Goal: Task Accomplishment & Management: Complete application form

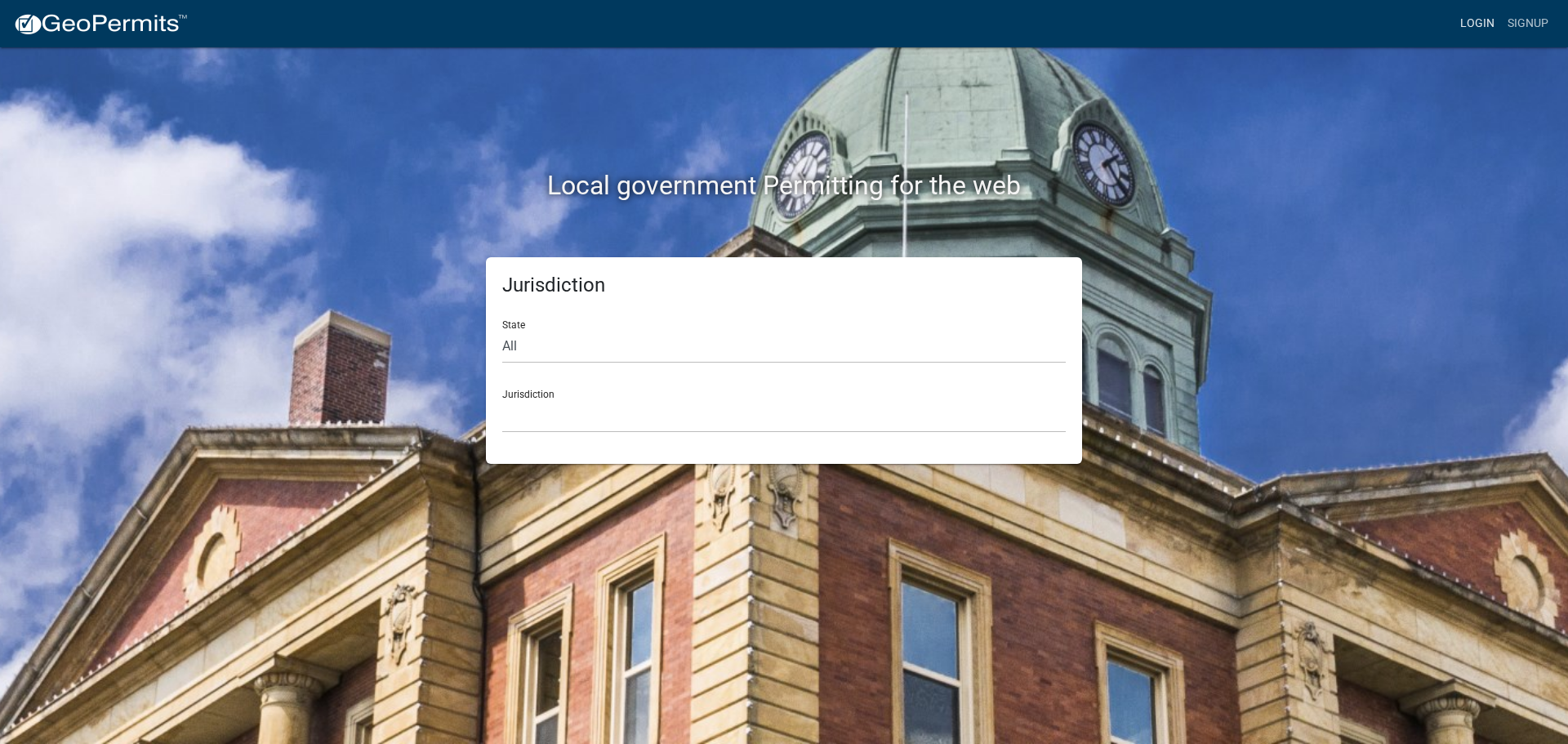
click at [1480, 23] on link "Login" at bounding box center [1477, 23] width 48 height 31
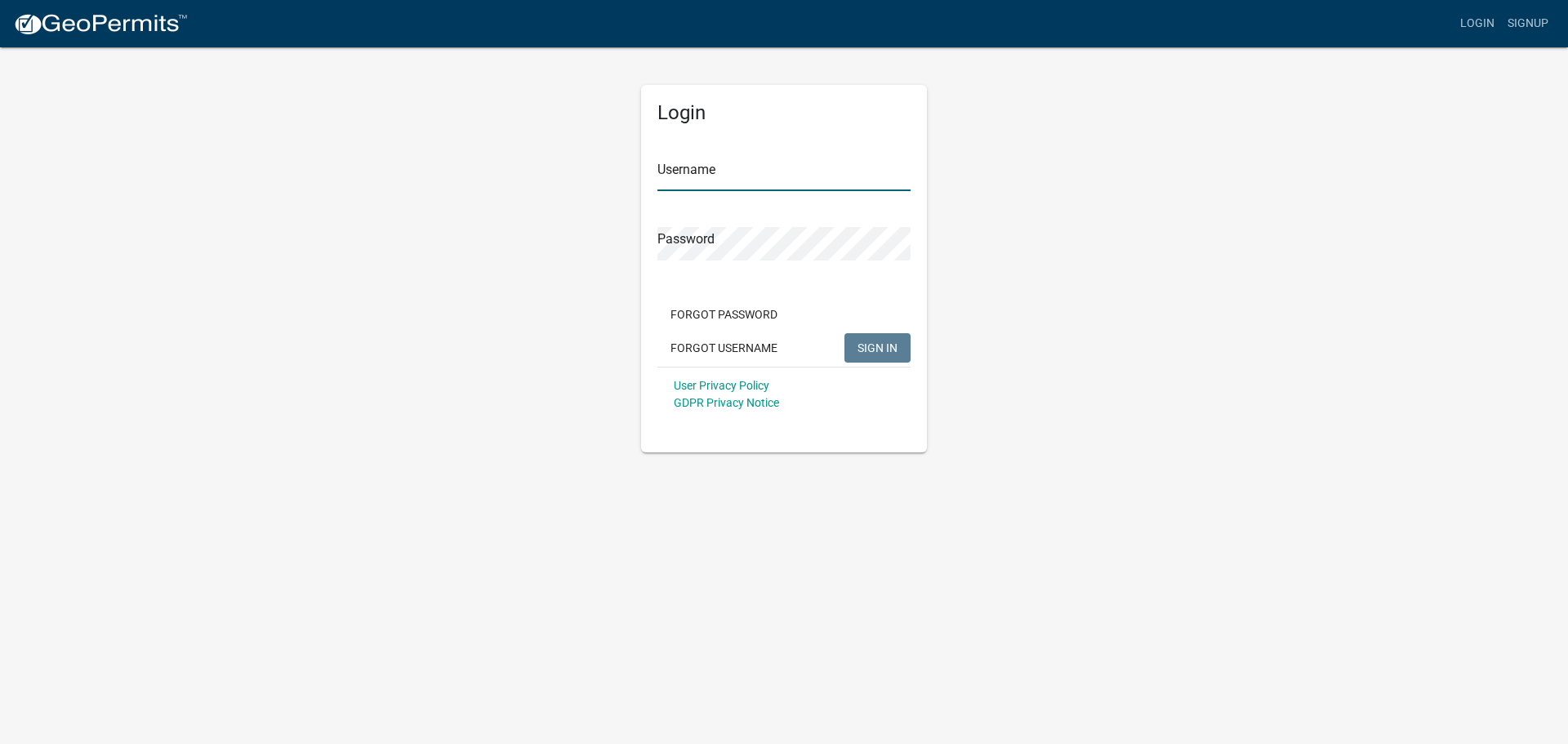
type input "jmkaltenbach"
click at [877, 352] on span "SIGN IN" at bounding box center [876, 347] width 40 height 13
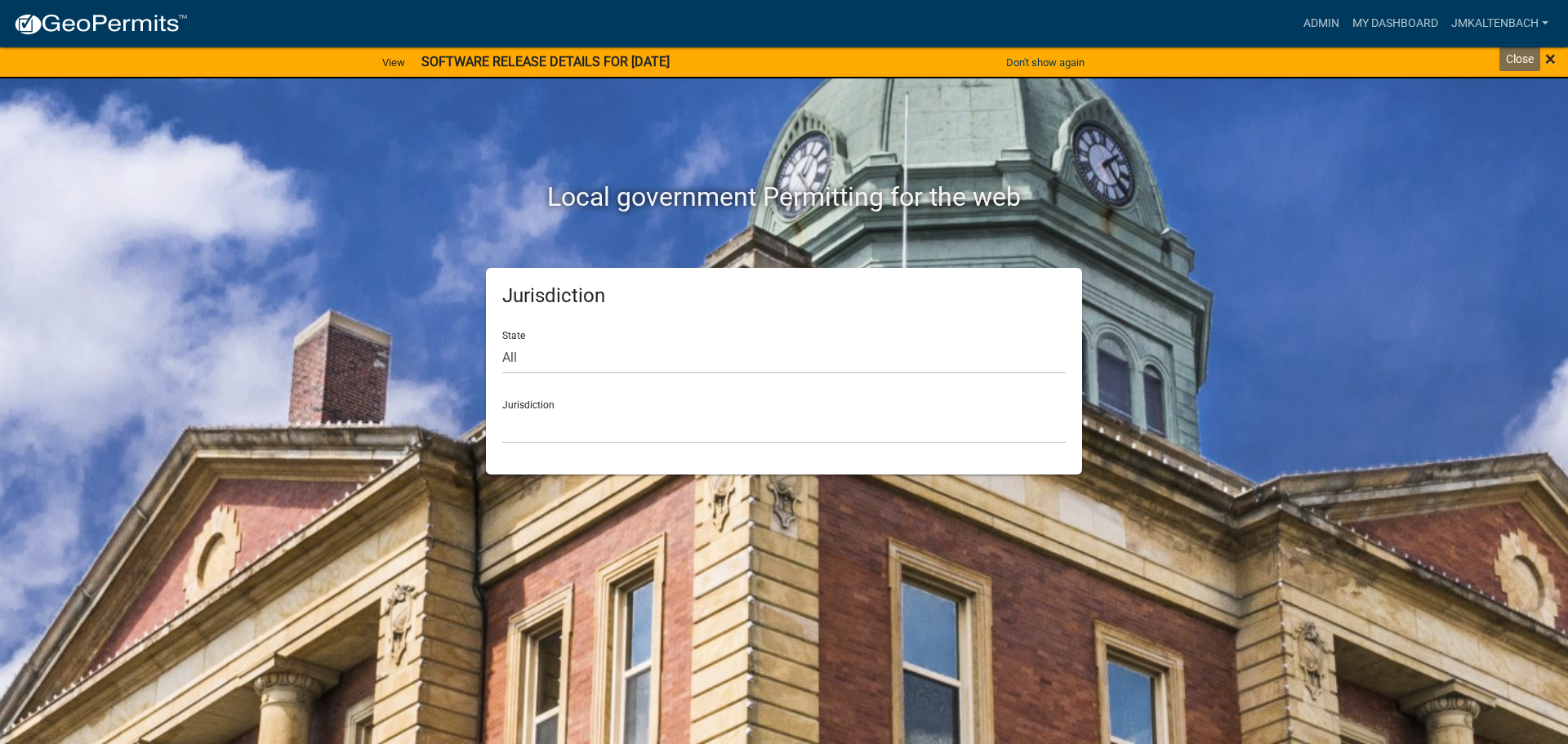
click at [1553, 61] on span "×" at bounding box center [1550, 59] width 11 height 23
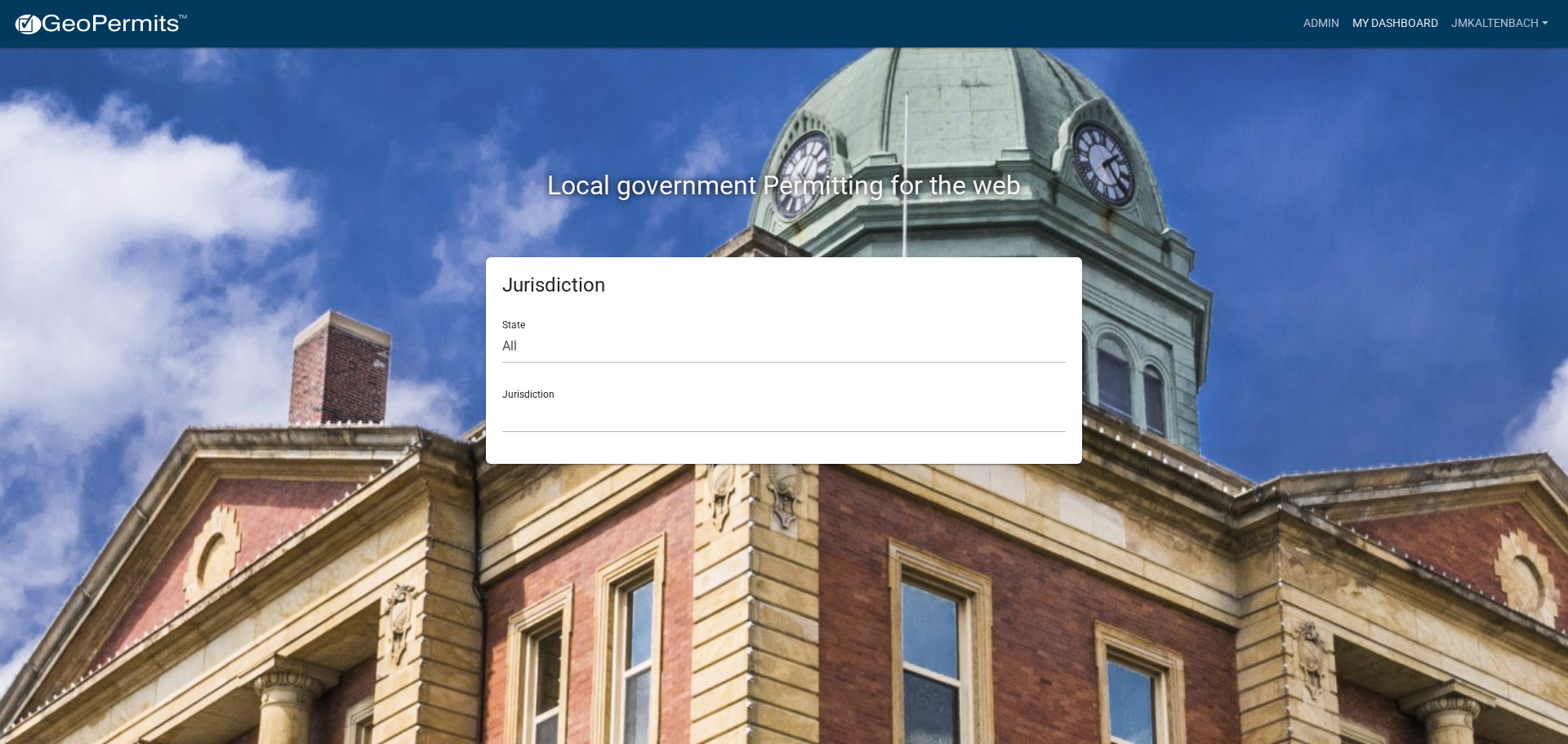
click at [1374, 24] on link "My Dashboard" at bounding box center [1395, 23] width 99 height 31
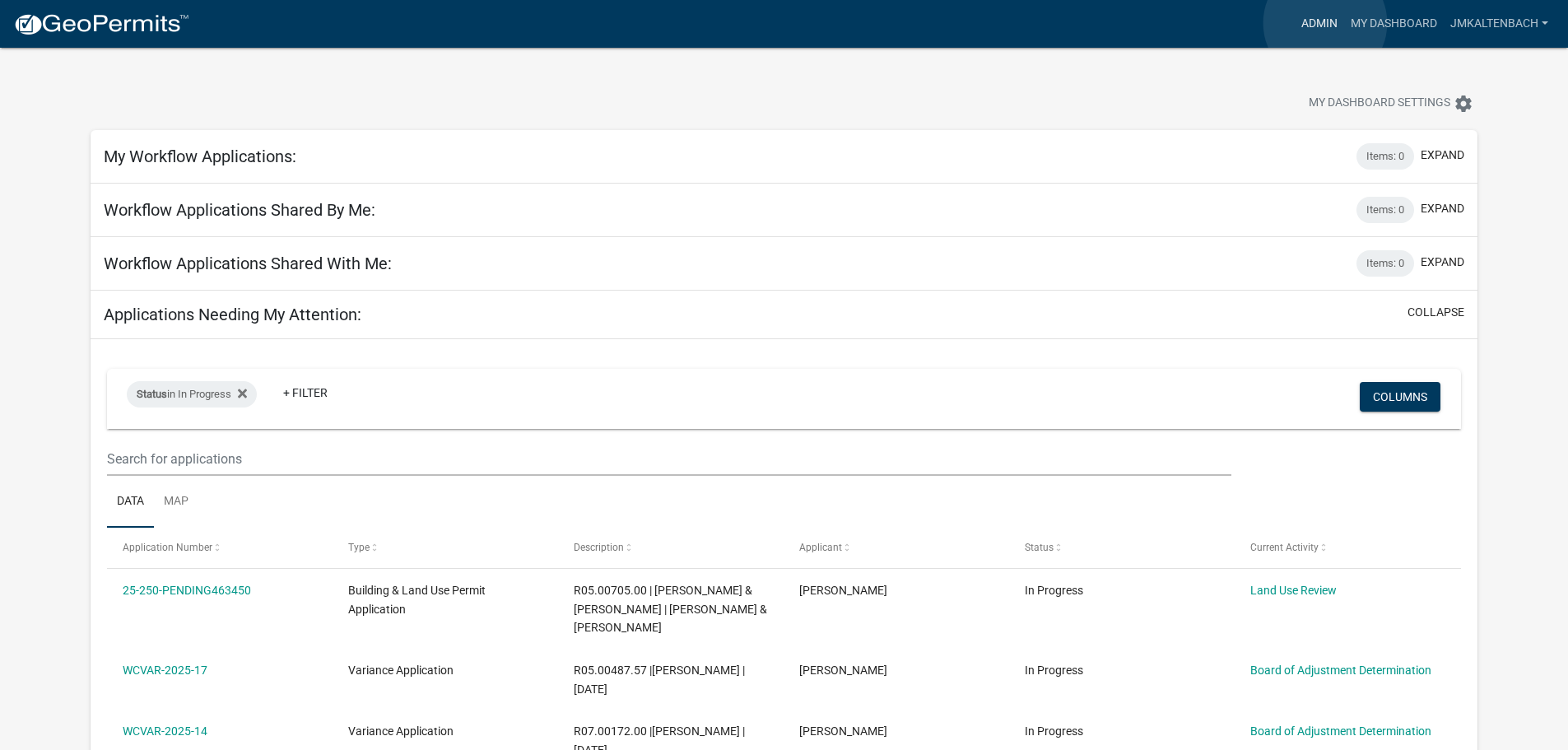
click at [1326, 23] on link "Admin" at bounding box center [1319, 23] width 50 height 31
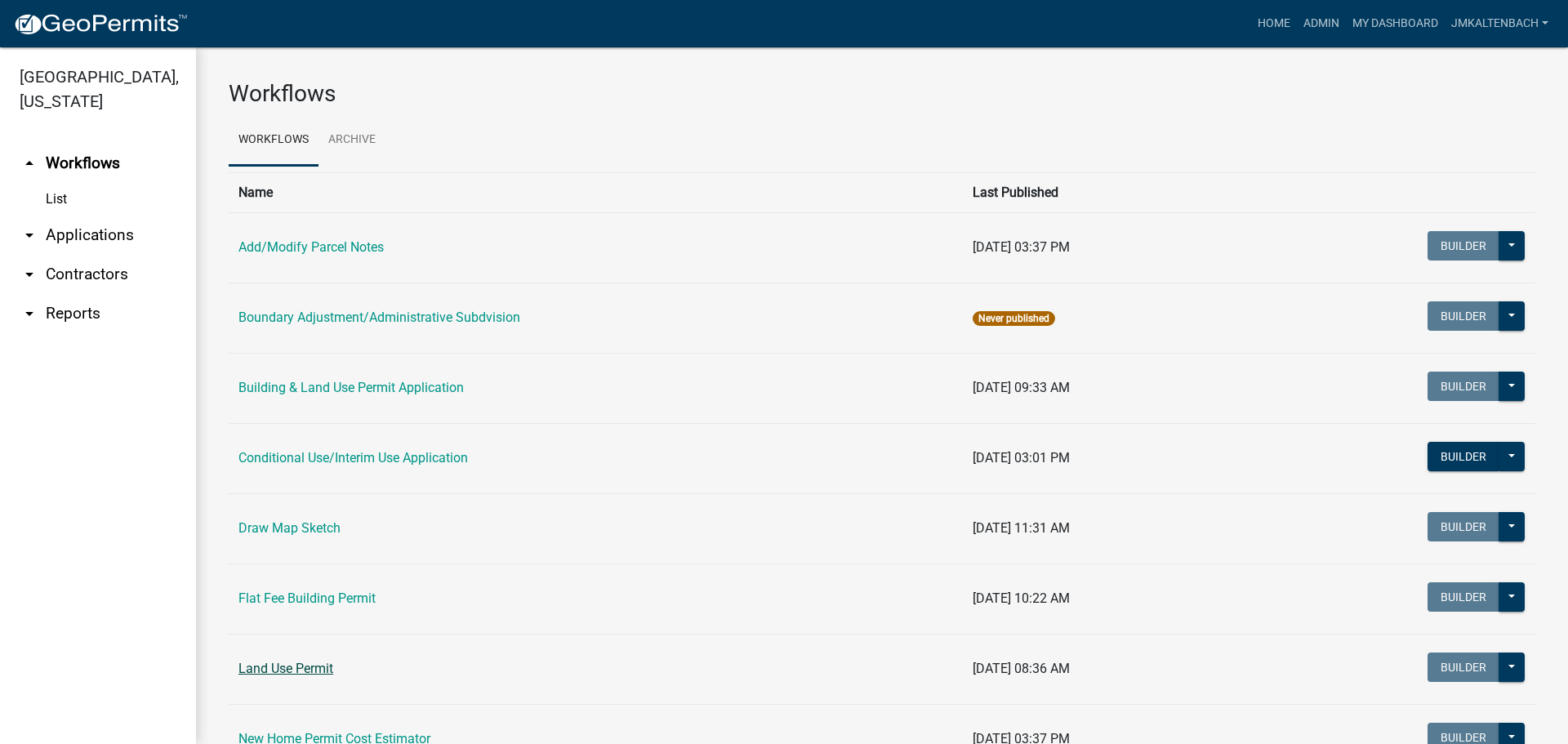
click at [278, 668] on link "Land Use Permit" at bounding box center [286, 668] width 95 height 16
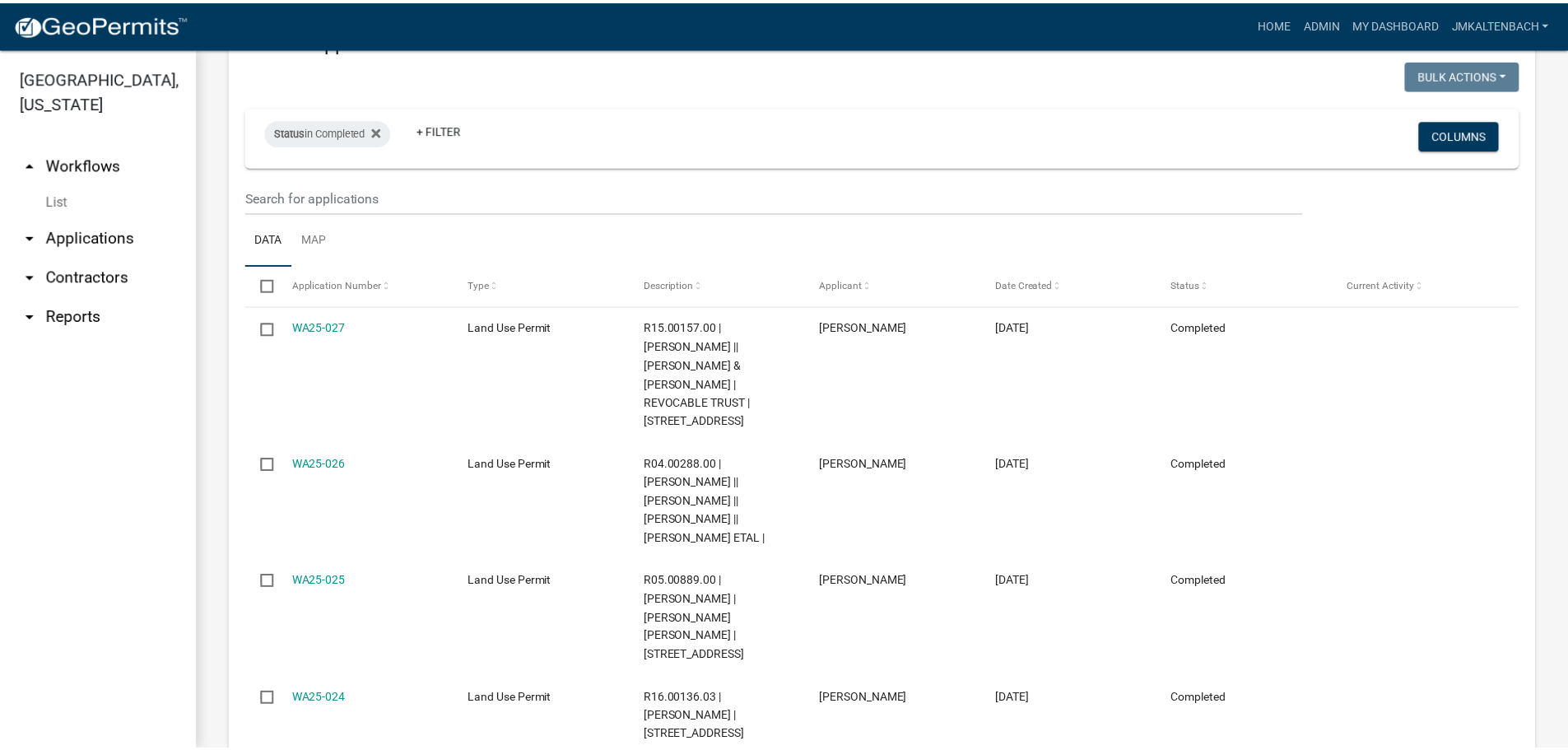
scroll to position [659, 0]
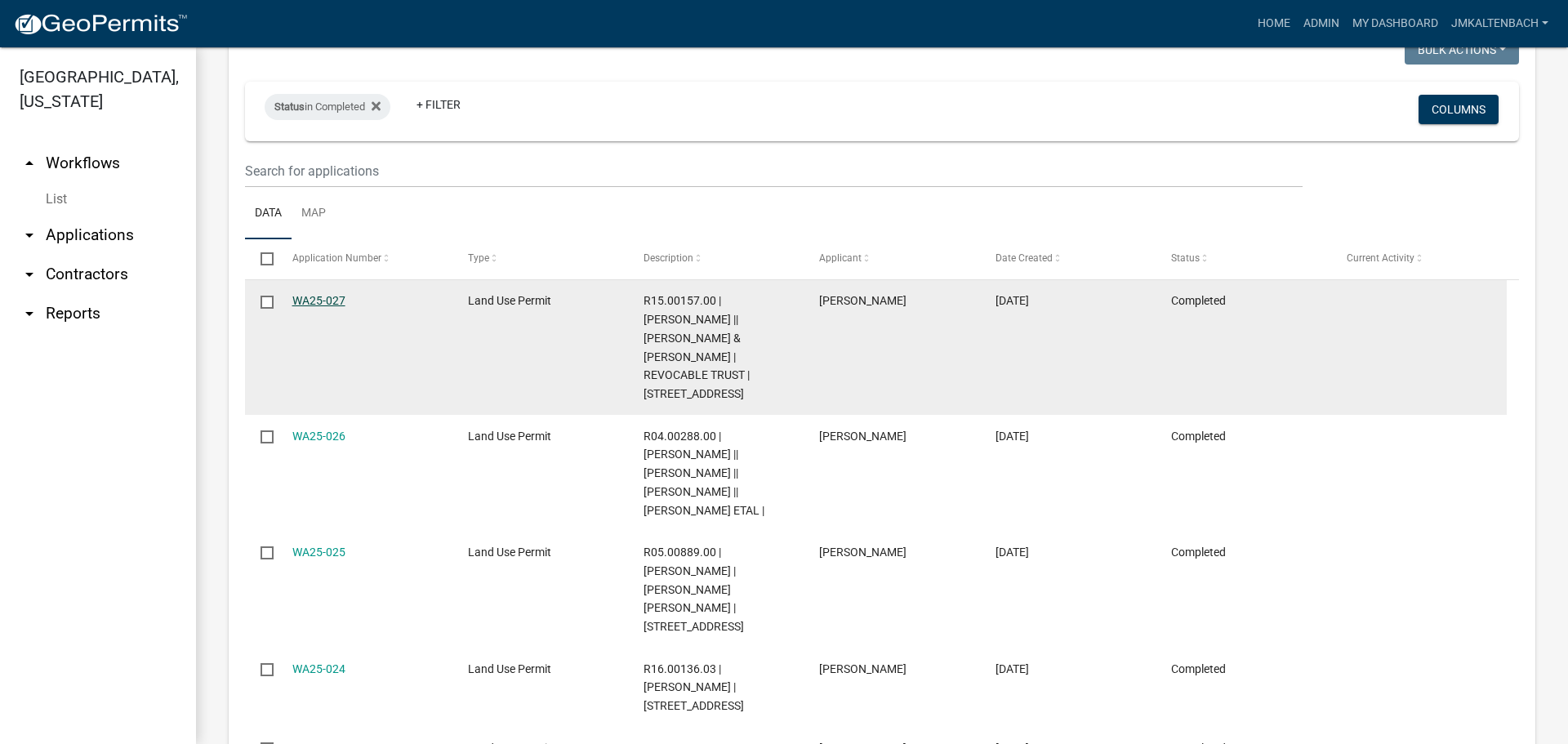
click at [336, 297] on link "WA25-027" at bounding box center [319, 300] width 53 height 13
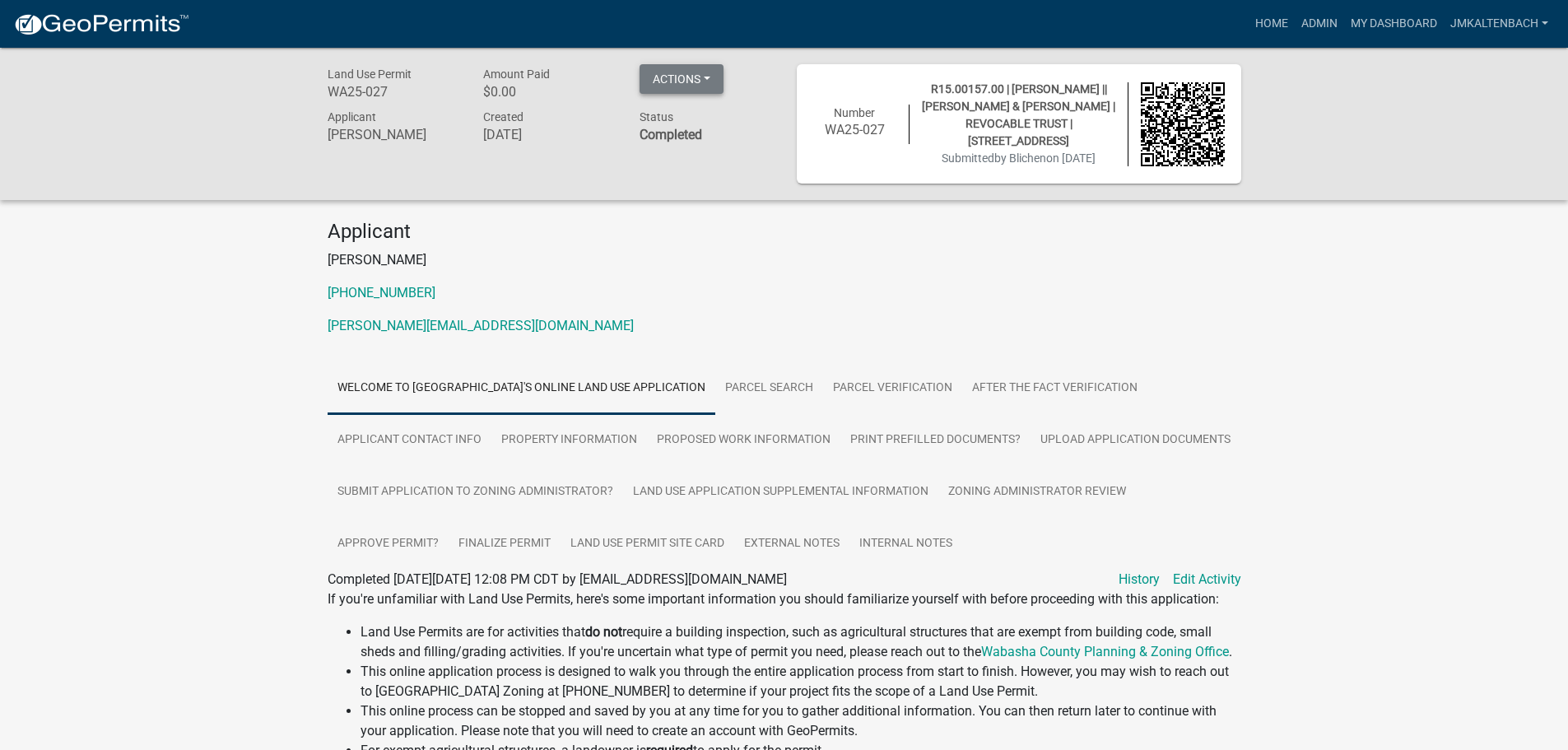
click at [705, 74] on button "Actions" at bounding box center [681, 78] width 84 height 29
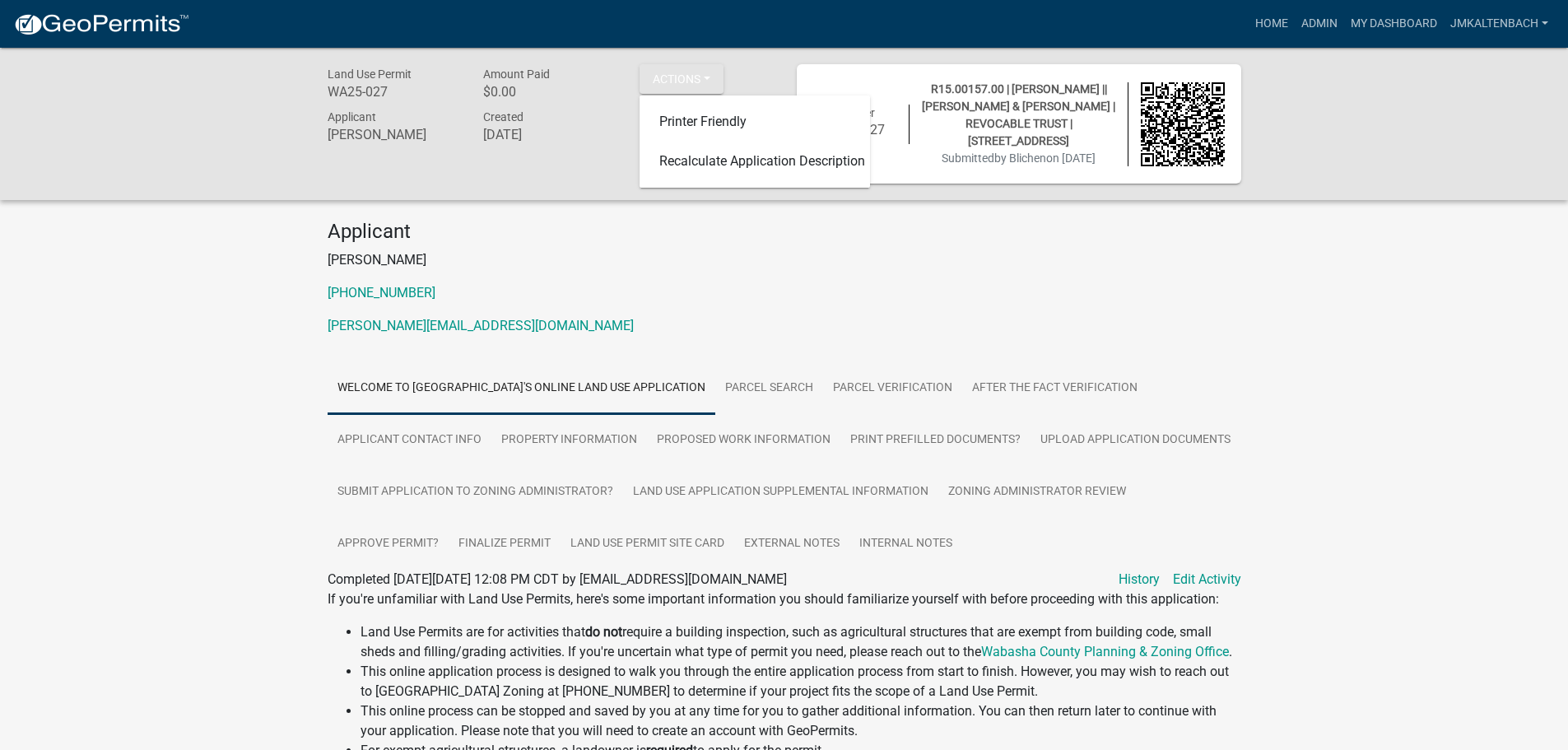
click at [1255, 289] on div "Land Use Permit WA25-027 Amount Paid $0.00 Actions Printer Friendly Recalculate…" at bounding box center [784, 681] width 1568 height 1267
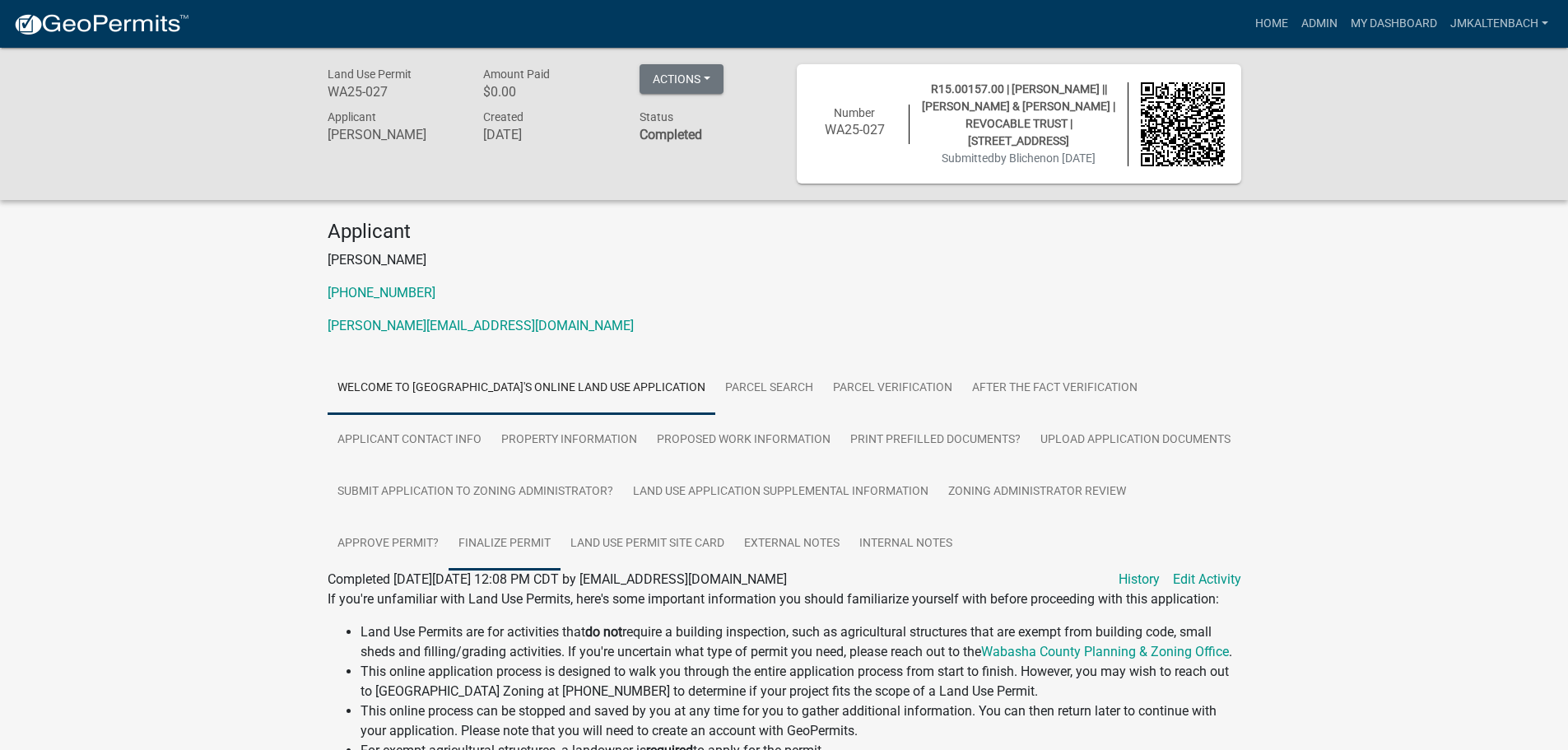
click at [513, 533] on link "Finalize Permit" at bounding box center [504, 543] width 112 height 52
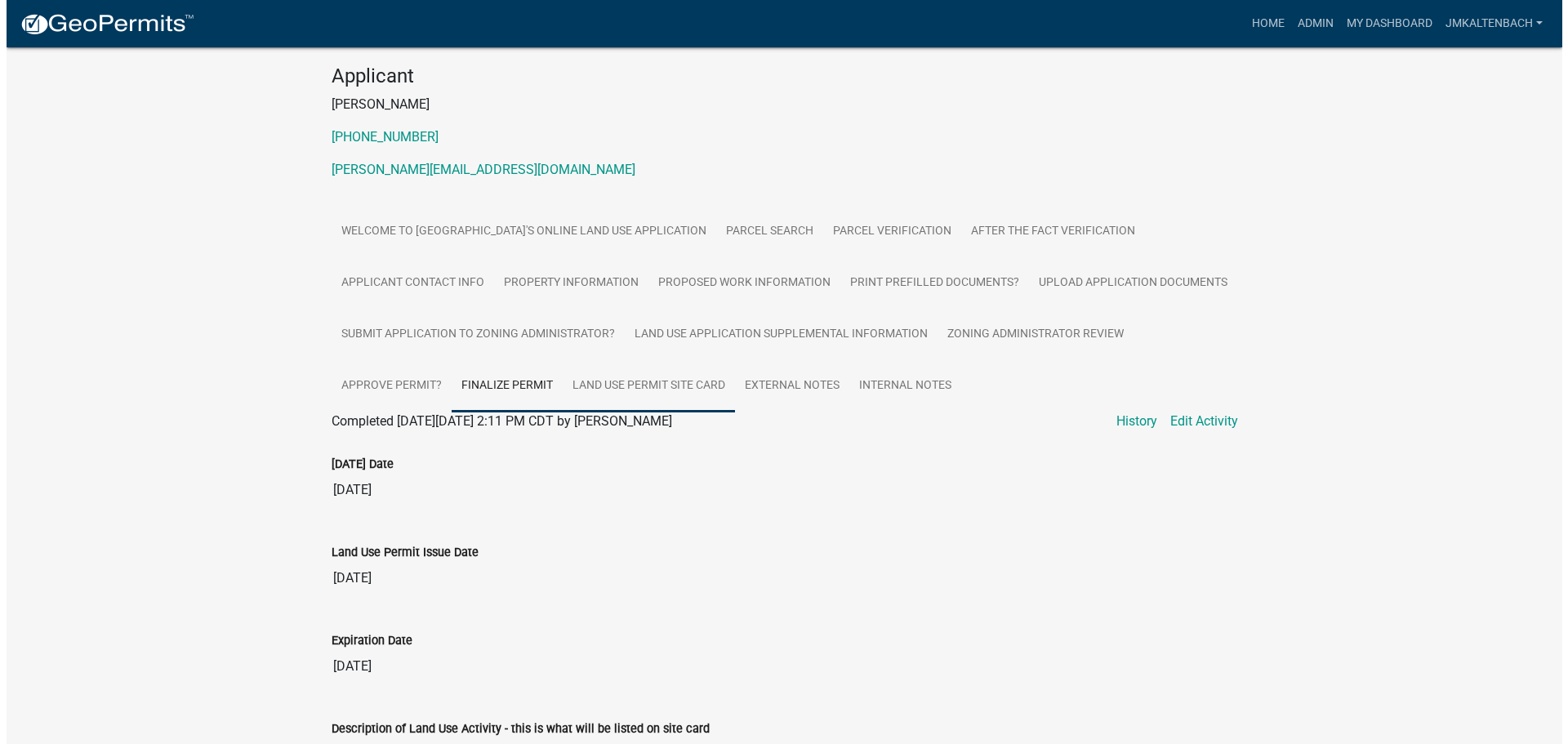
scroll to position [245, 0]
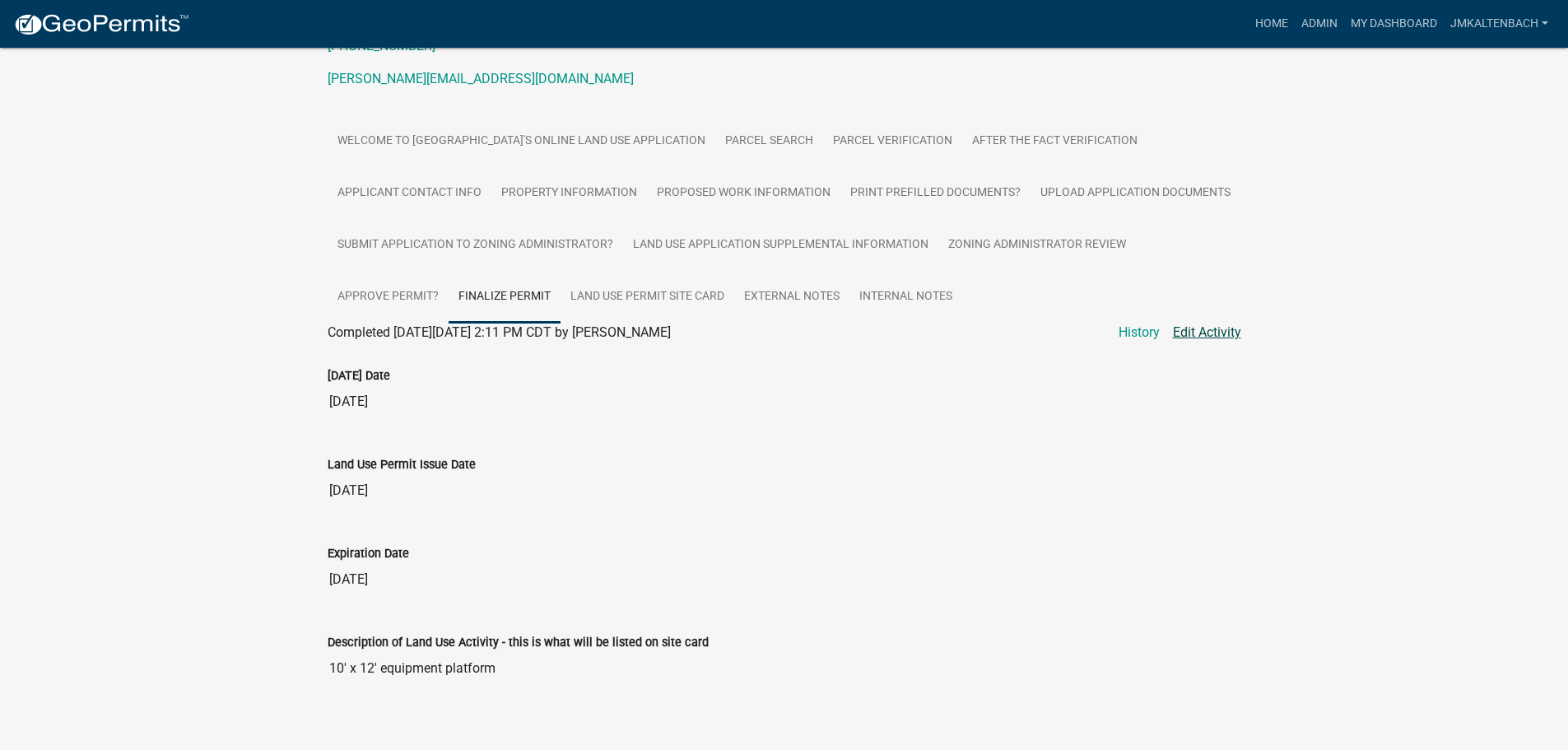
click at [1227, 327] on link "Edit Activity" at bounding box center [1207, 332] width 68 height 20
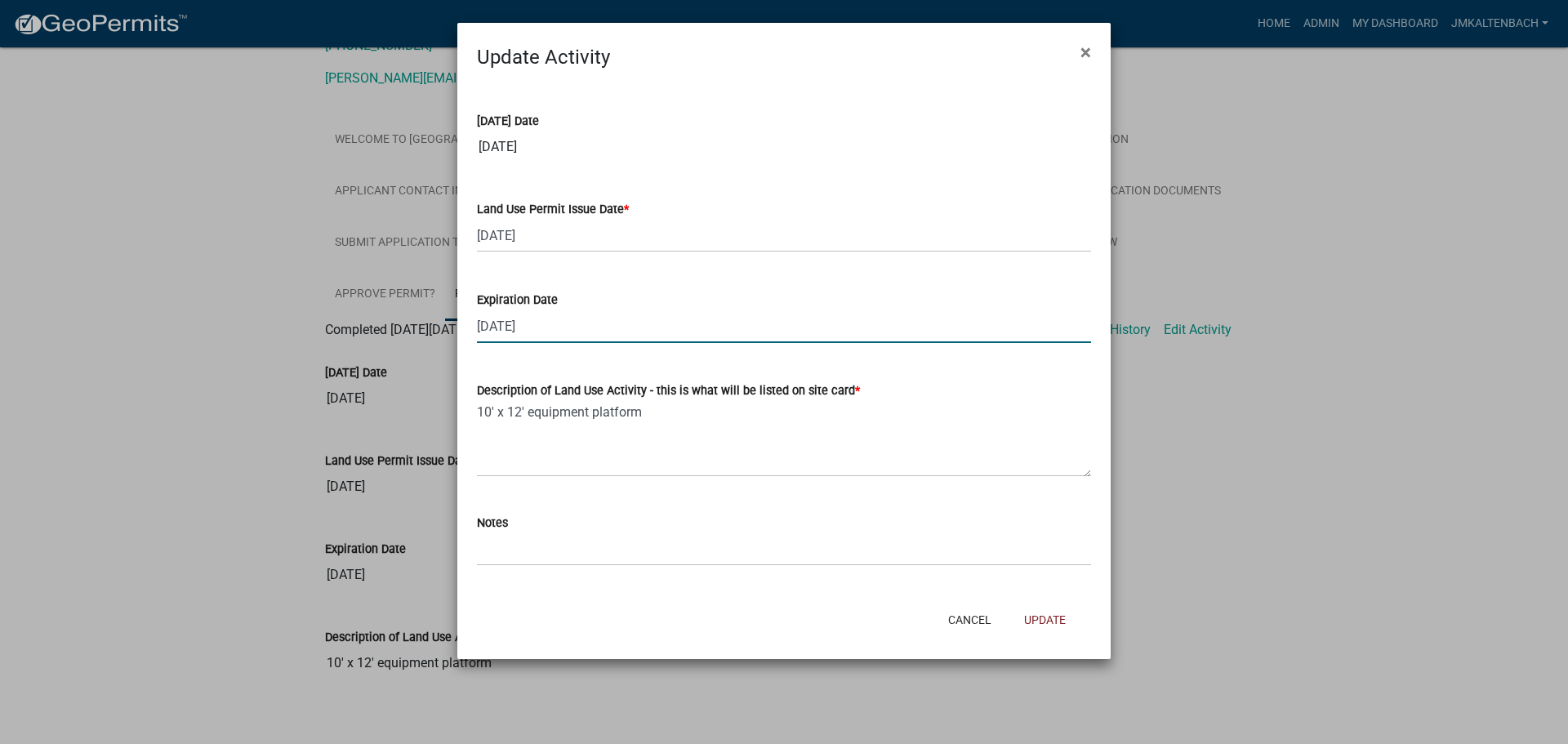
click at [554, 324] on input "[DATE]" at bounding box center [783, 326] width 614 height 33
type input "[DATE]"
click at [1054, 622] on button "Update" at bounding box center [1045, 619] width 68 height 29
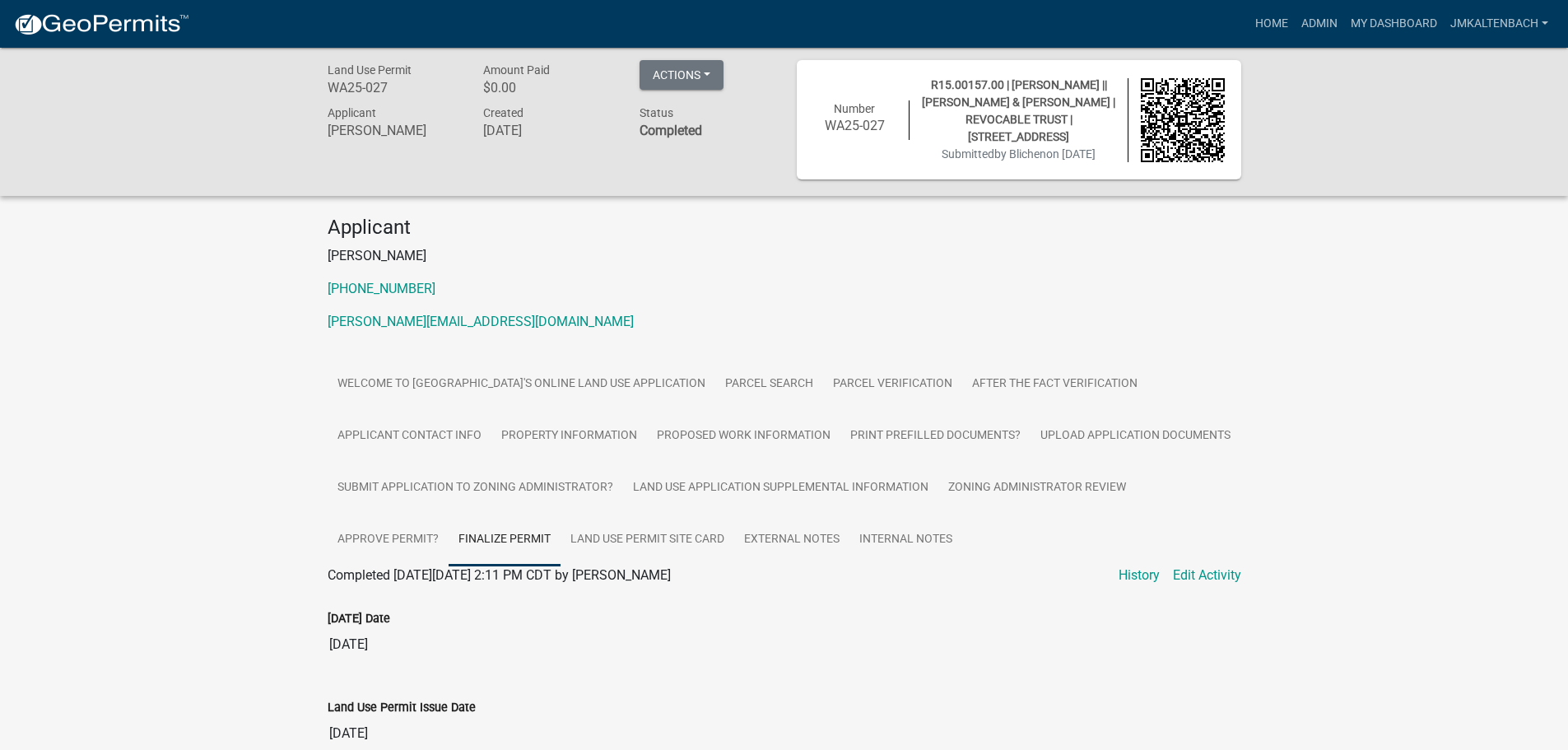
scroll to position [0, 0]
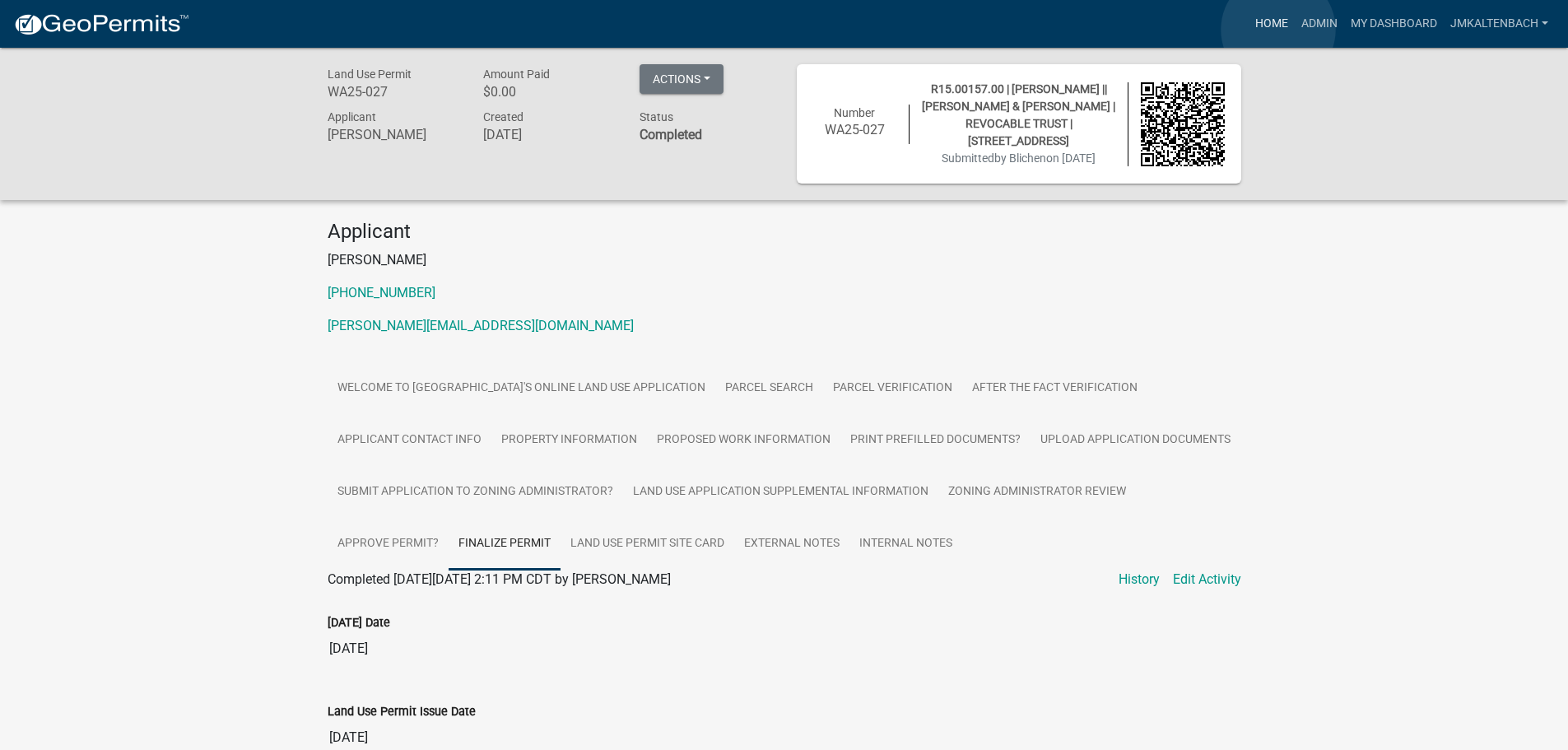
click at [1279, 29] on link "Home" at bounding box center [1271, 23] width 46 height 31
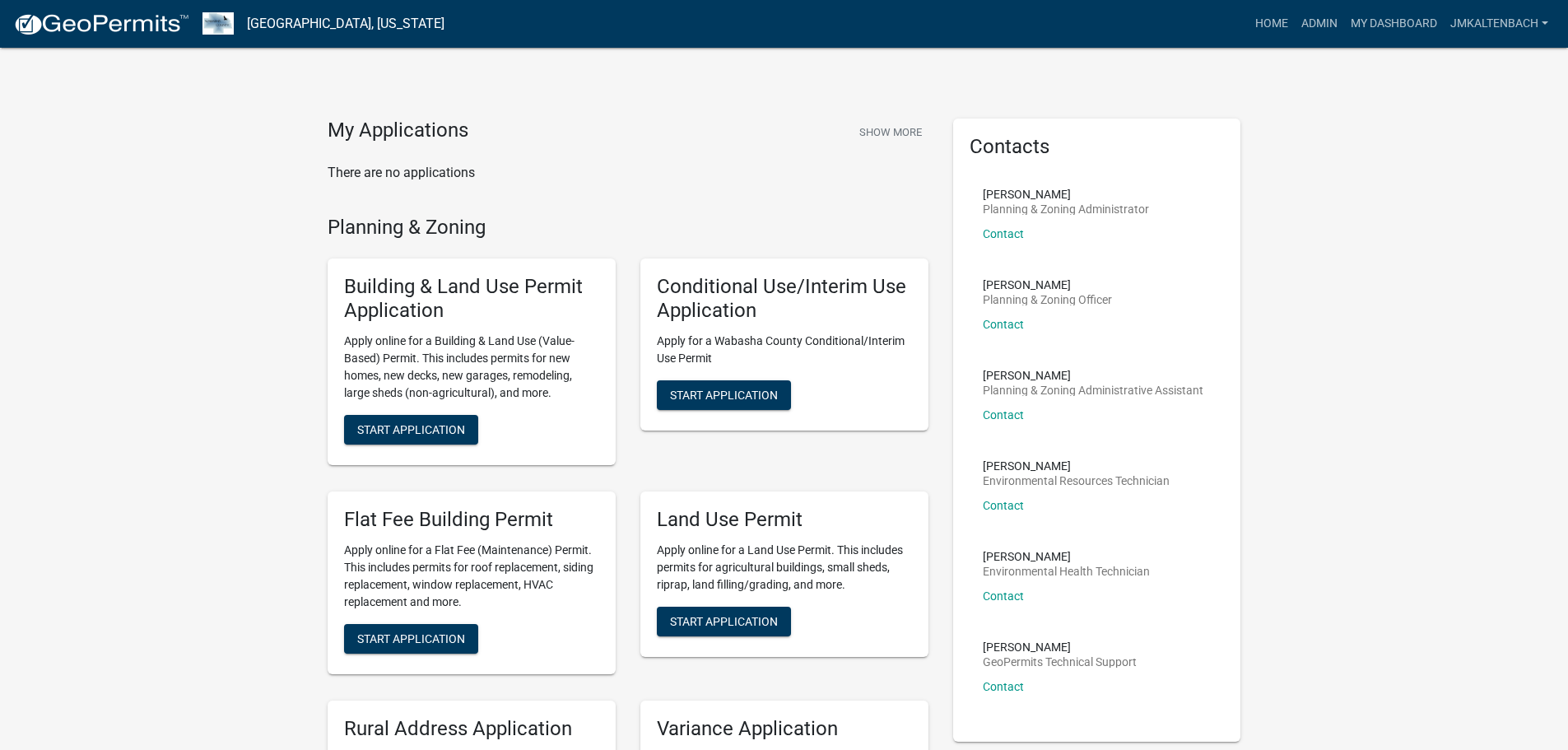
click at [1531, 27] on link "jmkaltenbach" at bounding box center [1499, 23] width 111 height 31
click at [1485, 163] on link "Logout" at bounding box center [1489, 161] width 131 height 39
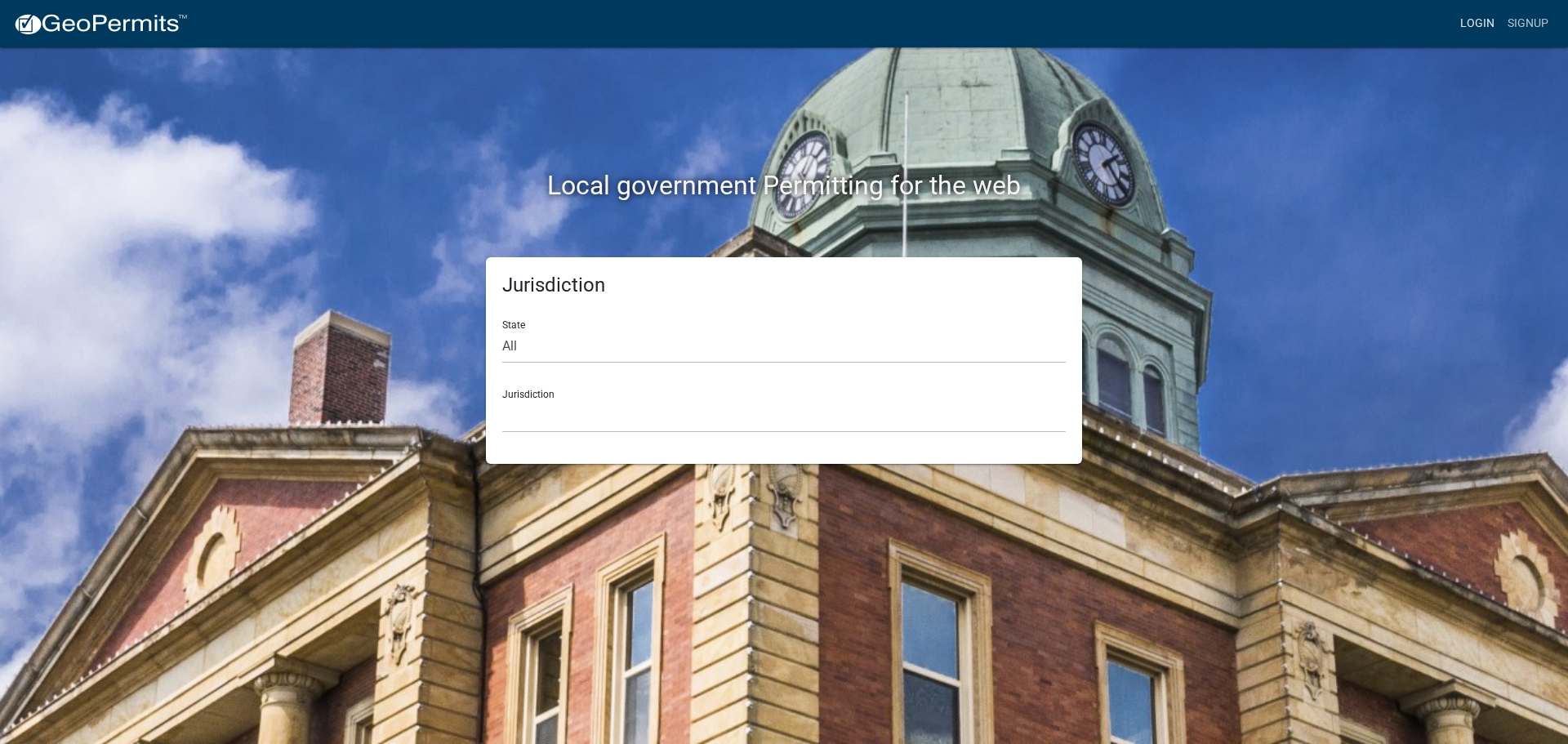
click at [1476, 22] on link "Login" at bounding box center [1477, 23] width 48 height 31
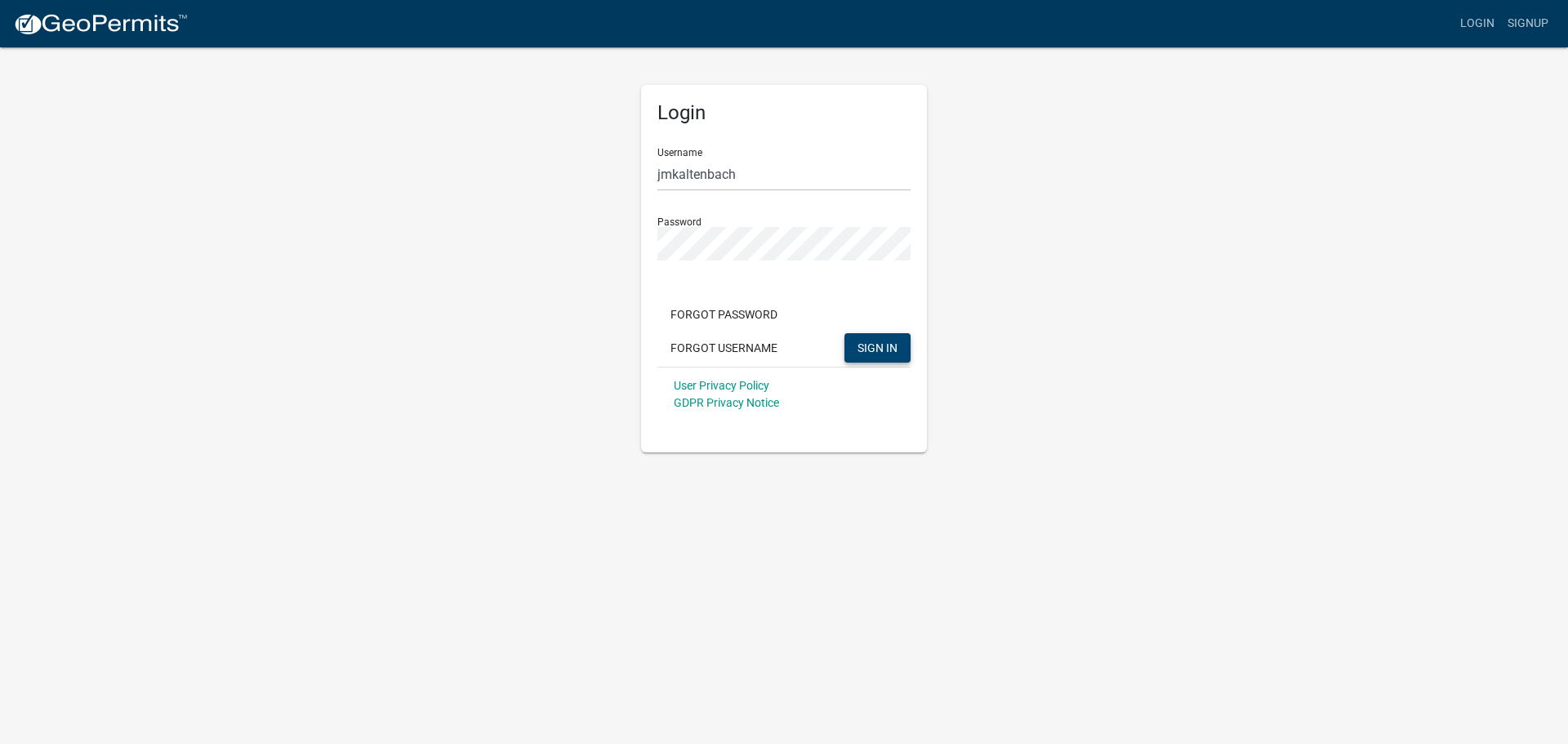
click at [890, 346] on span "SIGN IN" at bounding box center [876, 347] width 40 height 13
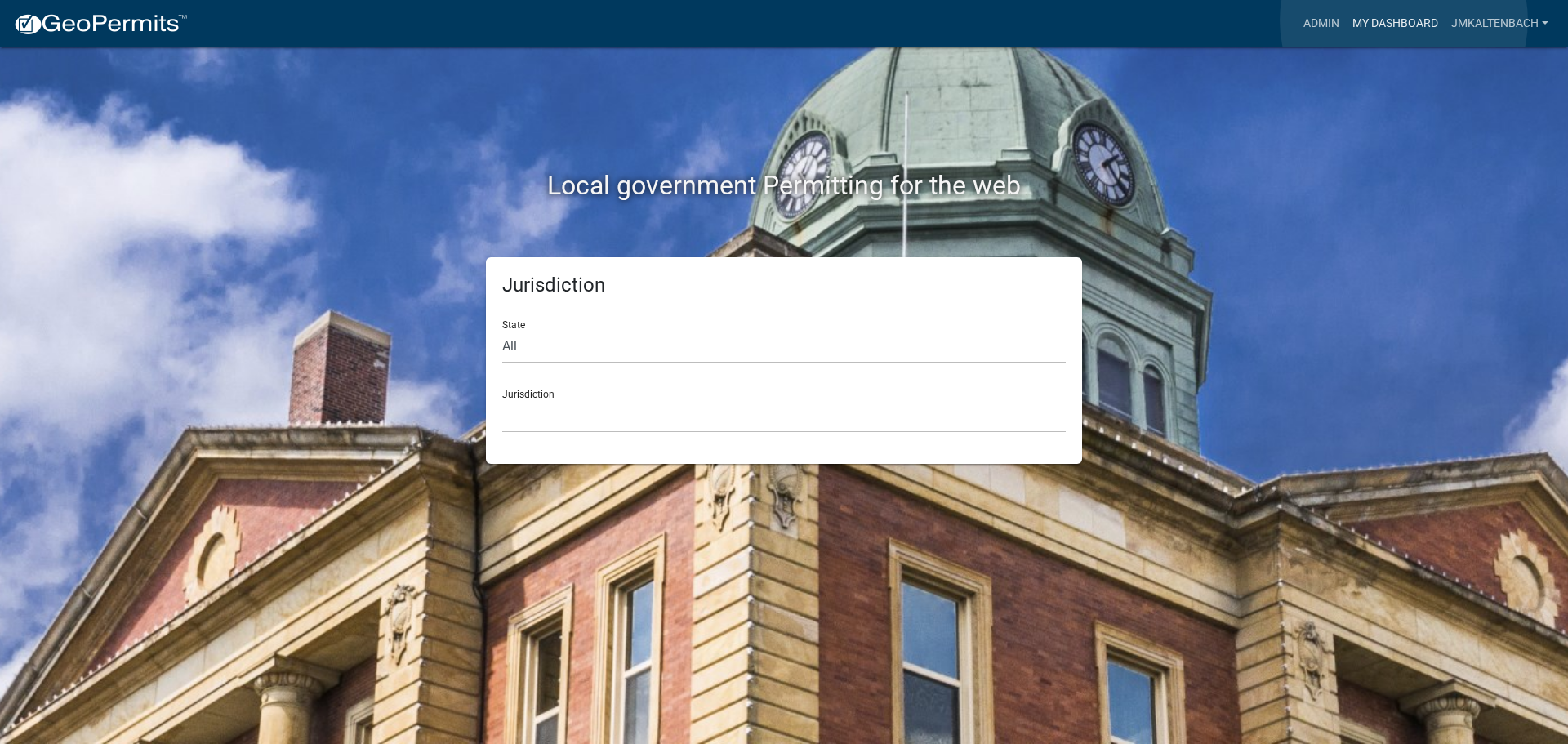
click at [1402, 20] on link "My Dashboard" at bounding box center [1395, 23] width 99 height 31
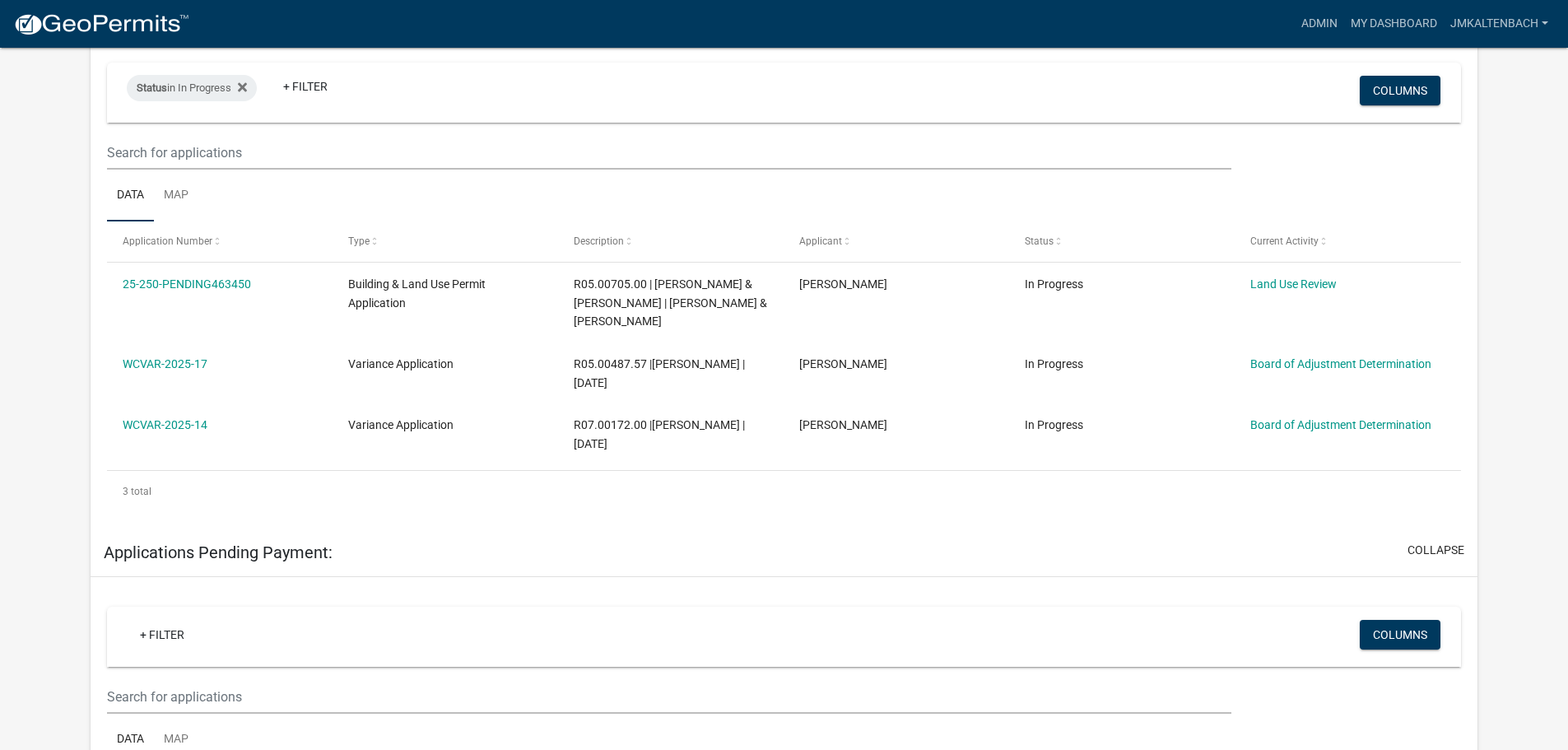
scroll to position [329, 0]
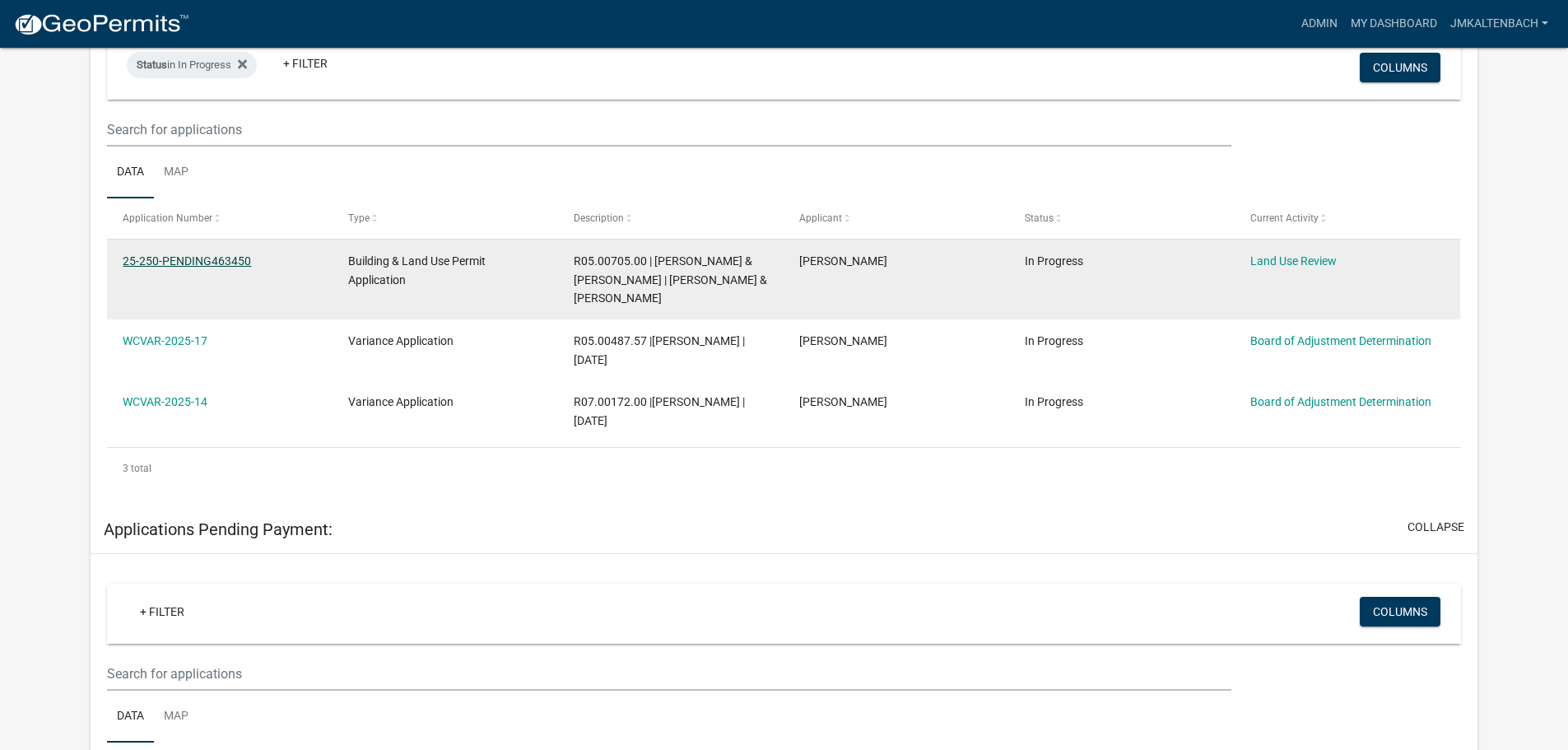
click at [221, 258] on link "25-250-PENDING463450" at bounding box center [186, 260] width 129 height 13
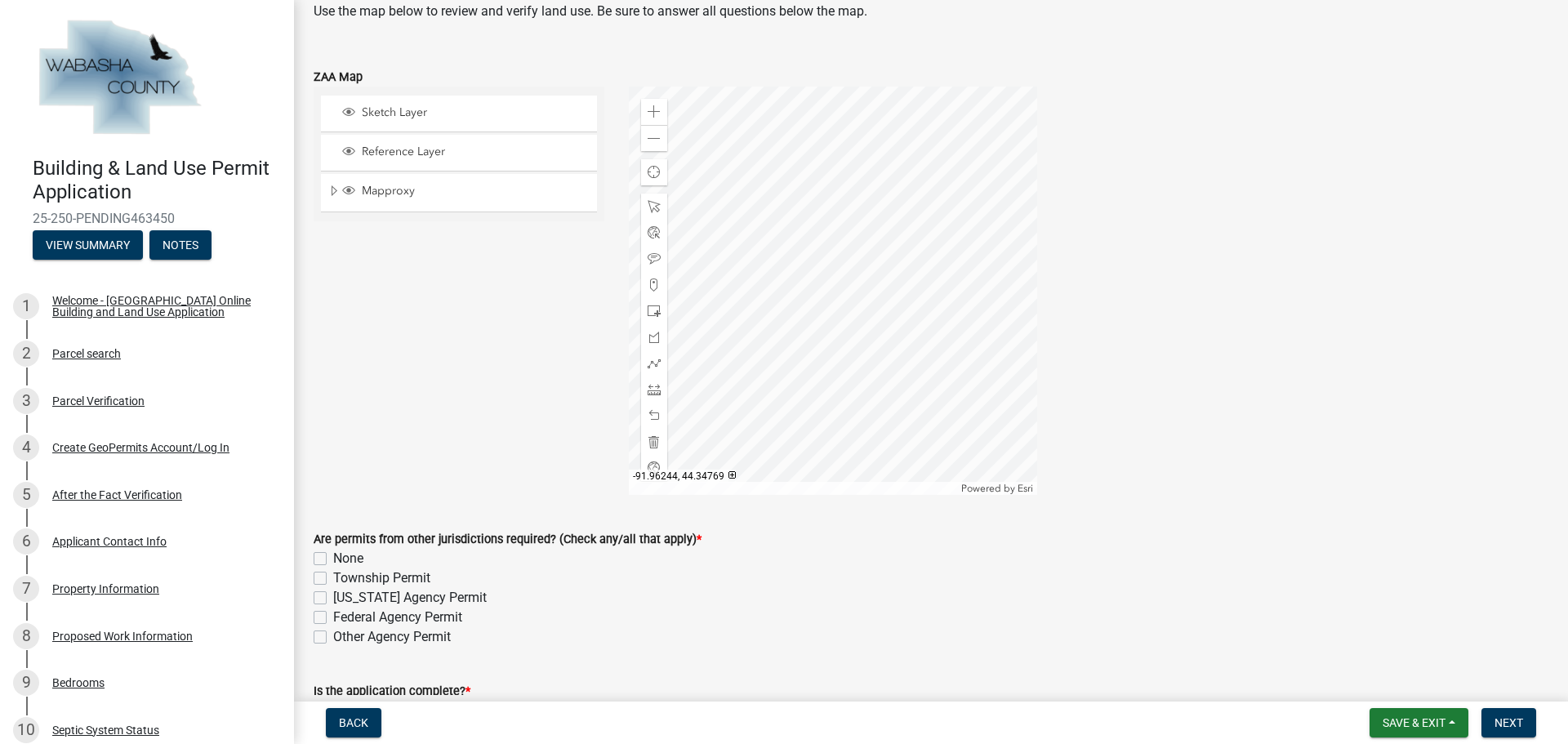
scroll to position [245, 0]
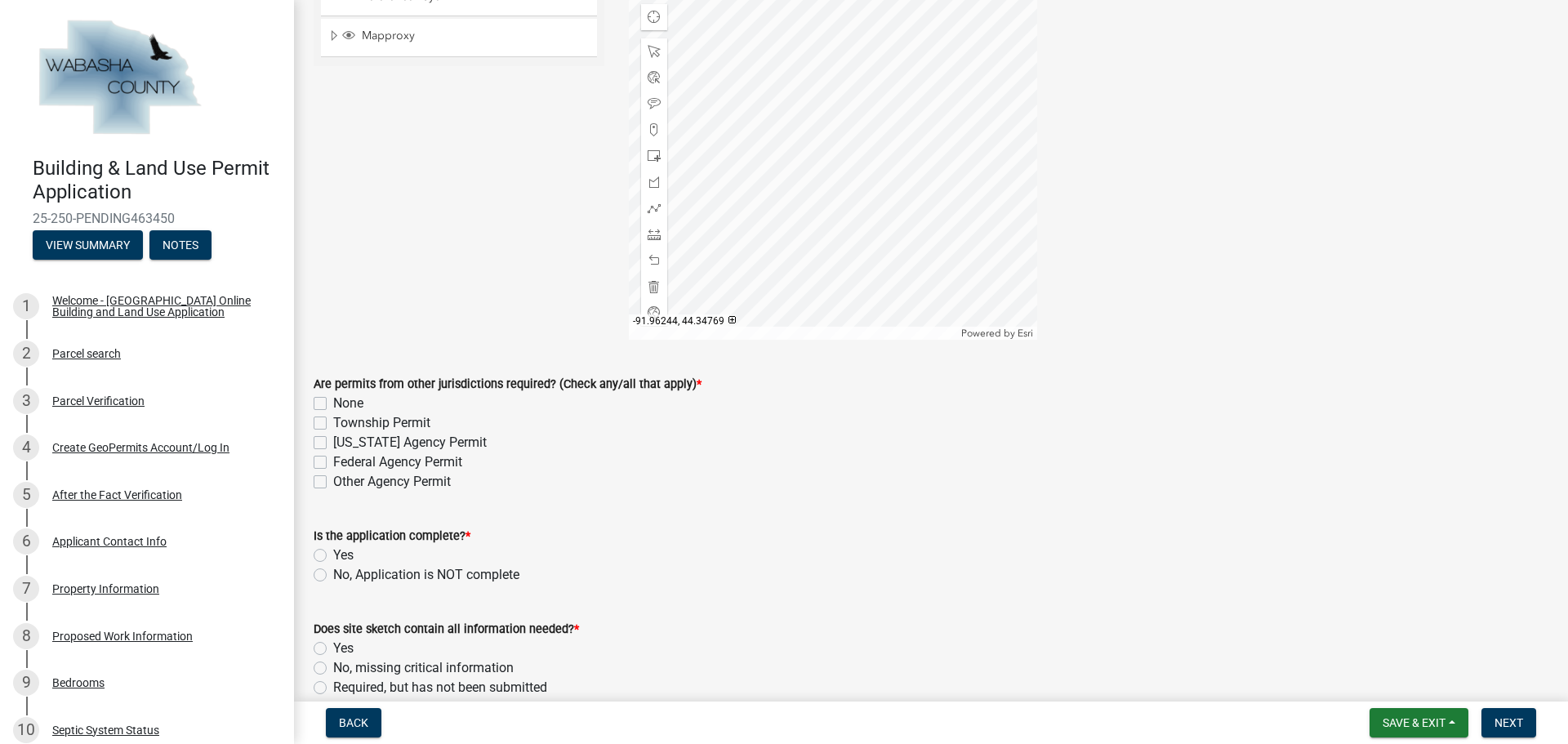
click at [333, 409] on label "None" at bounding box center [348, 403] width 30 height 19
click at [333, 404] on input "None" at bounding box center [338, 399] width 11 height 11
checkbox input "true"
checkbox input "false"
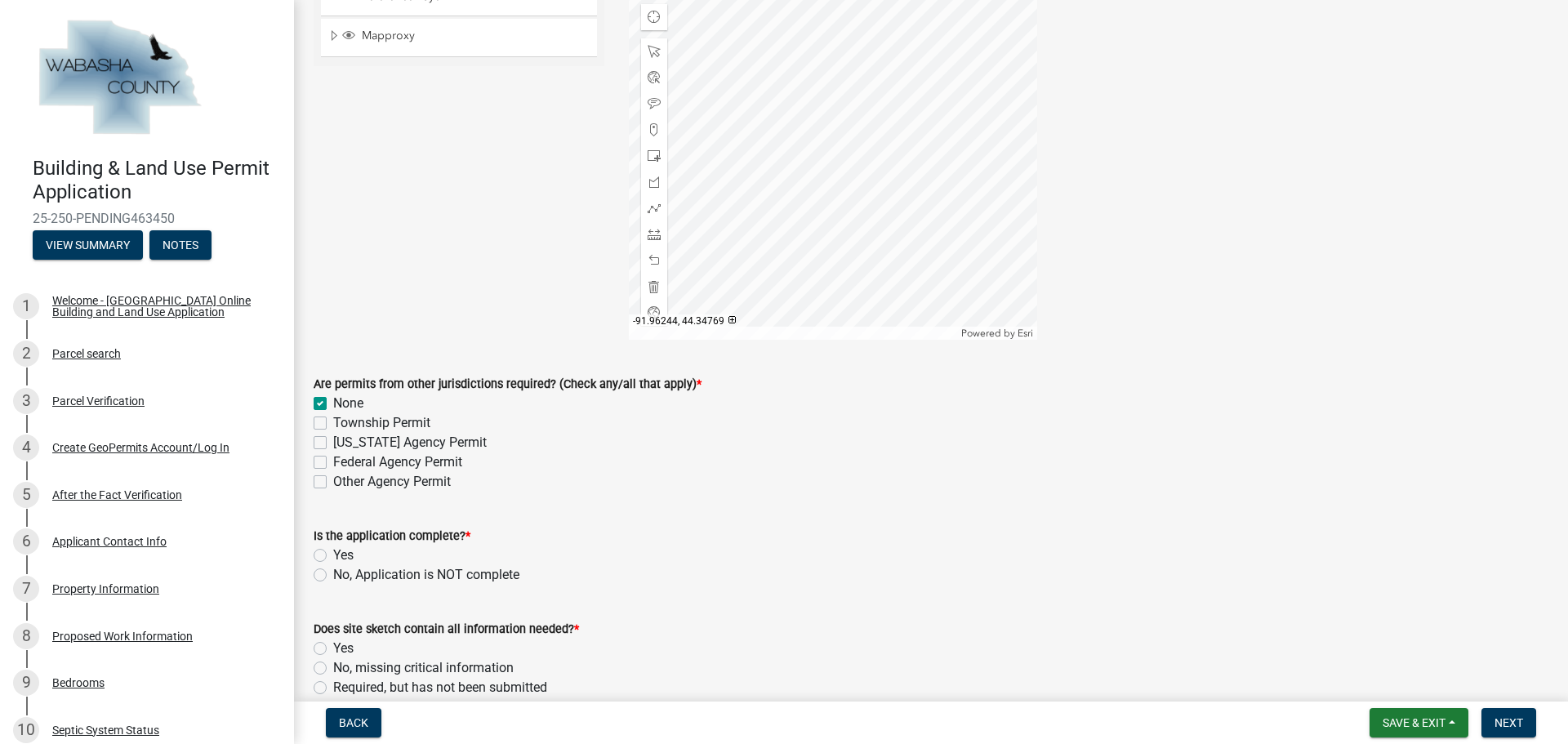
checkbox input "false"
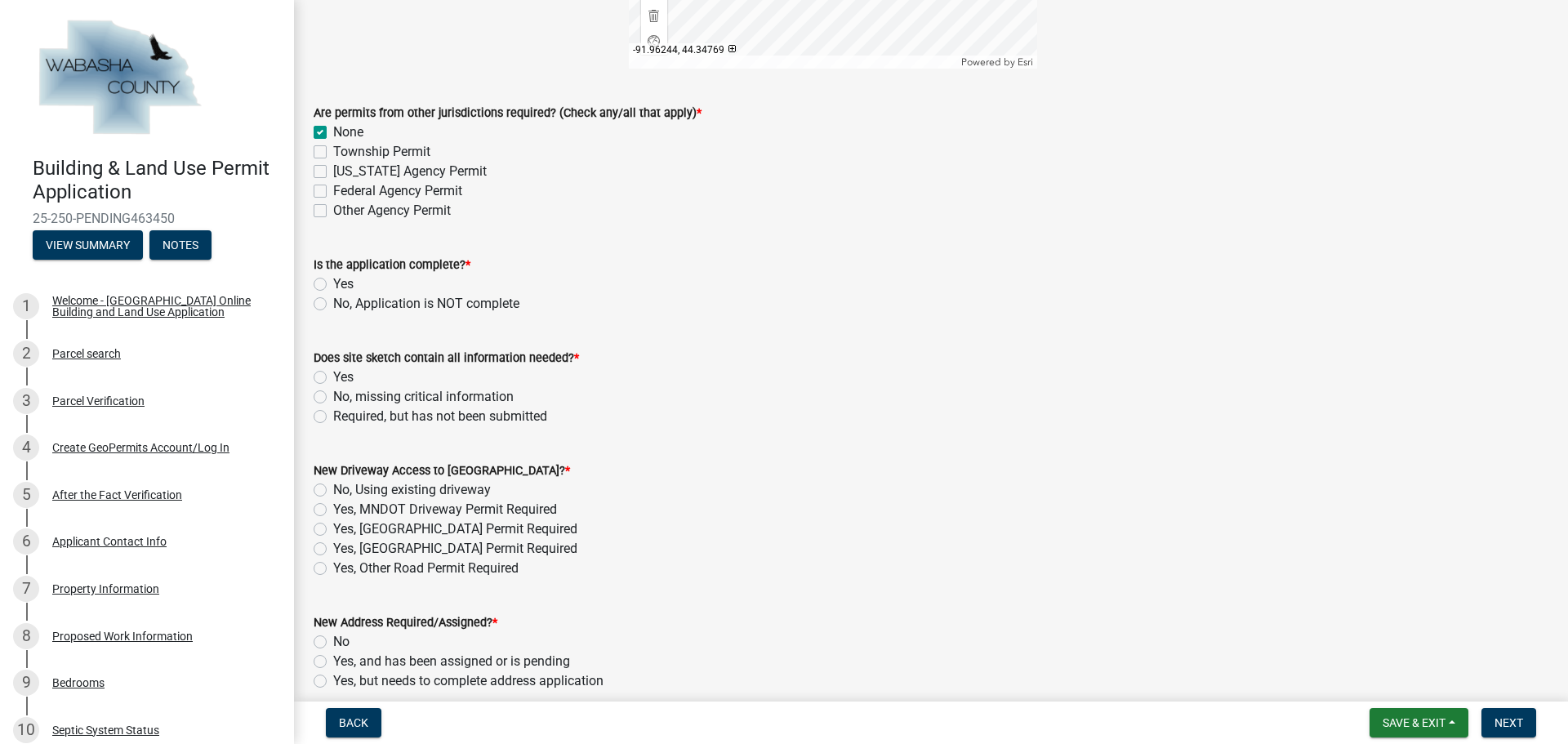
scroll to position [571, 0]
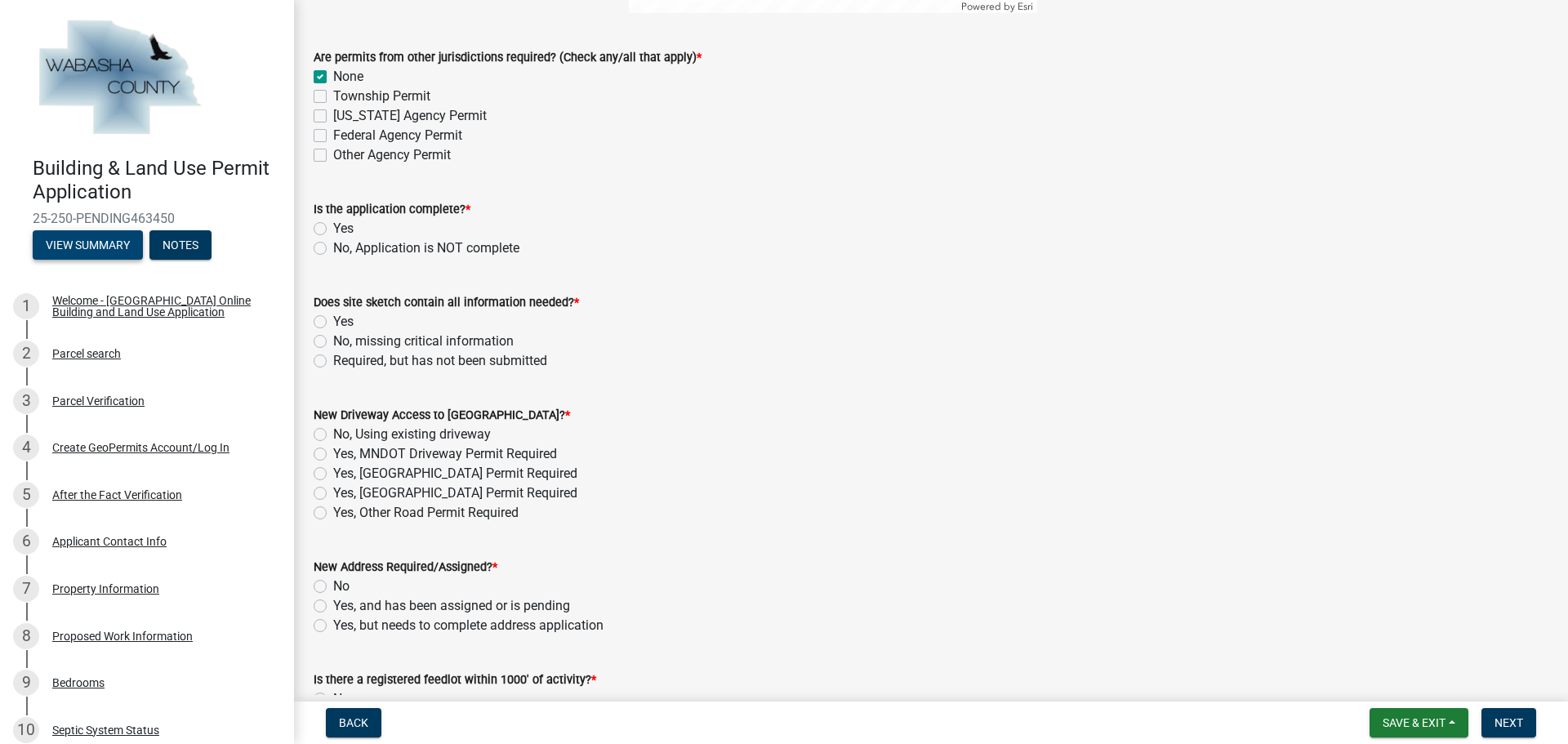
click at [88, 248] on button "View Summary" at bounding box center [87, 244] width 110 height 29
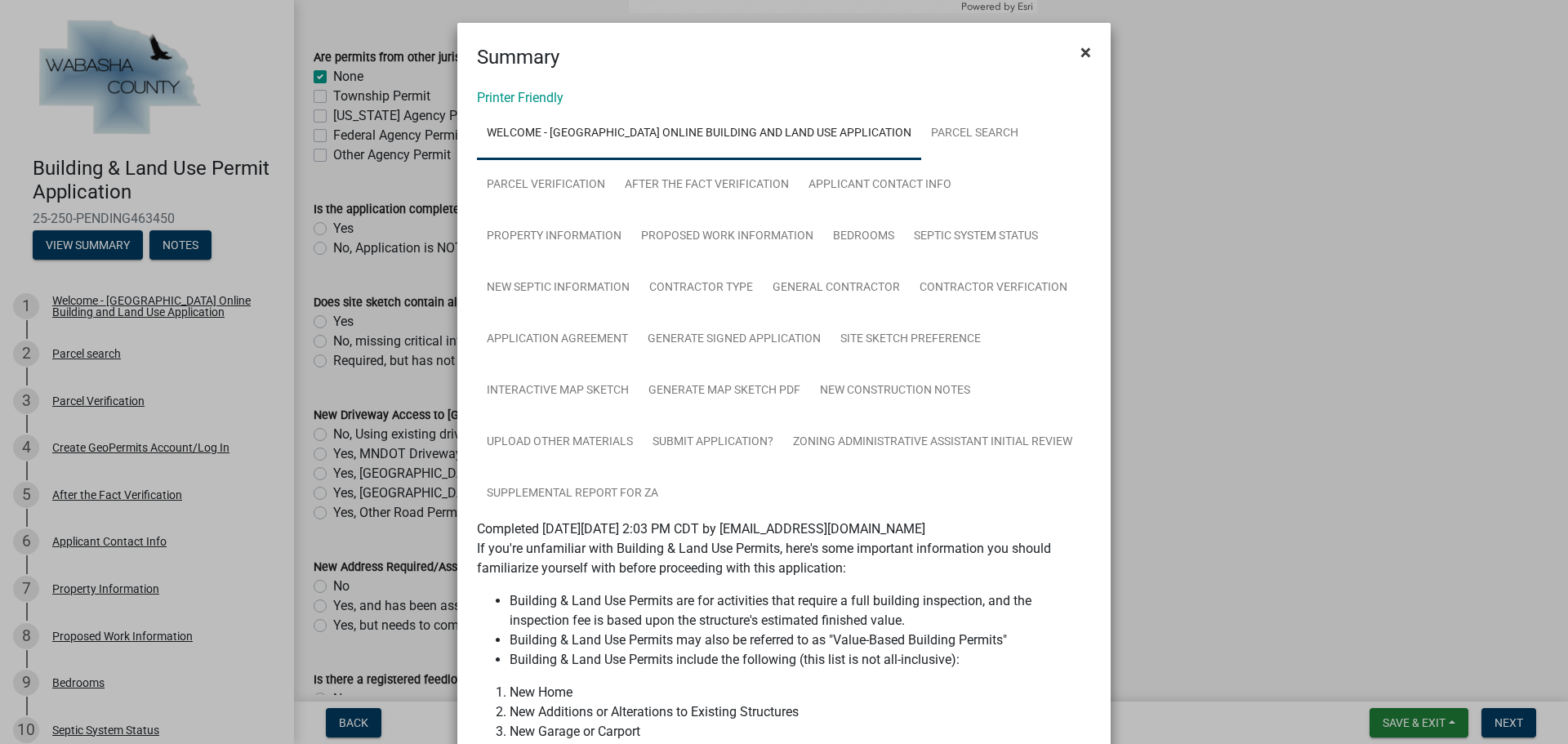
click at [1083, 55] on span "×" at bounding box center [1085, 52] width 11 height 23
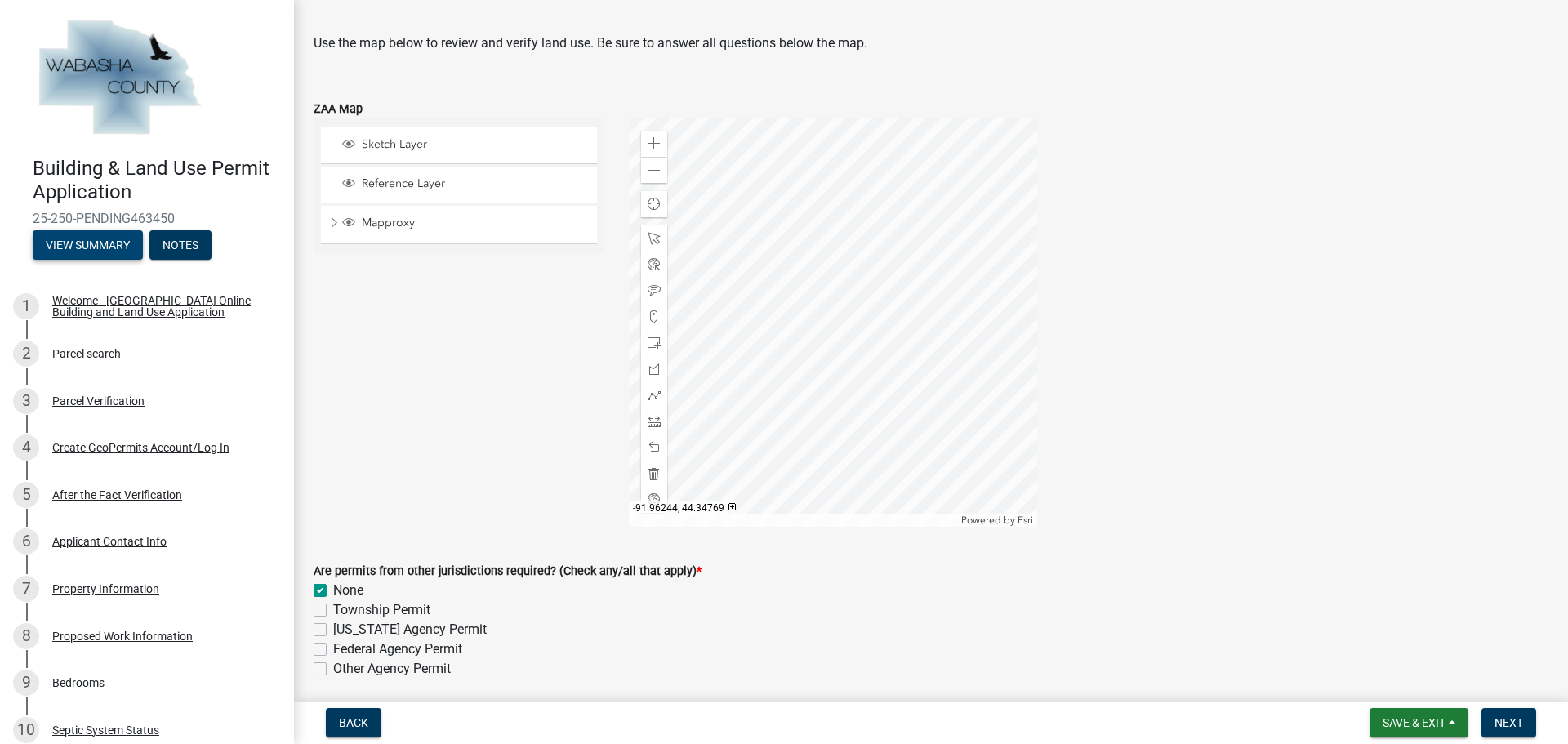
scroll to position [0, 0]
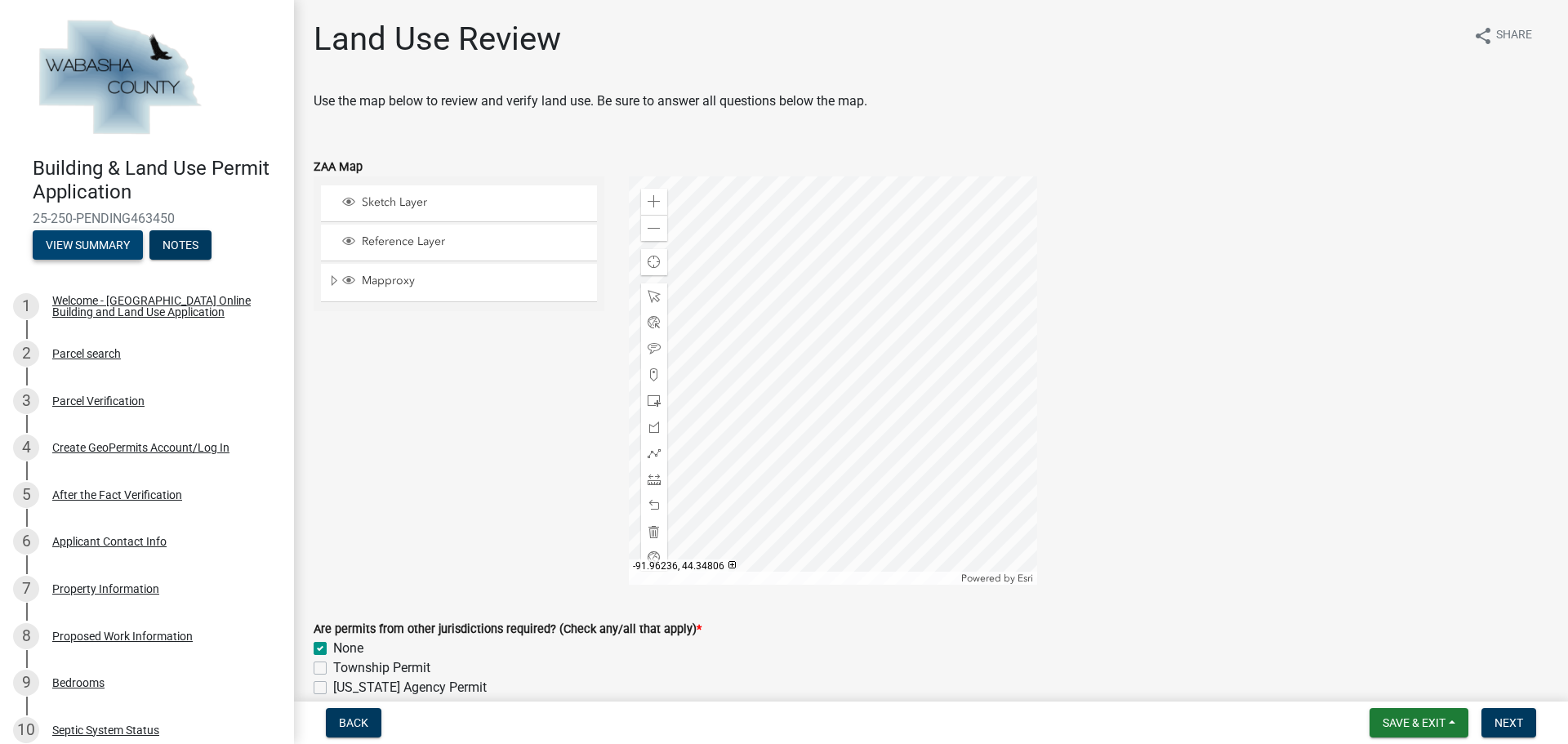
click at [92, 241] on button "View Summary" at bounding box center [87, 244] width 110 height 29
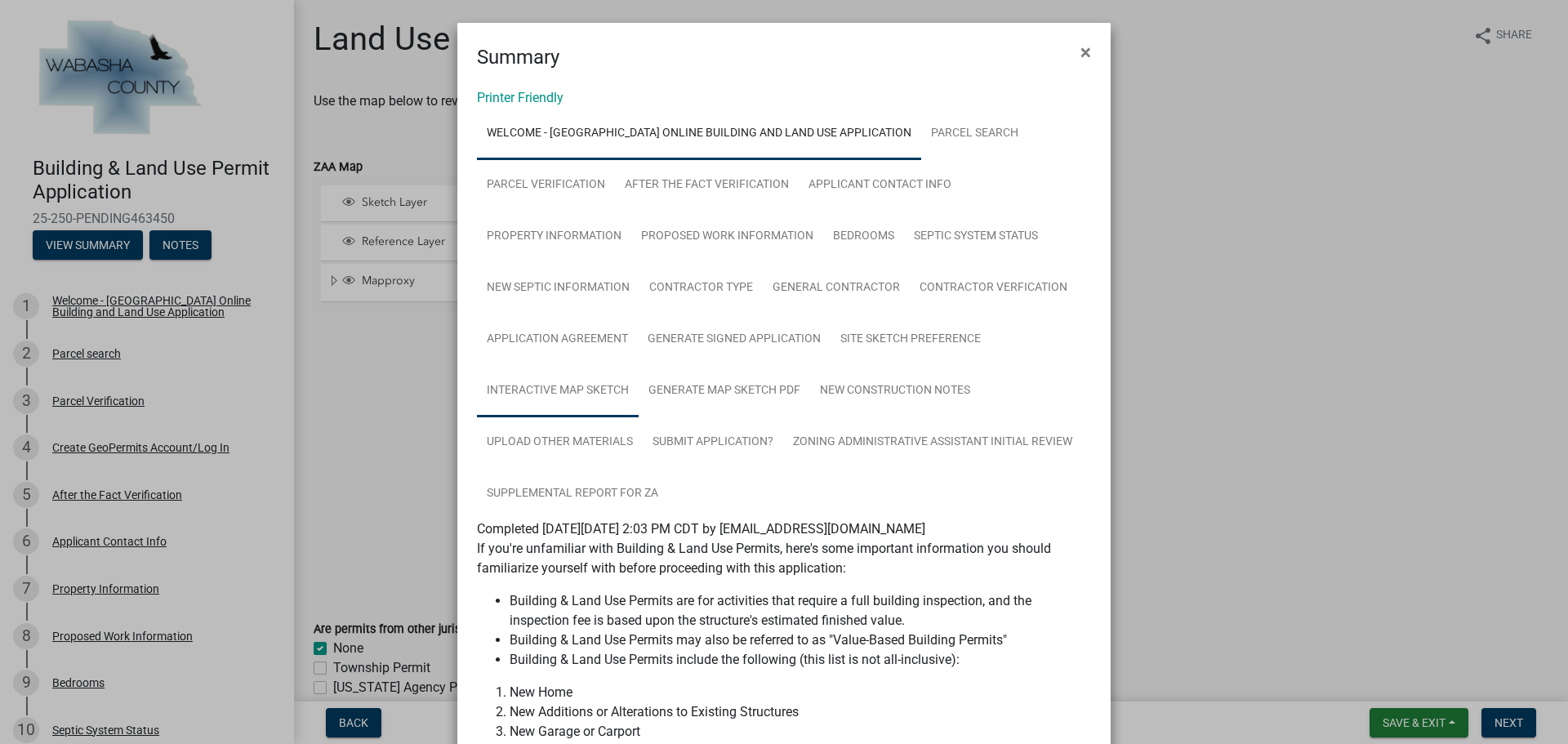
click at [577, 384] on link "Interactive Map Sketch" at bounding box center [558, 390] width 162 height 52
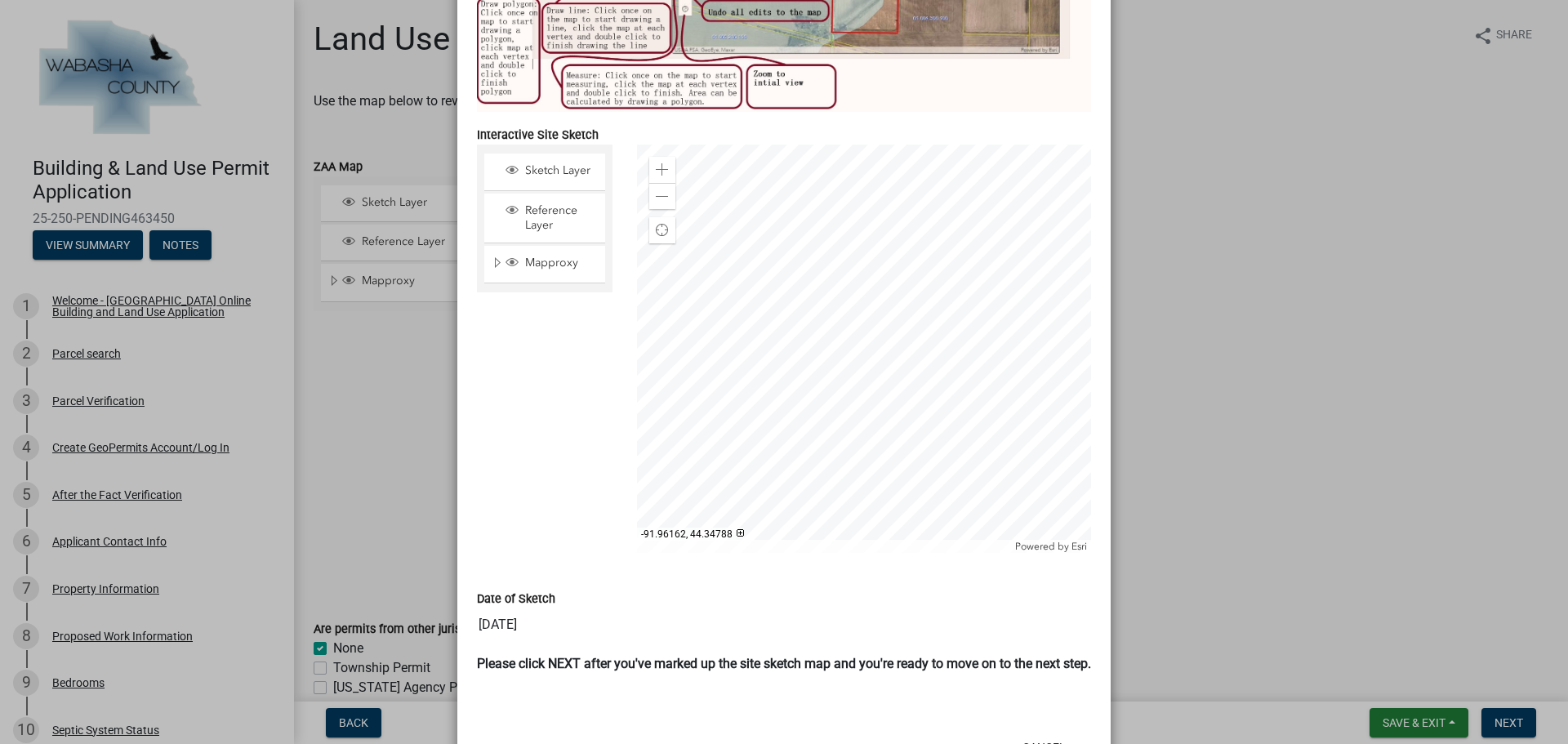
scroll to position [842, 0]
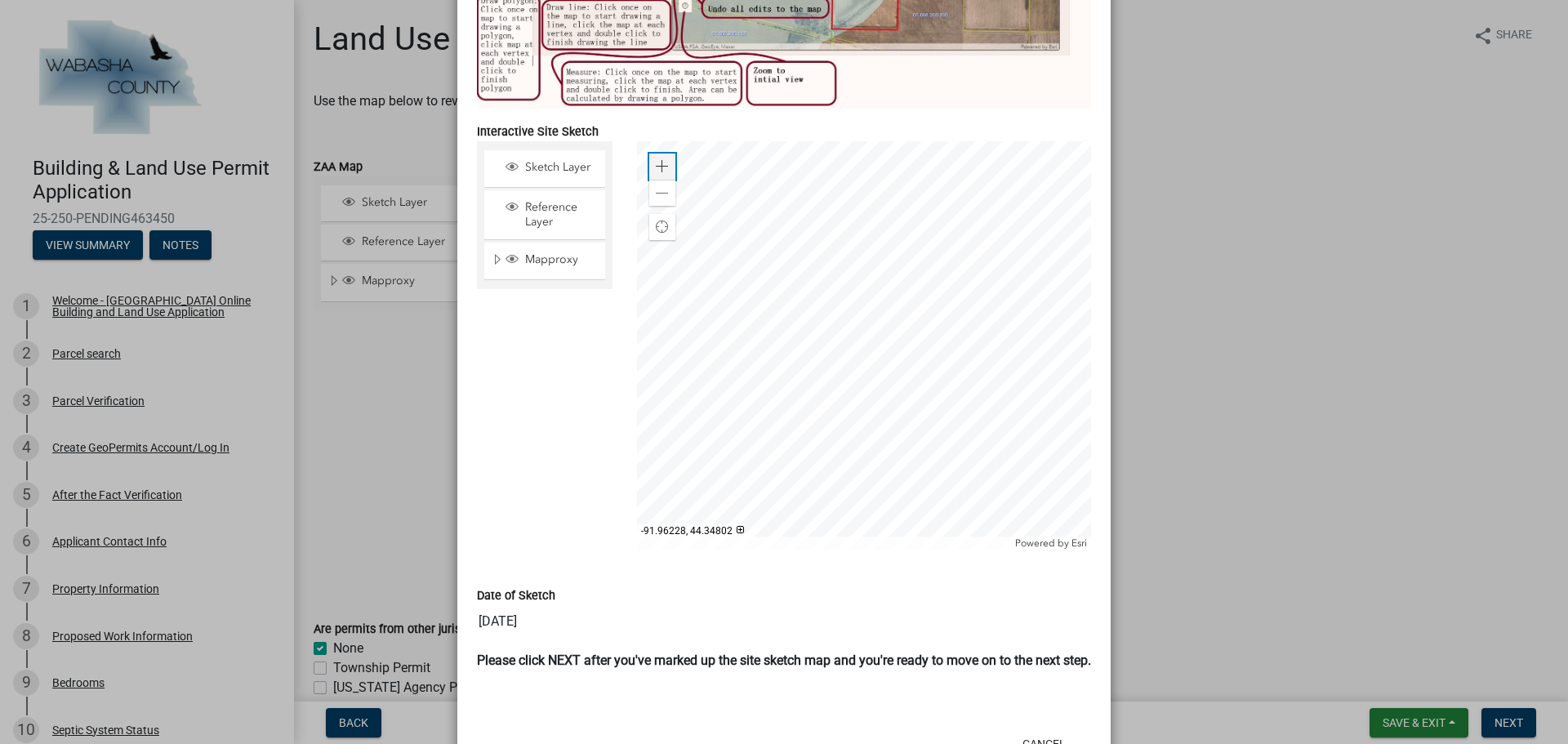
click at [658, 166] on span at bounding box center [662, 166] width 13 height 13
click at [543, 169] on span "Sketch Layer" at bounding box center [559, 167] width 78 height 15
click at [543, 221] on span "Reference Layer" at bounding box center [559, 214] width 78 height 29
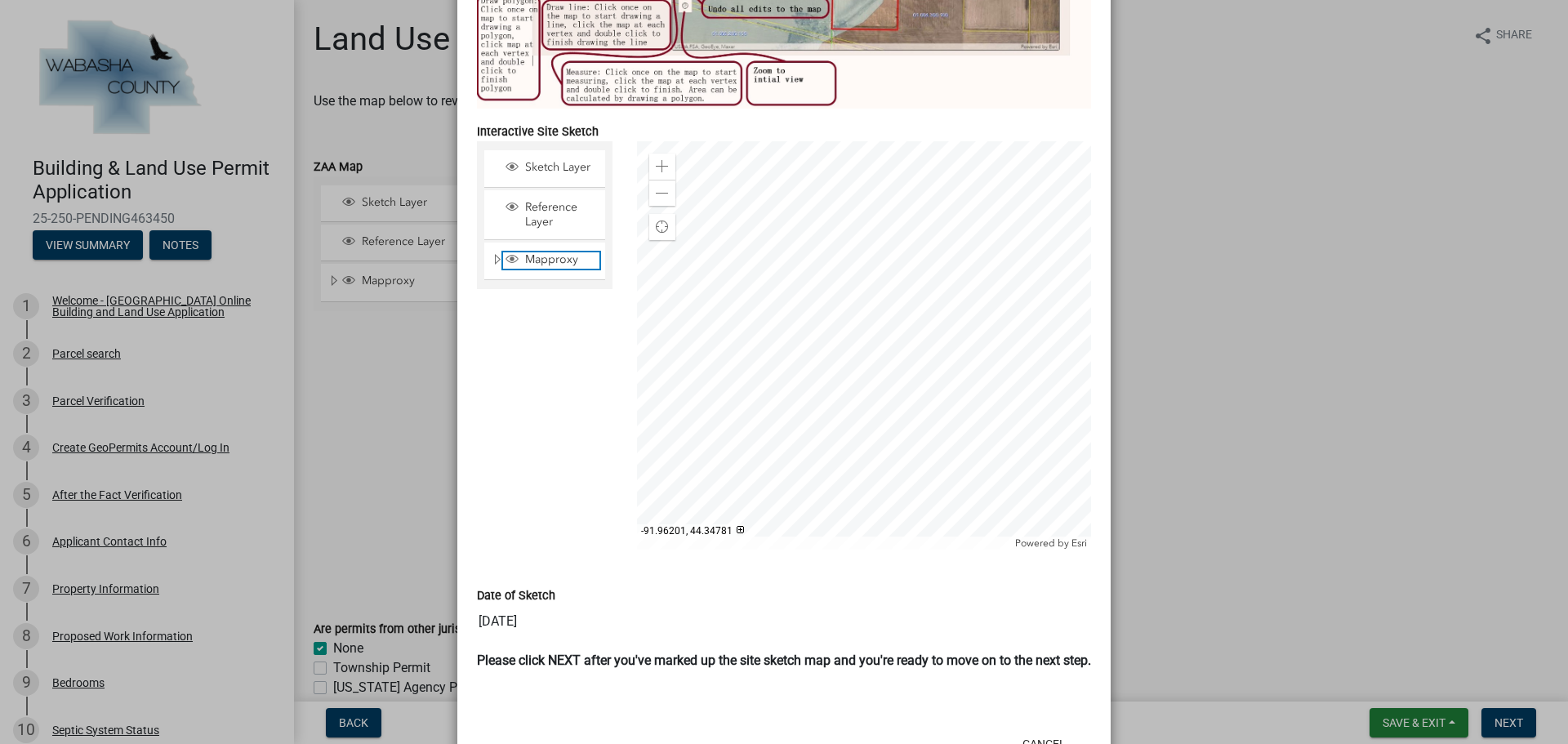
click at [543, 259] on span "Mapproxy" at bounding box center [559, 259] width 78 height 15
click at [918, 337] on div at bounding box center [864, 345] width 455 height 409
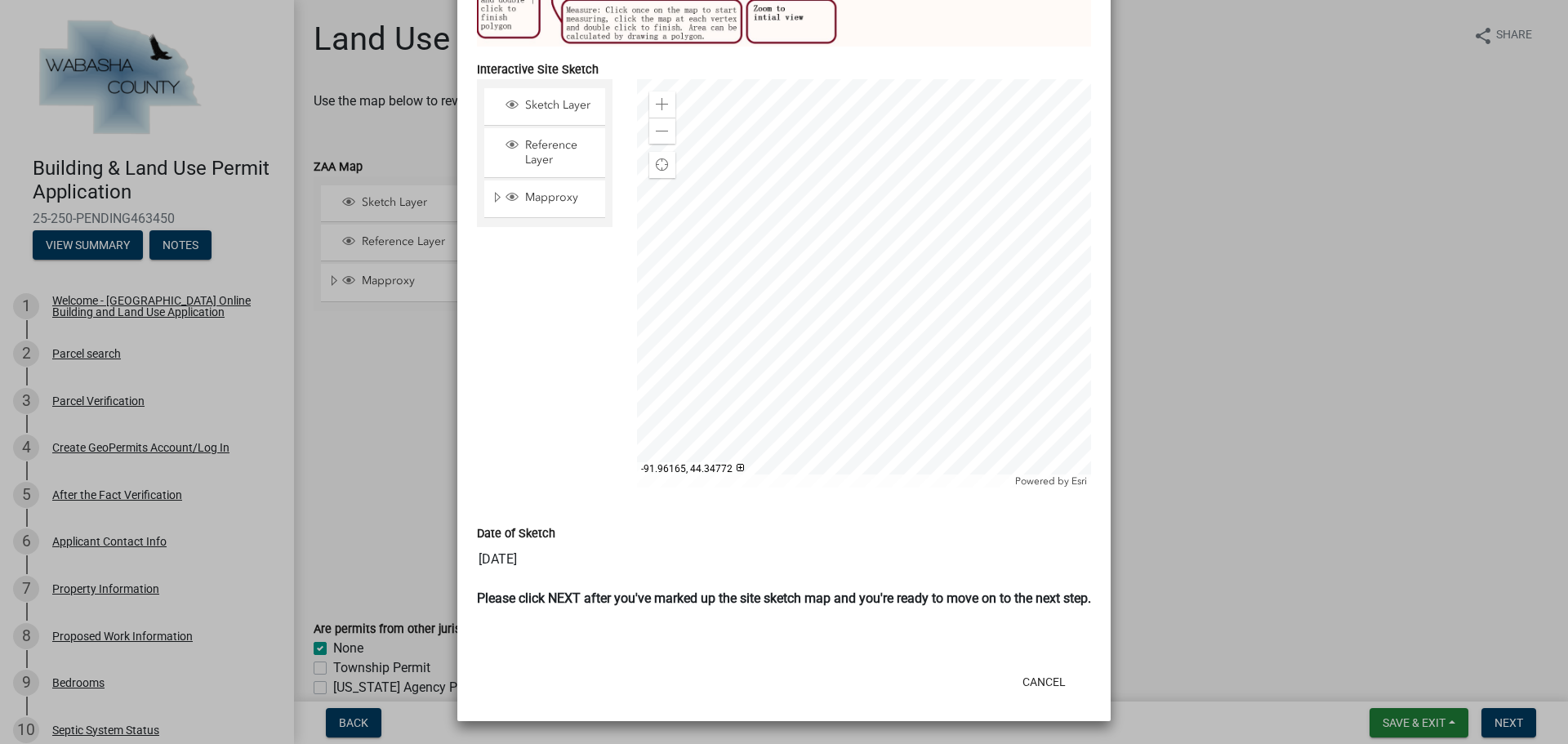
scroll to position [923, 0]
click at [659, 125] on span at bounding box center [662, 131] width 13 height 13
click at [655, 98] on span at bounding box center [662, 104] width 13 height 13
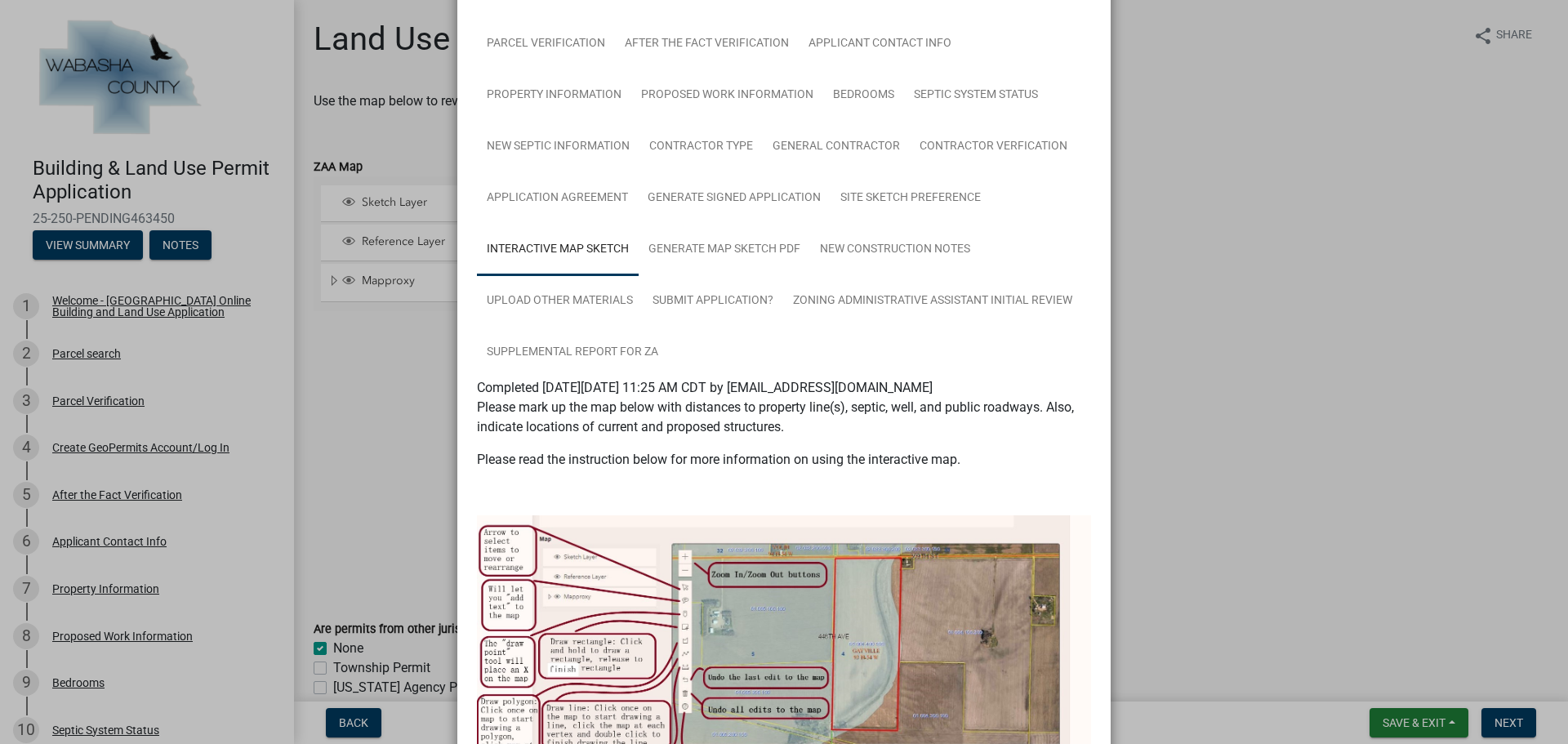
scroll to position [0, 0]
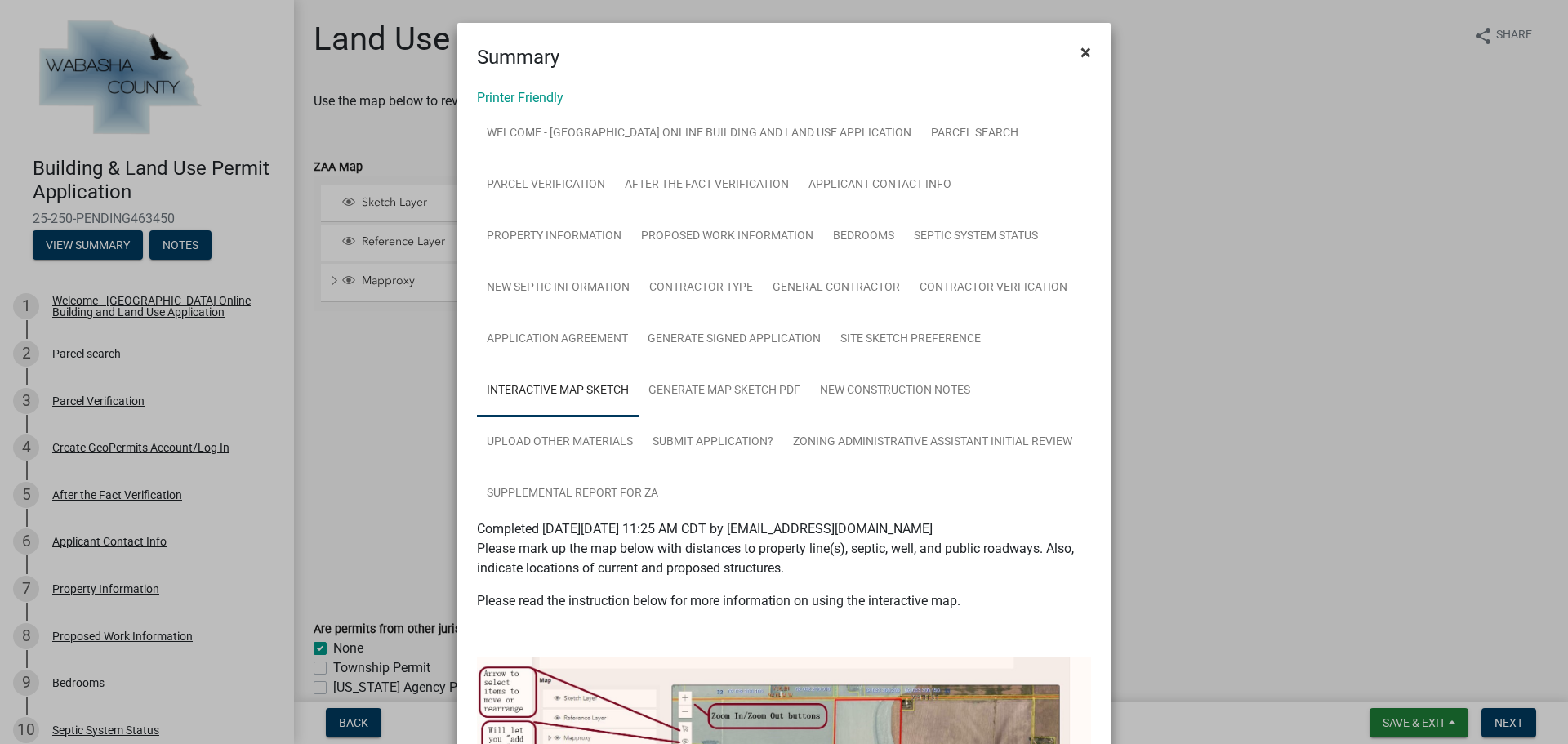
click at [1080, 44] on span "×" at bounding box center [1085, 52] width 11 height 23
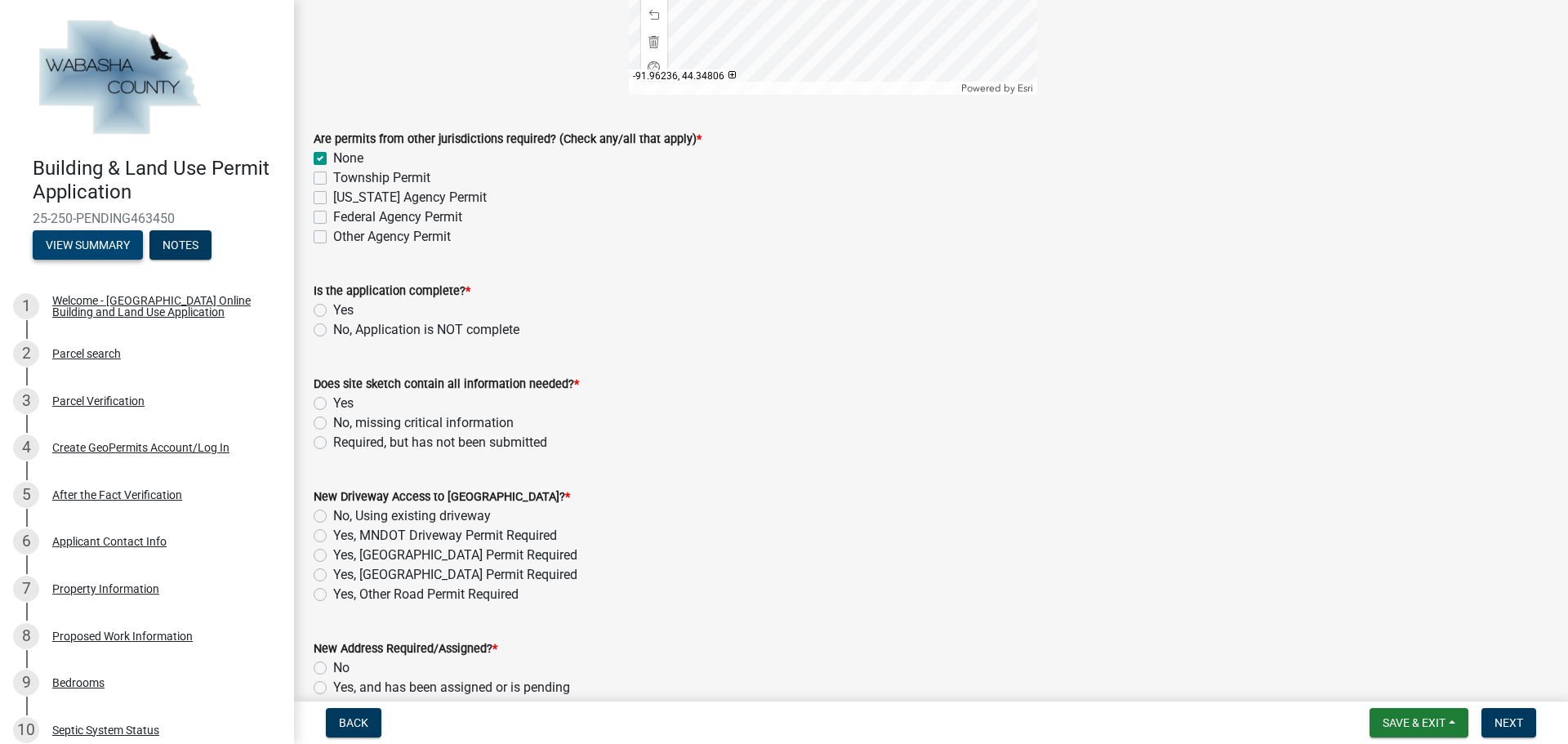
scroll to position [571, 0]
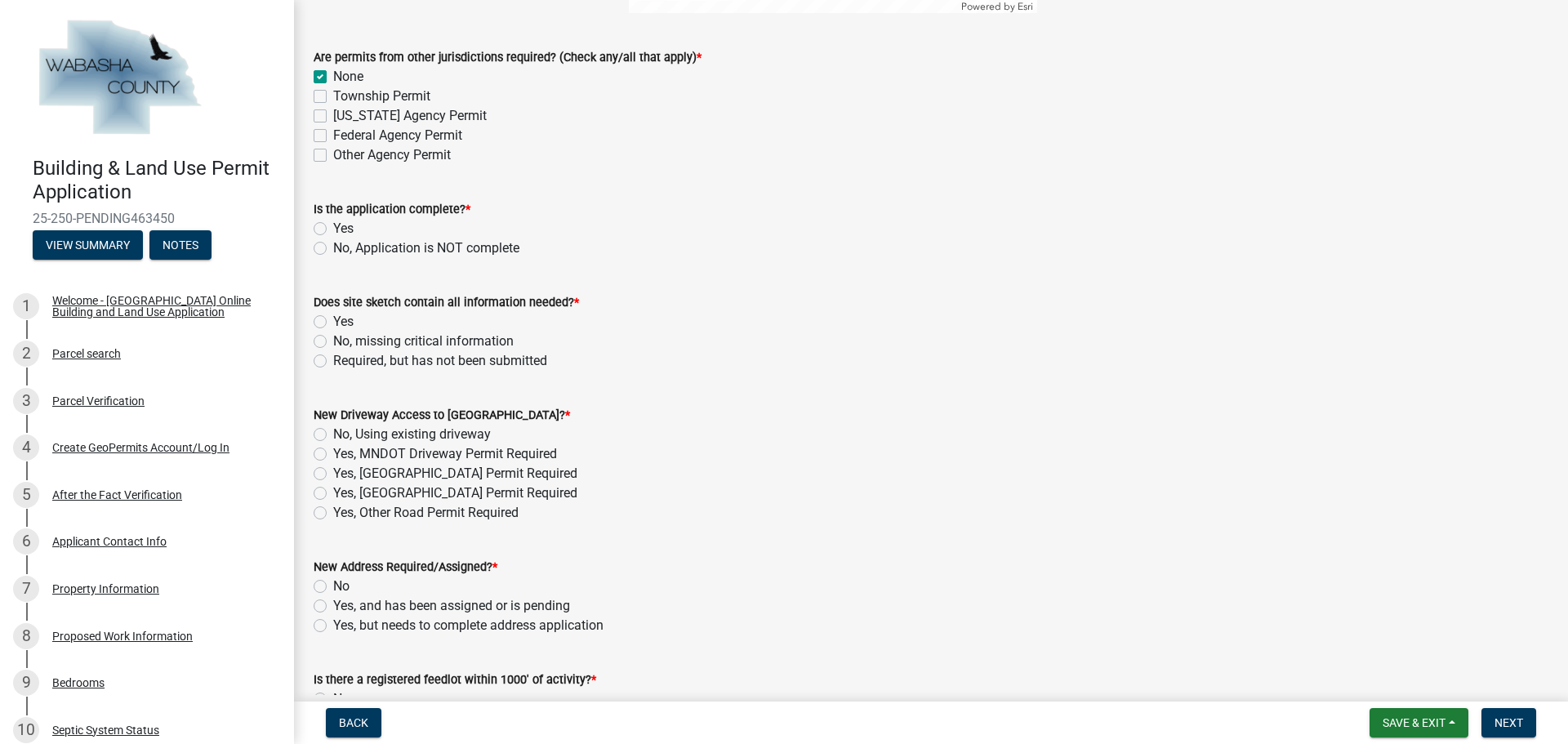
click at [333, 228] on label "Yes" at bounding box center [343, 228] width 20 height 19
click at [333, 228] on input "Yes" at bounding box center [338, 224] width 11 height 11
radio input "true"
click at [333, 326] on label "Yes" at bounding box center [343, 321] width 20 height 19
click at [333, 322] on input "Yes" at bounding box center [338, 317] width 11 height 11
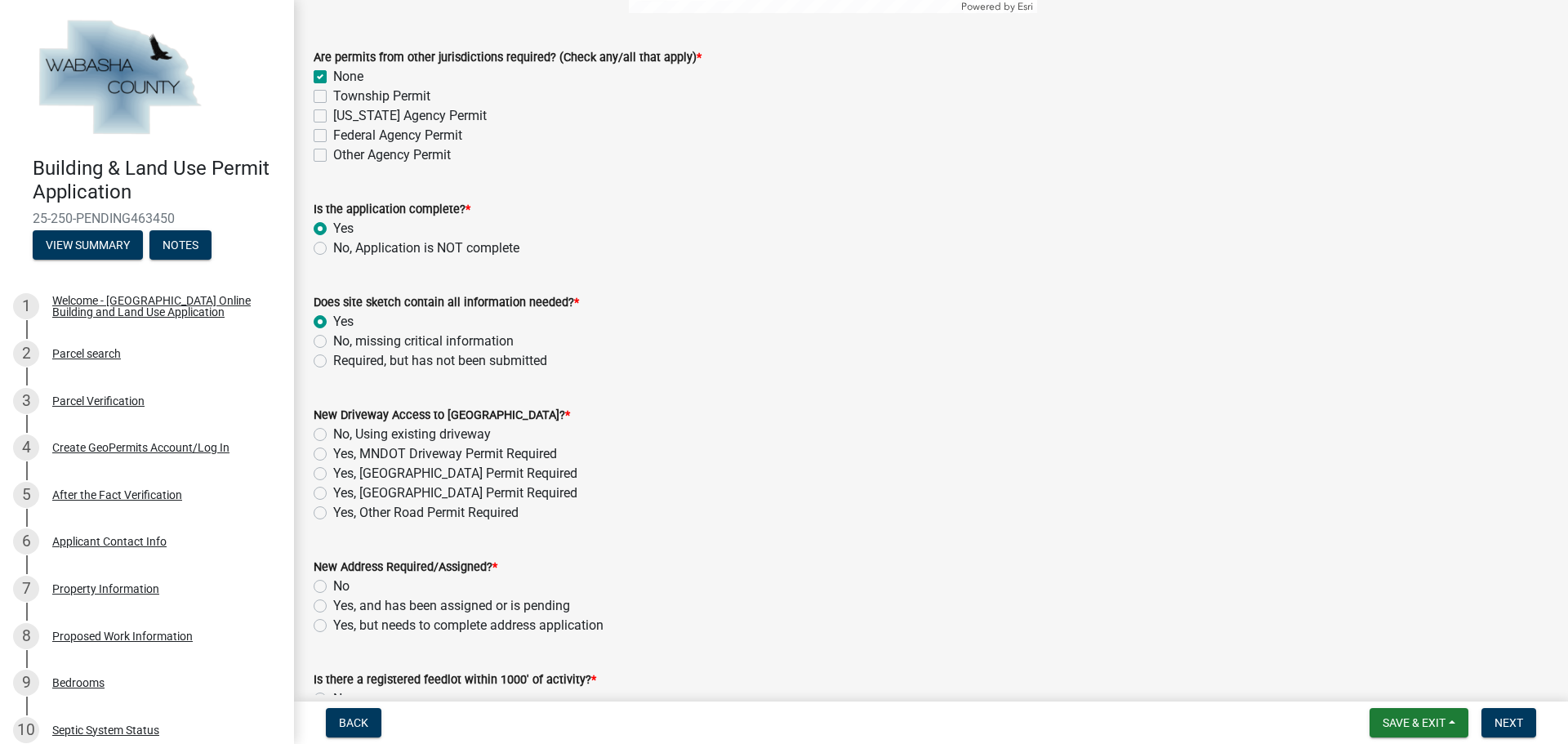
radio input "true"
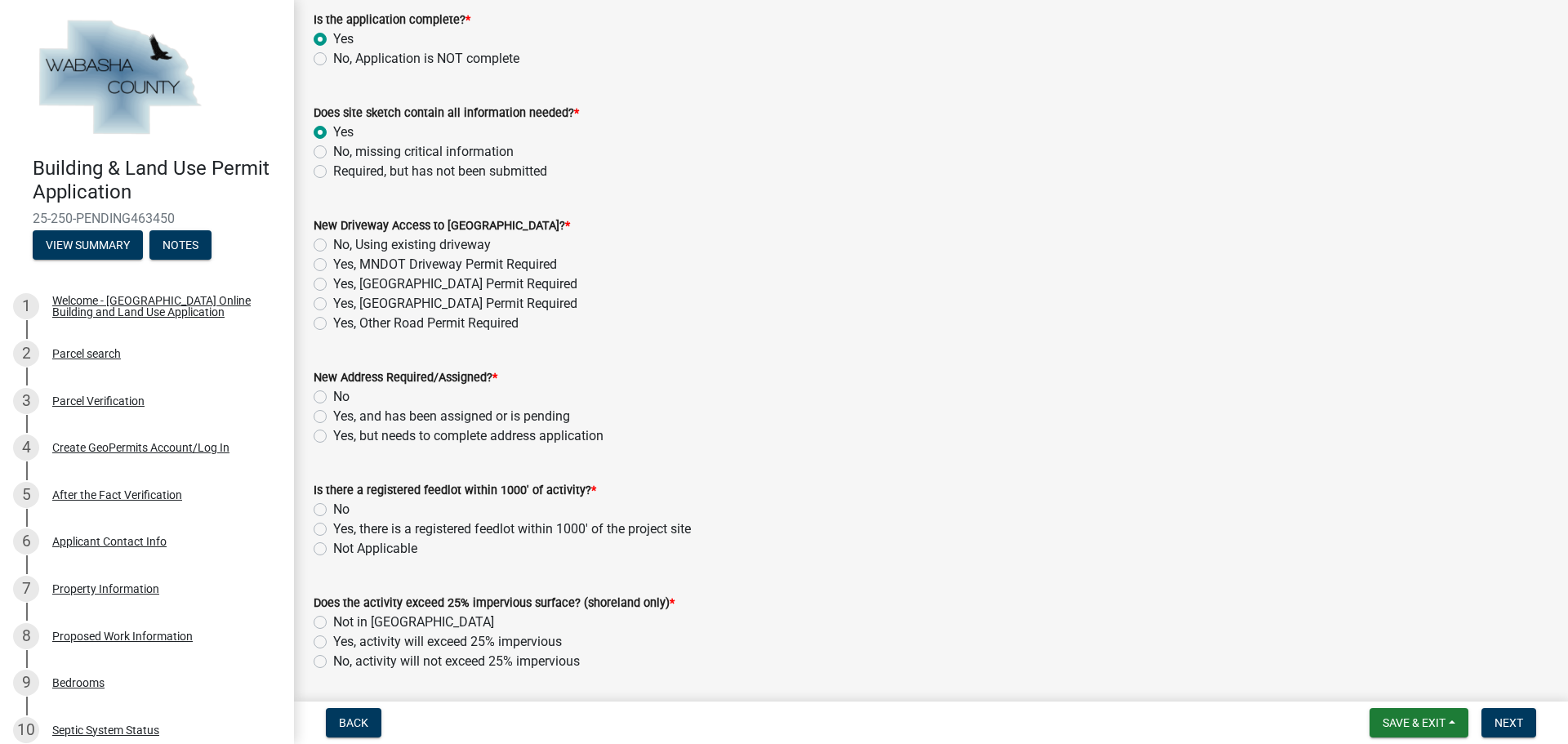
scroll to position [816, 0]
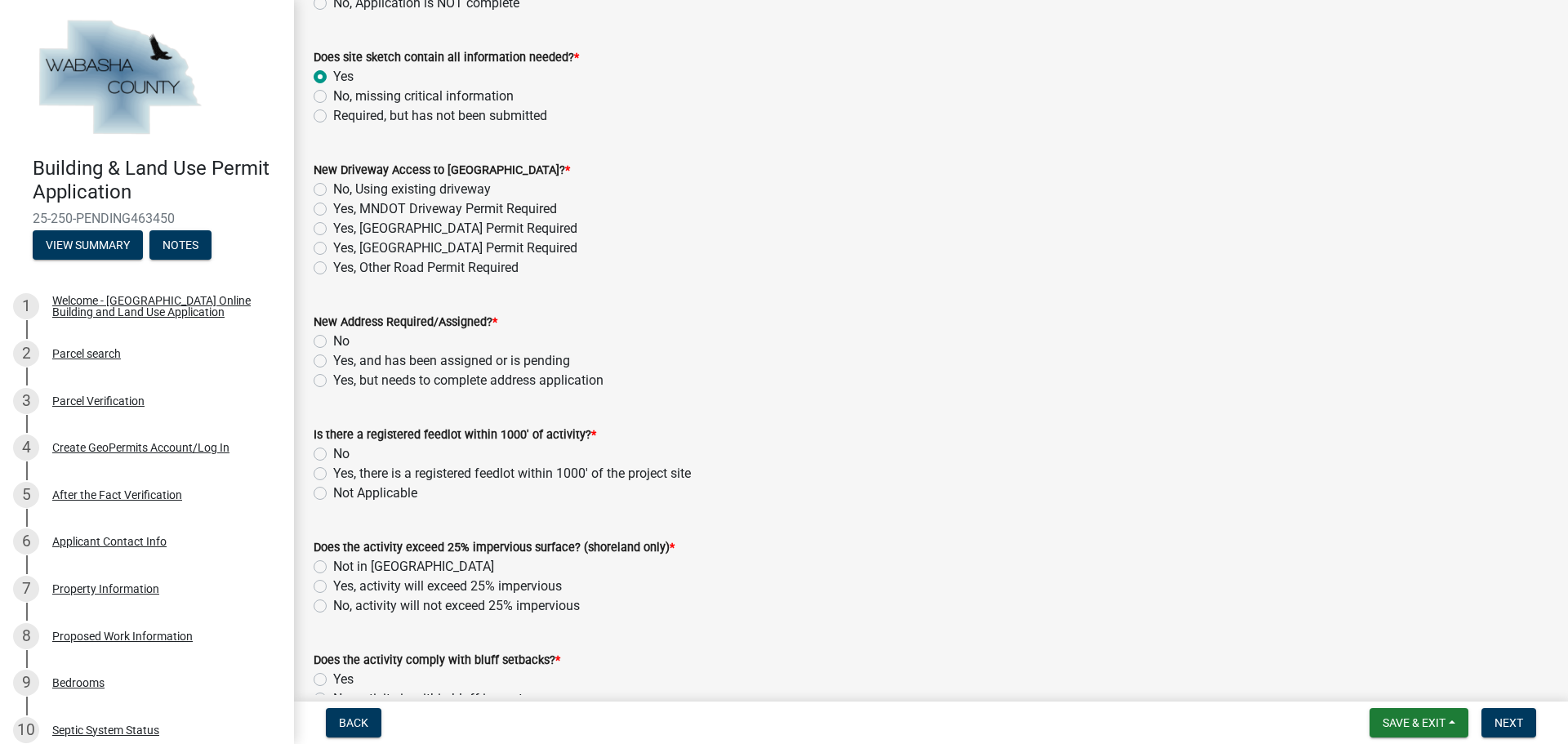
click at [319, 239] on div "Yes, [GEOGRAPHIC_DATA] Permit Required" at bounding box center [931, 248] width 1235 height 19
click at [333, 250] on label "Yes, [GEOGRAPHIC_DATA] Permit Required" at bounding box center [455, 248] width 244 height 19
click at [333, 249] on input "Yes, [GEOGRAPHIC_DATA] Permit Required" at bounding box center [338, 244] width 11 height 11
radio input "true"
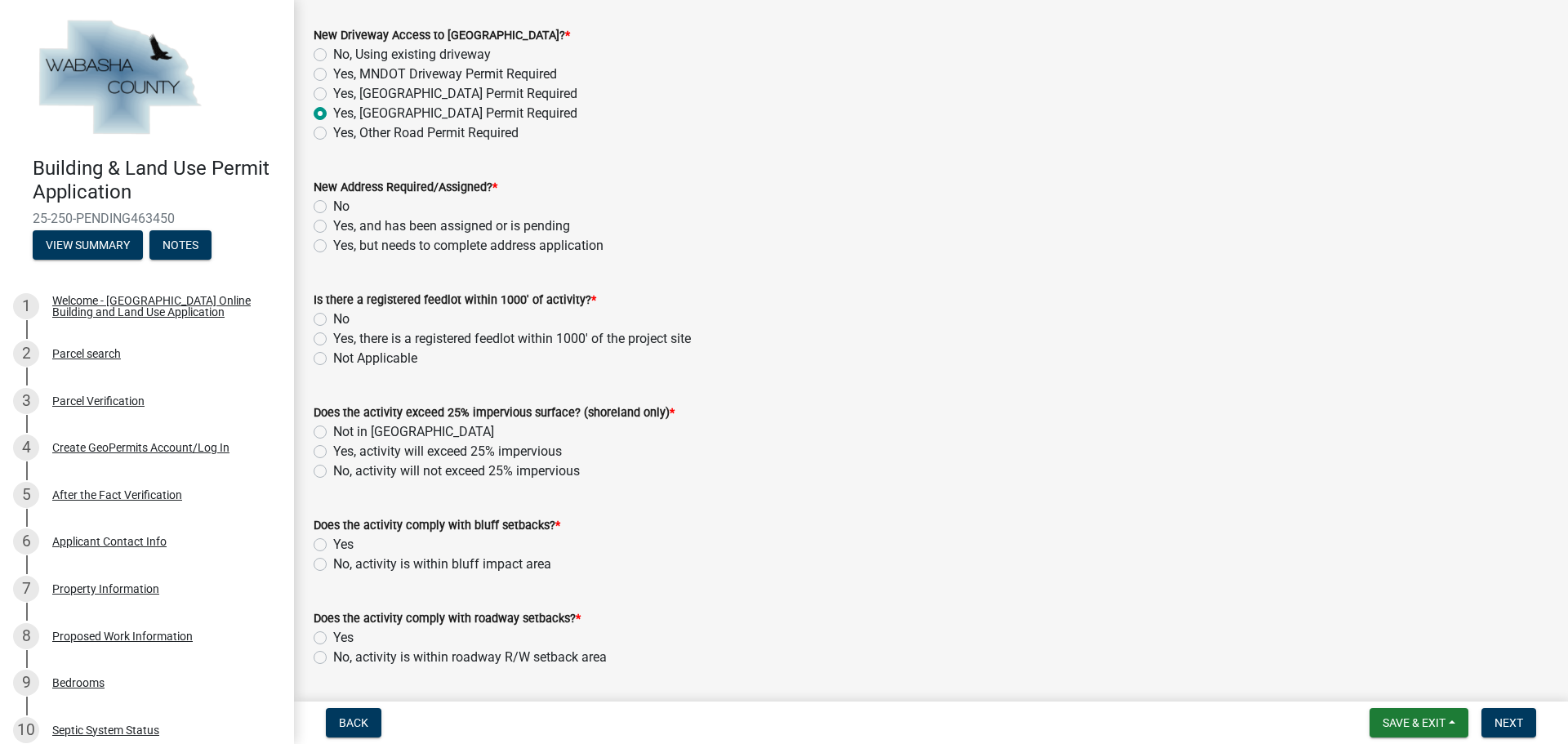
scroll to position [979, 0]
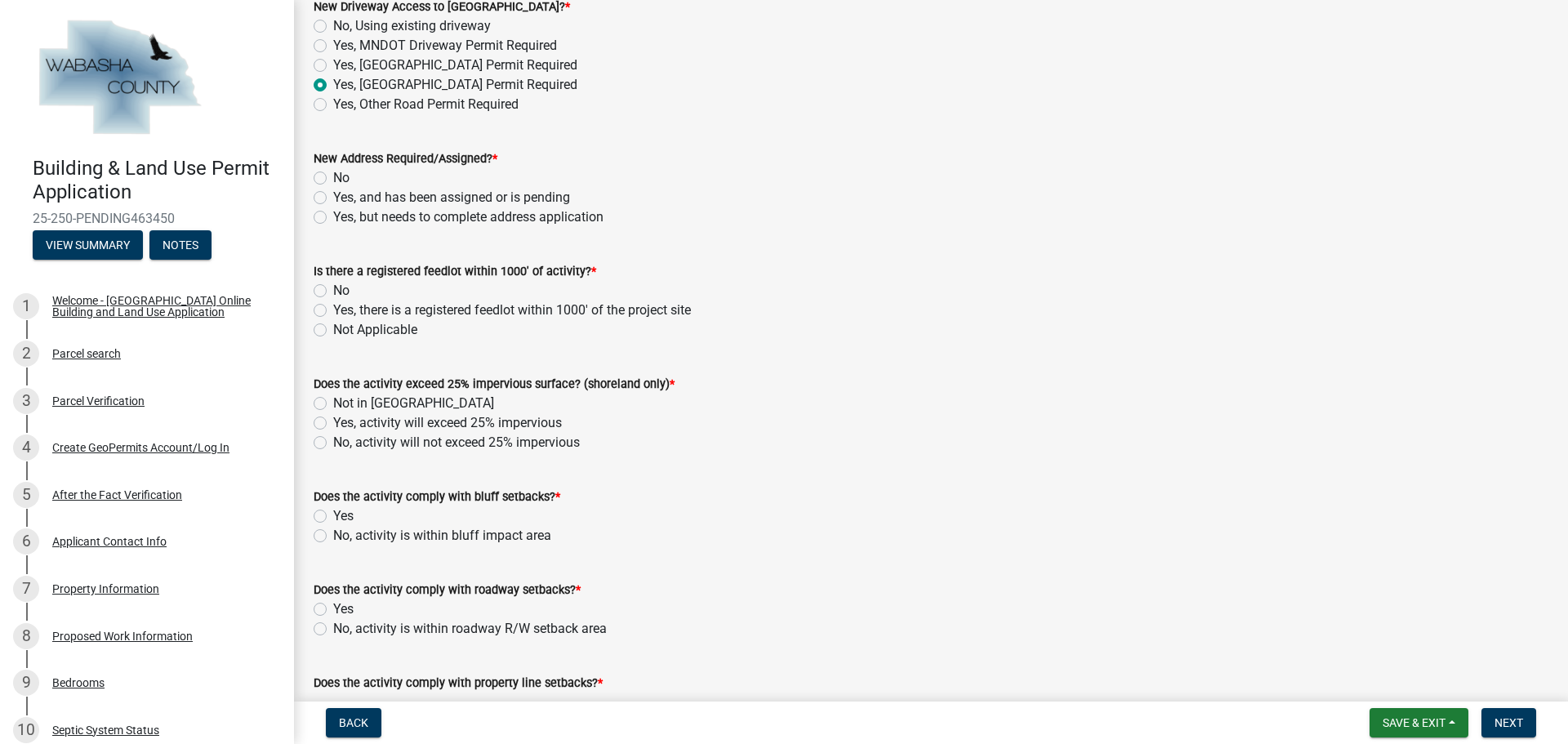
click at [333, 195] on label "Yes, and has been assigned or is pending" at bounding box center [451, 197] width 237 height 19
click at [333, 195] on input "Yes, and has been assigned or is pending" at bounding box center [338, 193] width 11 height 11
radio input "true"
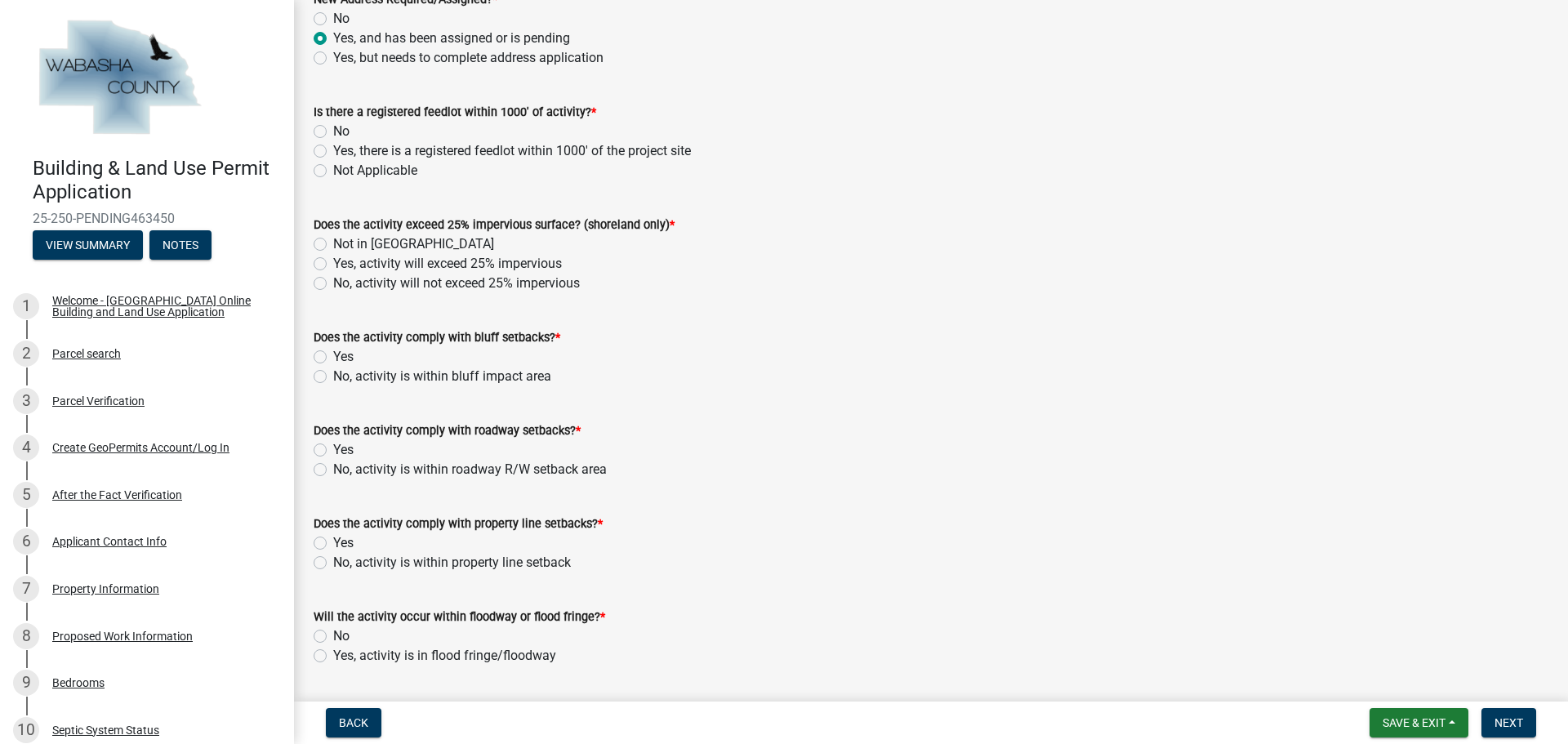
scroll to position [1143, 0]
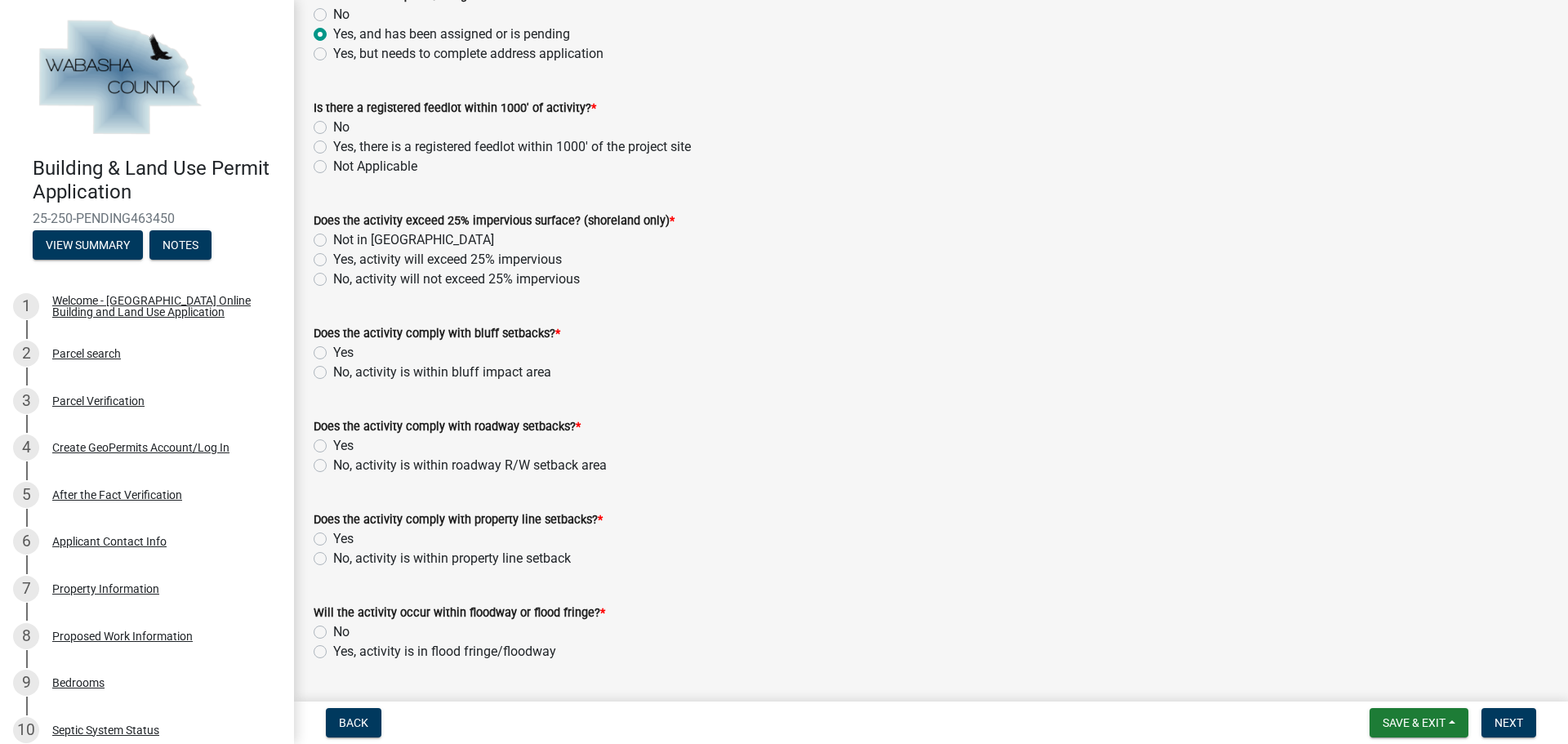
click at [333, 126] on label "No" at bounding box center [341, 127] width 17 height 19
click at [333, 126] on input "No" at bounding box center [338, 122] width 11 height 11
radio input "true"
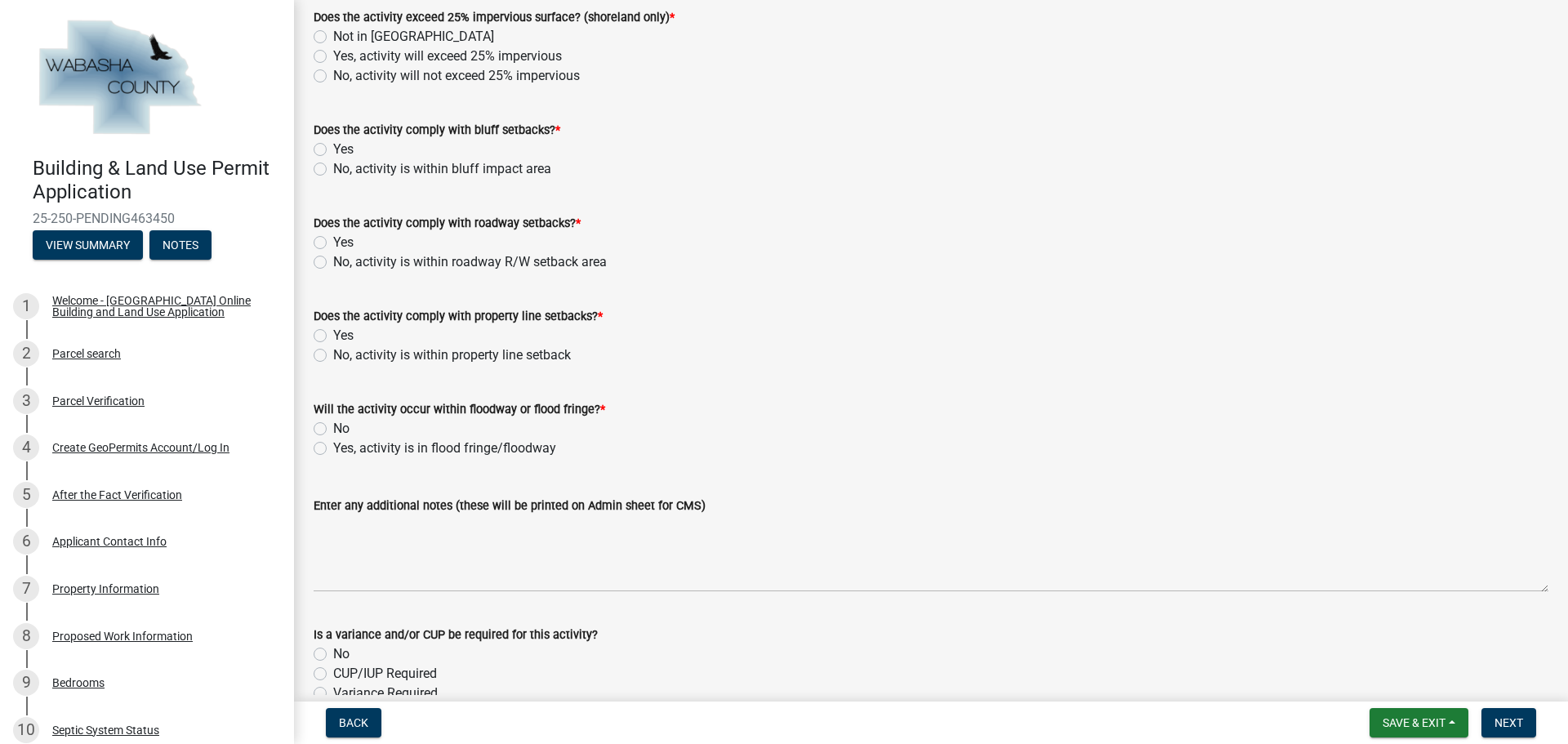
scroll to position [1306, 0]
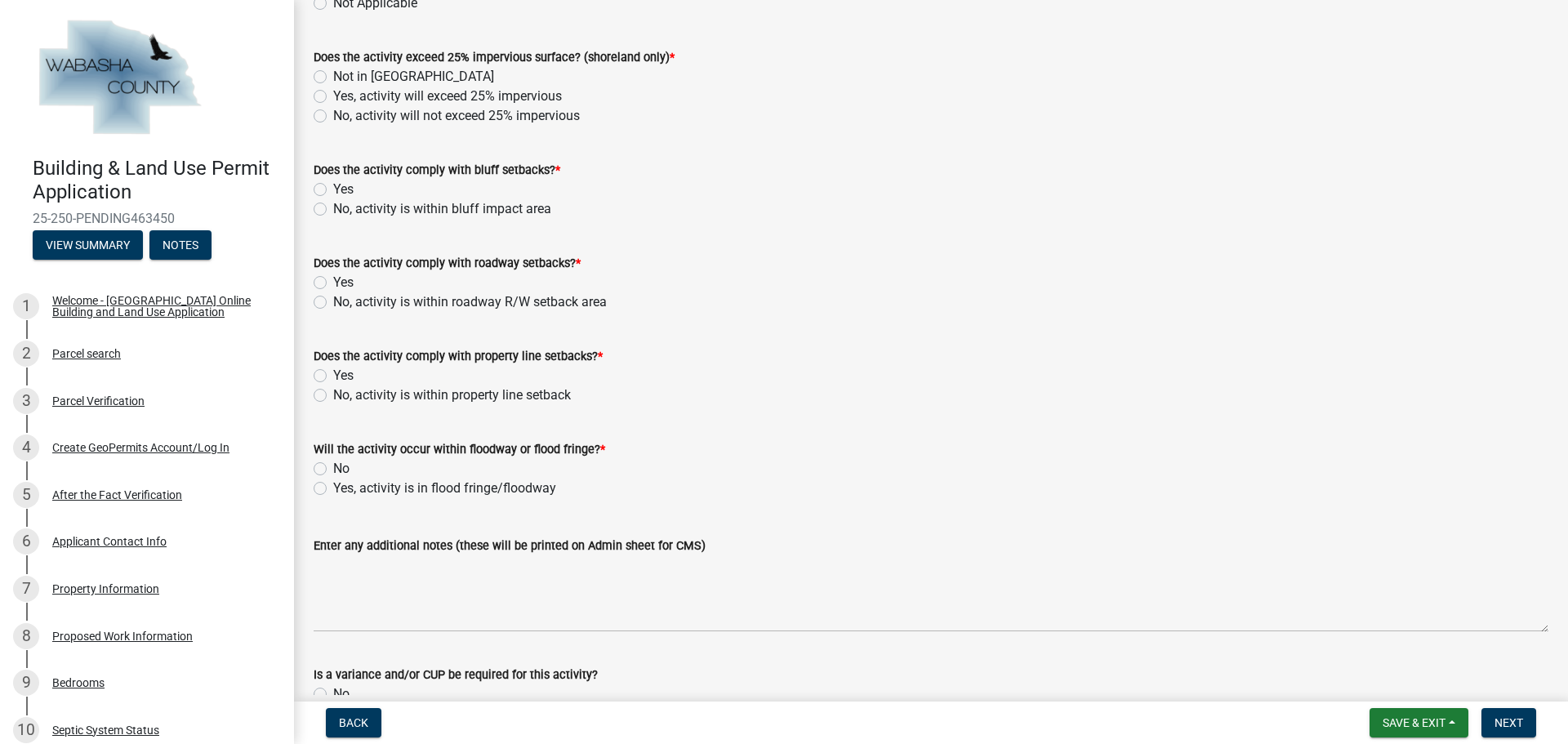
click at [333, 117] on label "No, activity will not exceed 25% impervious" at bounding box center [456, 116] width 247 height 19
click at [333, 117] on input "No, activity will not exceed 25% impervious" at bounding box center [338, 112] width 11 height 11
radio input "true"
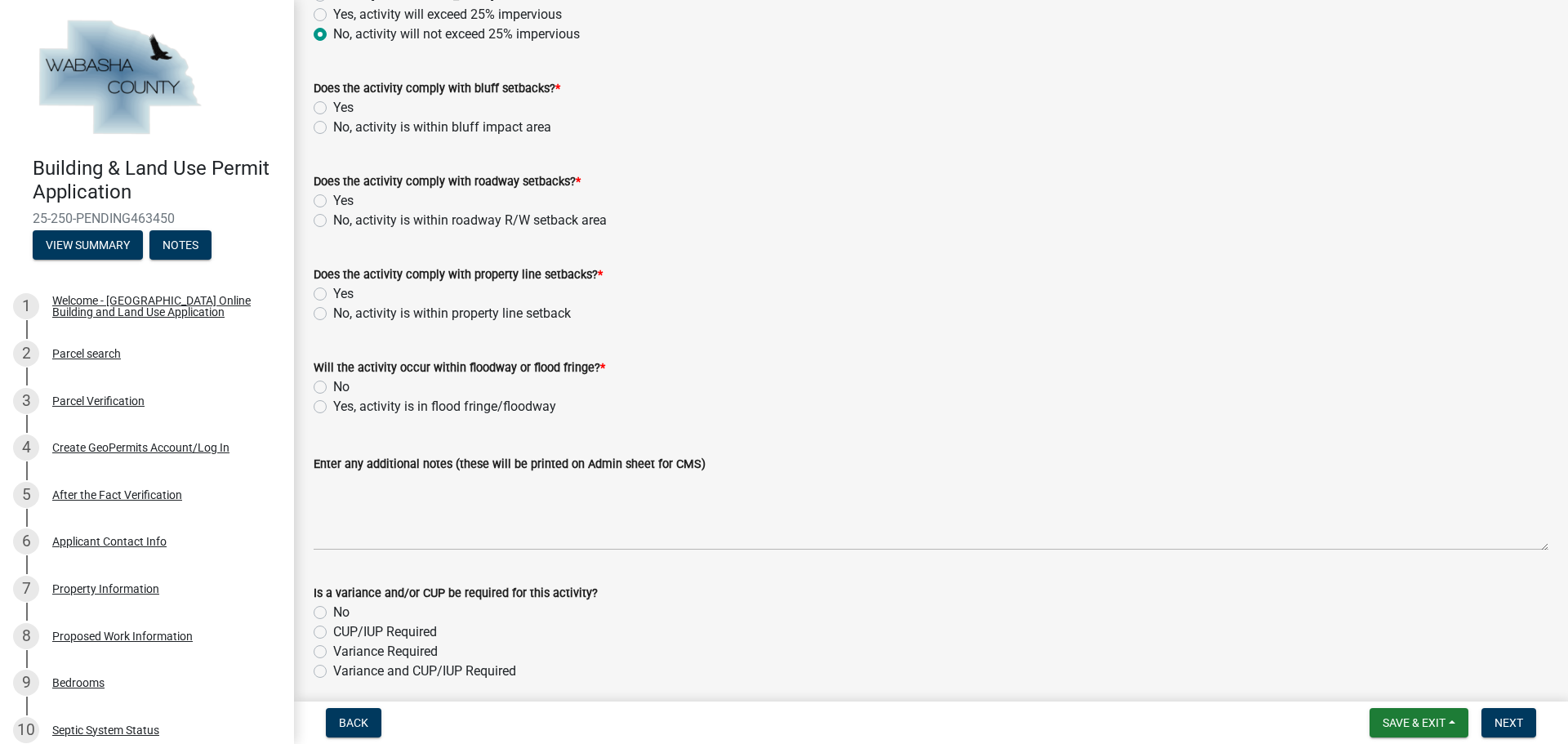
click at [333, 107] on label "Yes" at bounding box center [343, 107] width 20 height 19
click at [333, 107] on input "Yes" at bounding box center [338, 103] width 11 height 11
radio input "true"
click at [333, 203] on label "Yes" at bounding box center [343, 201] width 20 height 19
click at [333, 202] on input "Yes" at bounding box center [338, 196] width 11 height 11
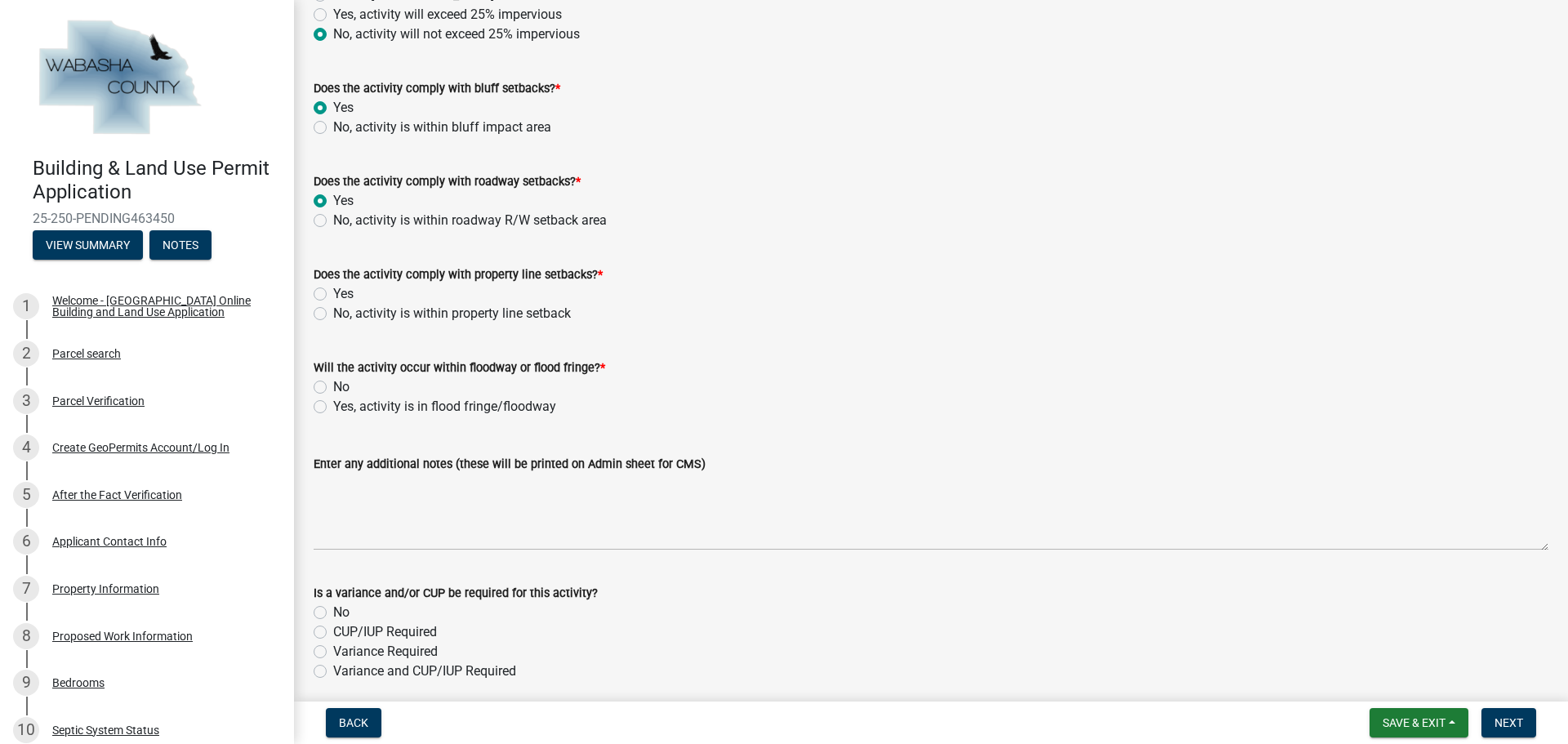
radio input "true"
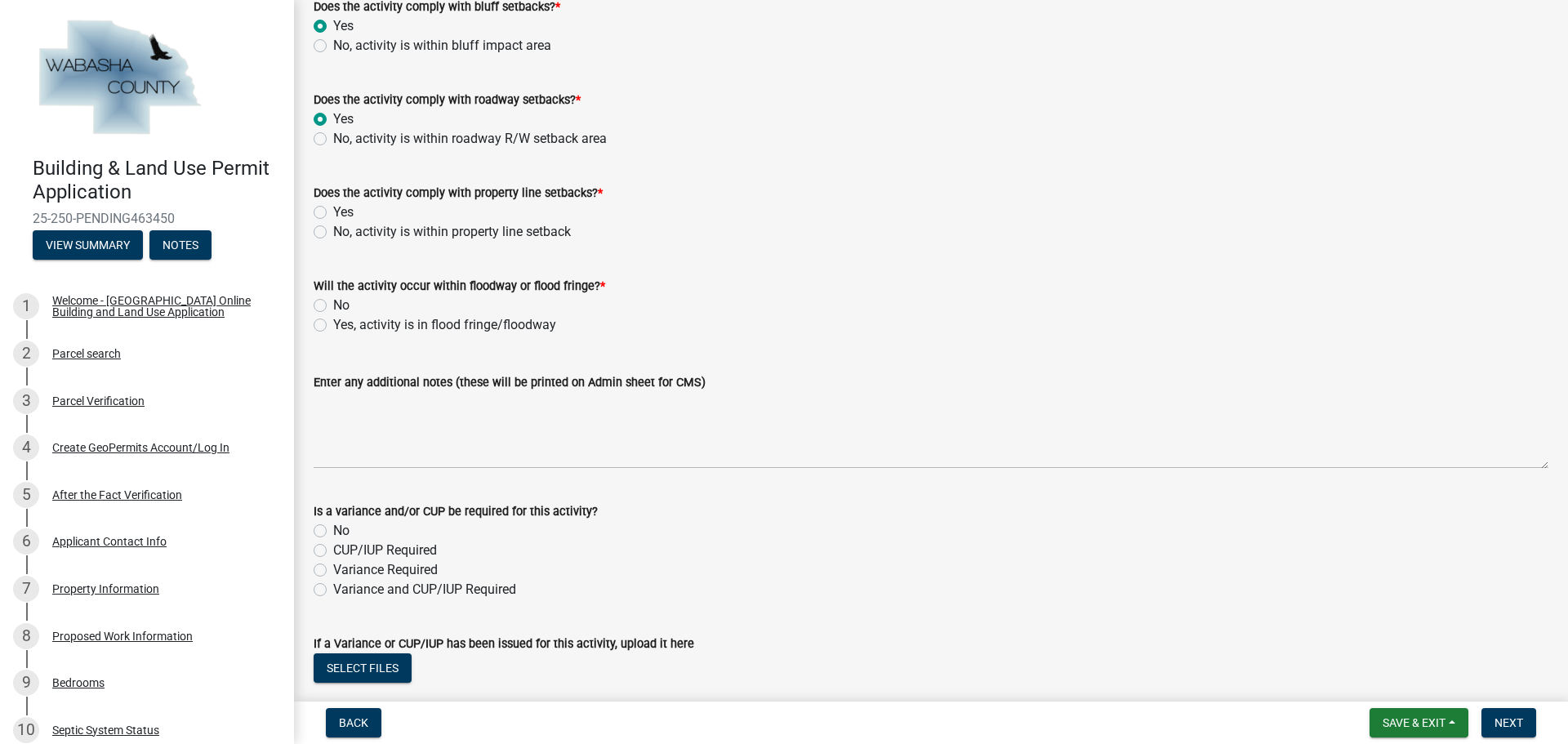
click at [333, 211] on label "Yes" at bounding box center [343, 212] width 20 height 19
click at [333, 211] on input "Yes" at bounding box center [338, 208] width 11 height 11
radio input "true"
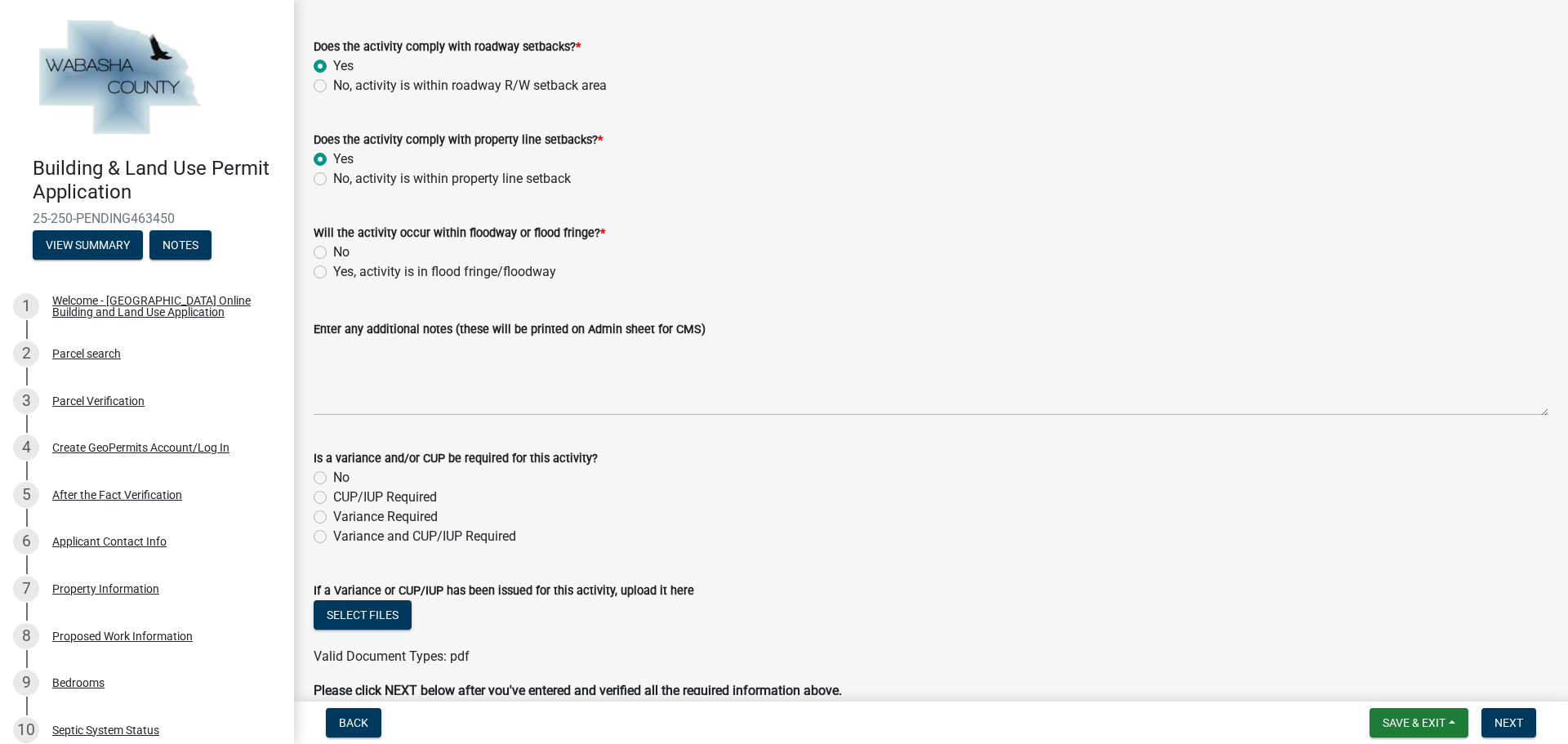
scroll to position [1551, 0]
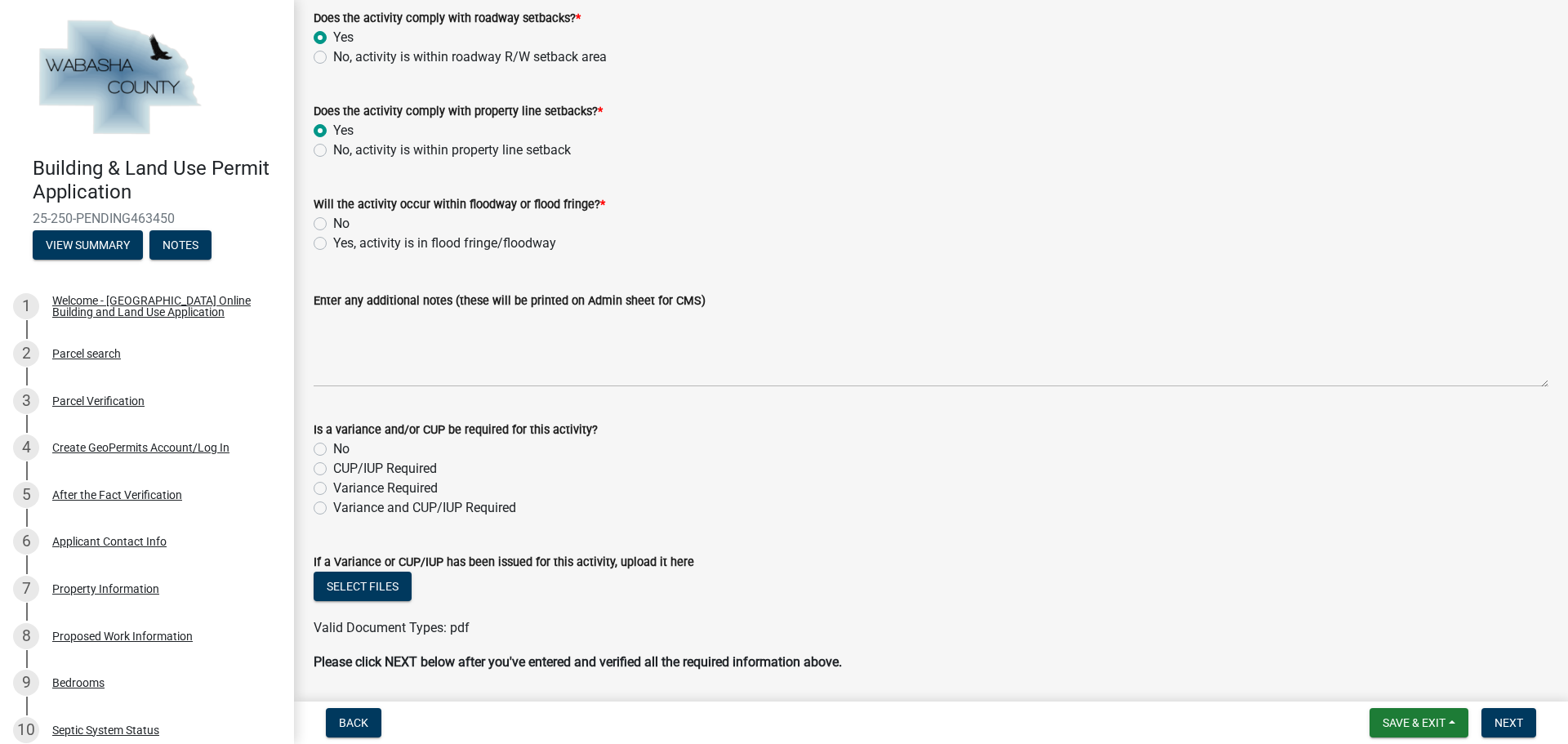
click at [333, 221] on label "No" at bounding box center [341, 224] width 17 height 19
click at [333, 221] on input "No" at bounding box center [338, 219] width 11 height 11
radio input "true"
click at [333, 452] on label "No" at bounding box center [341, 449] width 17 height 19
click at [333, 450] on input "No" at bounding box center [338, 445] width 11 height 11
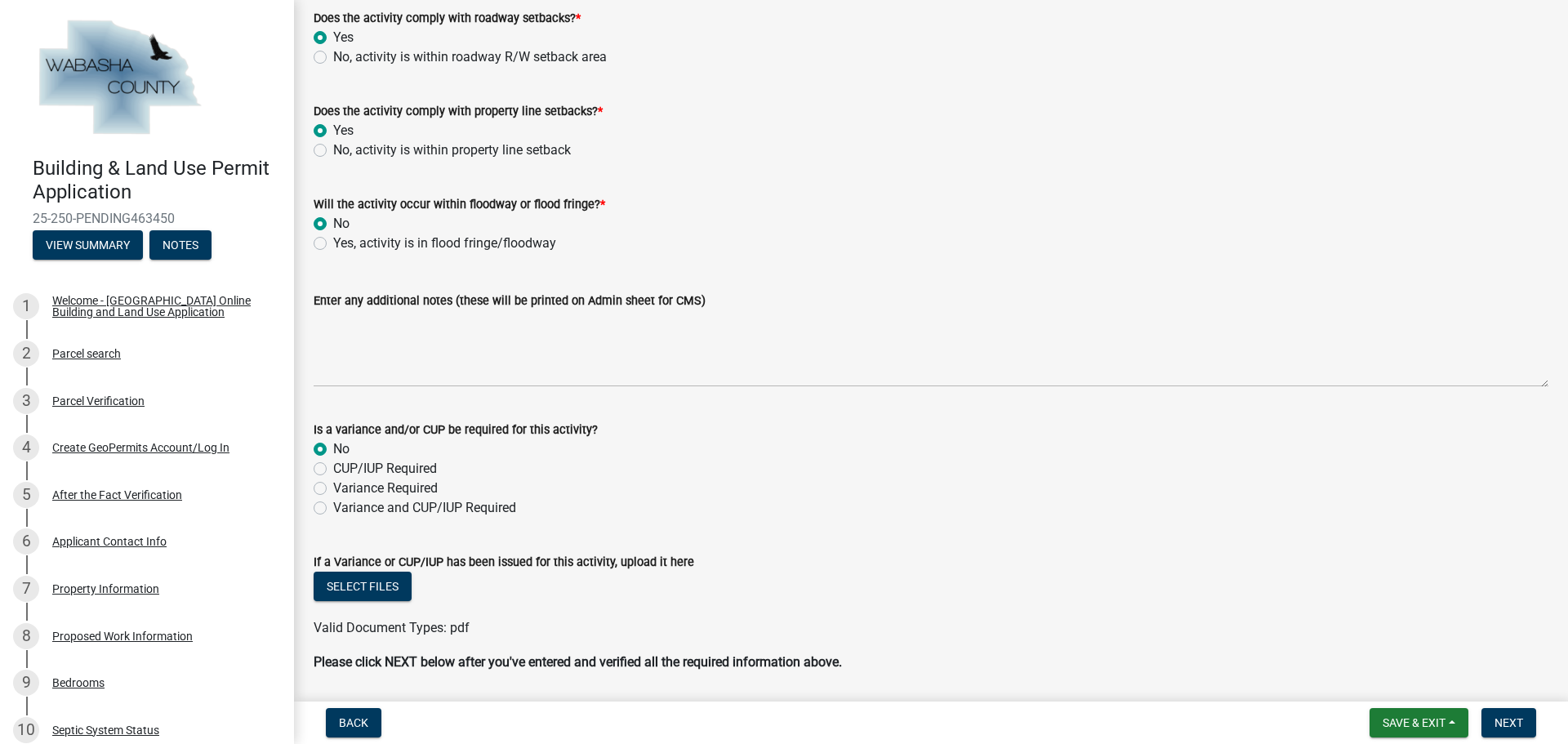
radio input "true"
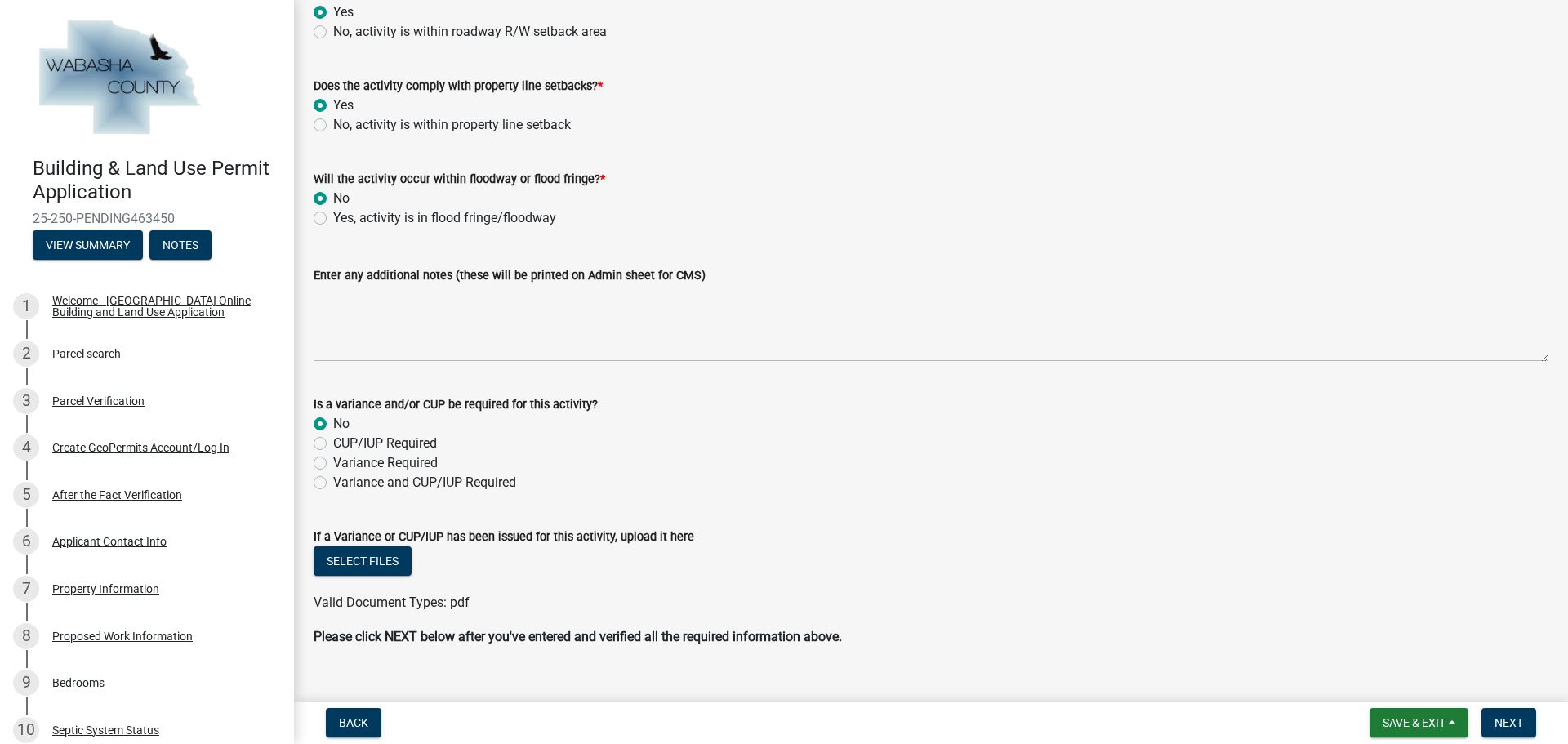
scroll to position [1605, 0]
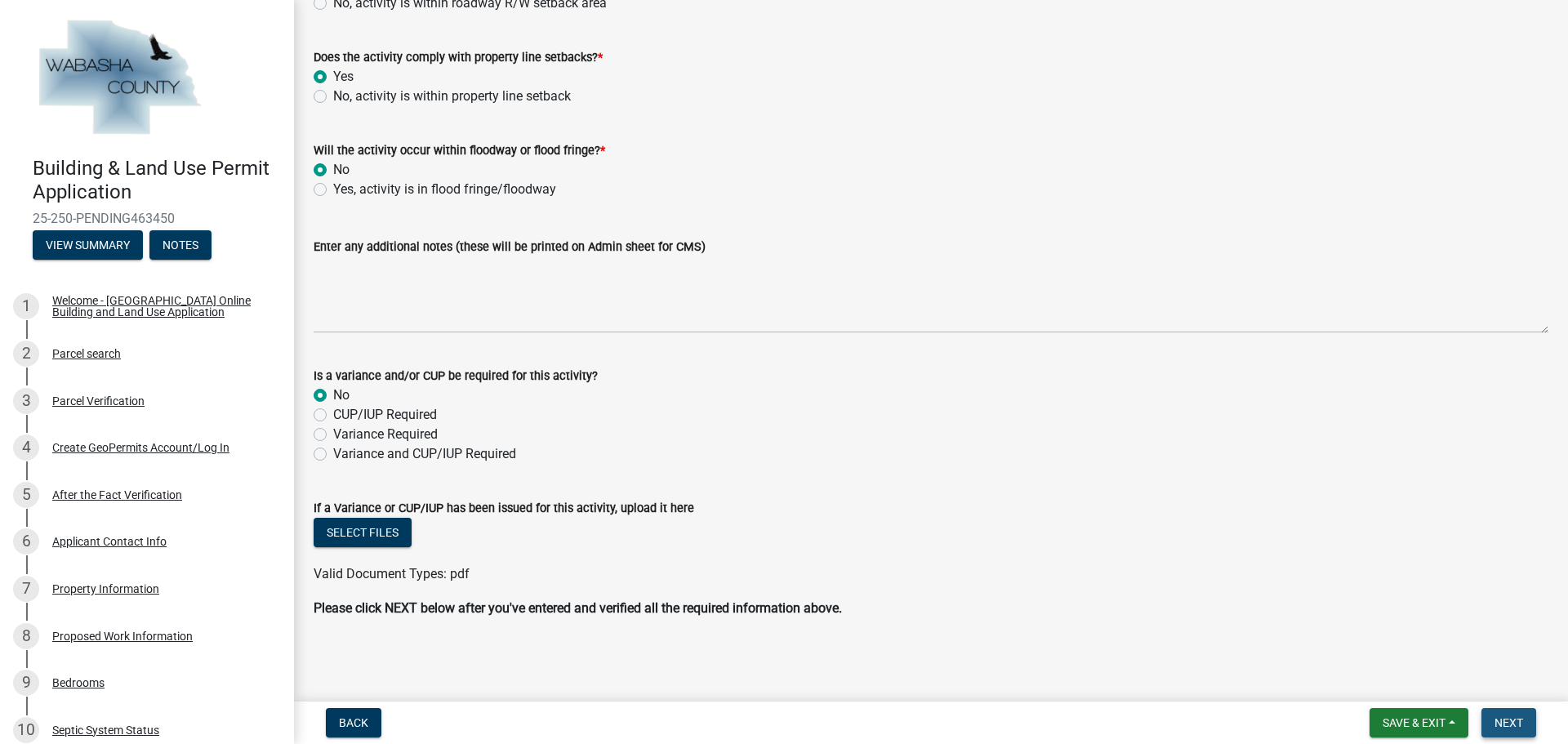
click at [1505, 726] on span "Next" at bounding box center [1508, 722] width 28 height 13
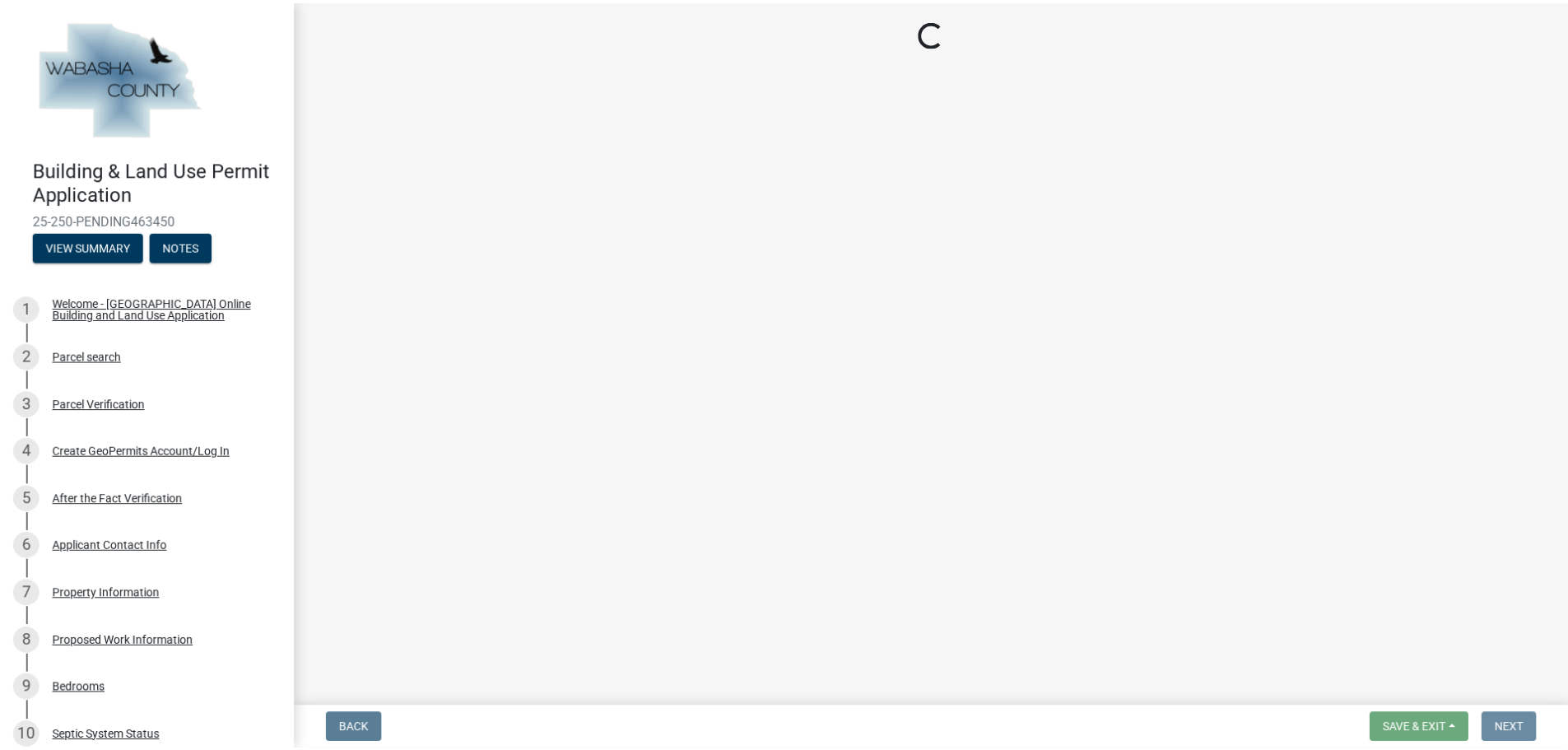
scroll to position [0, 0]
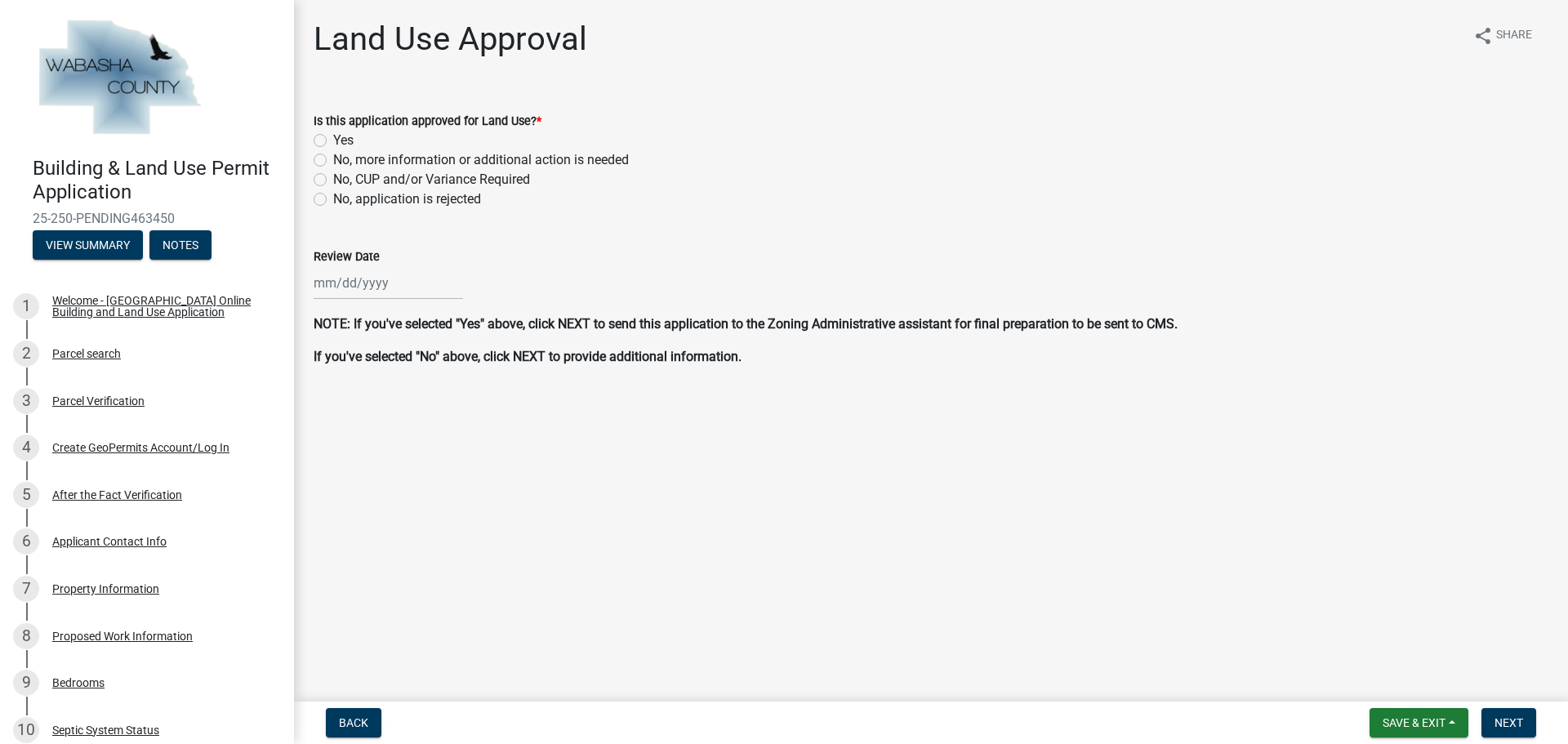
click at [333, 144] on label "Yes" at bounding box center [343, 140] width 20 height 19
click at [333, 141] on input "Yes" at bounding box center [338, 136] width 11 height 11
radio input "true"
select select "9"
select select "2025"
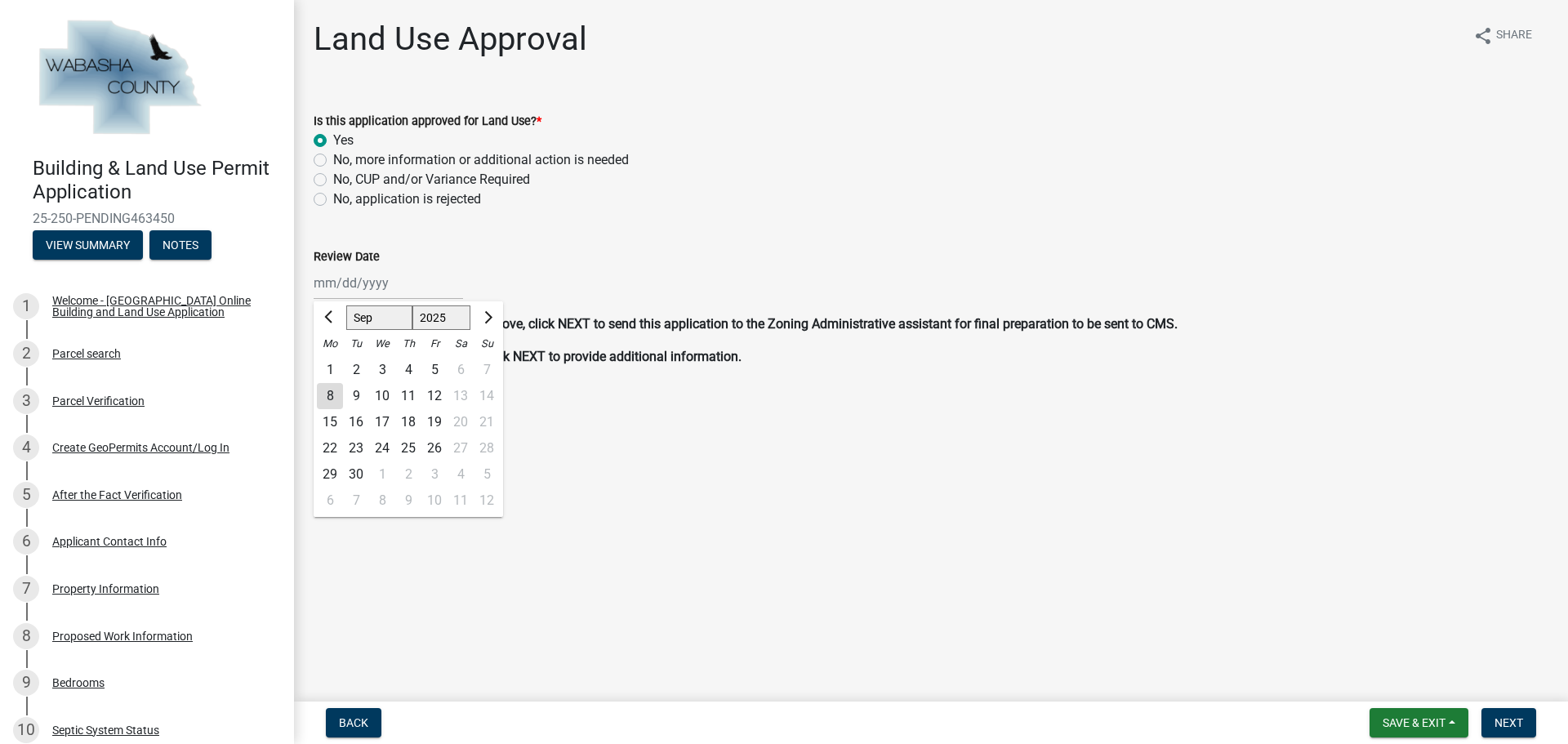
click at [387, 291] on div "Jan Feb Mar Apr May Jun [DATE] Aug Sep Oct Nov [DATE] 2025 2026 Mo Tu We Th Fr …" at bounding box center [388, 283] width 150 height 33
click at [333, 394] on div "8" at bounding box center [330, 396] width 26 height 26
type input "[DATE]"
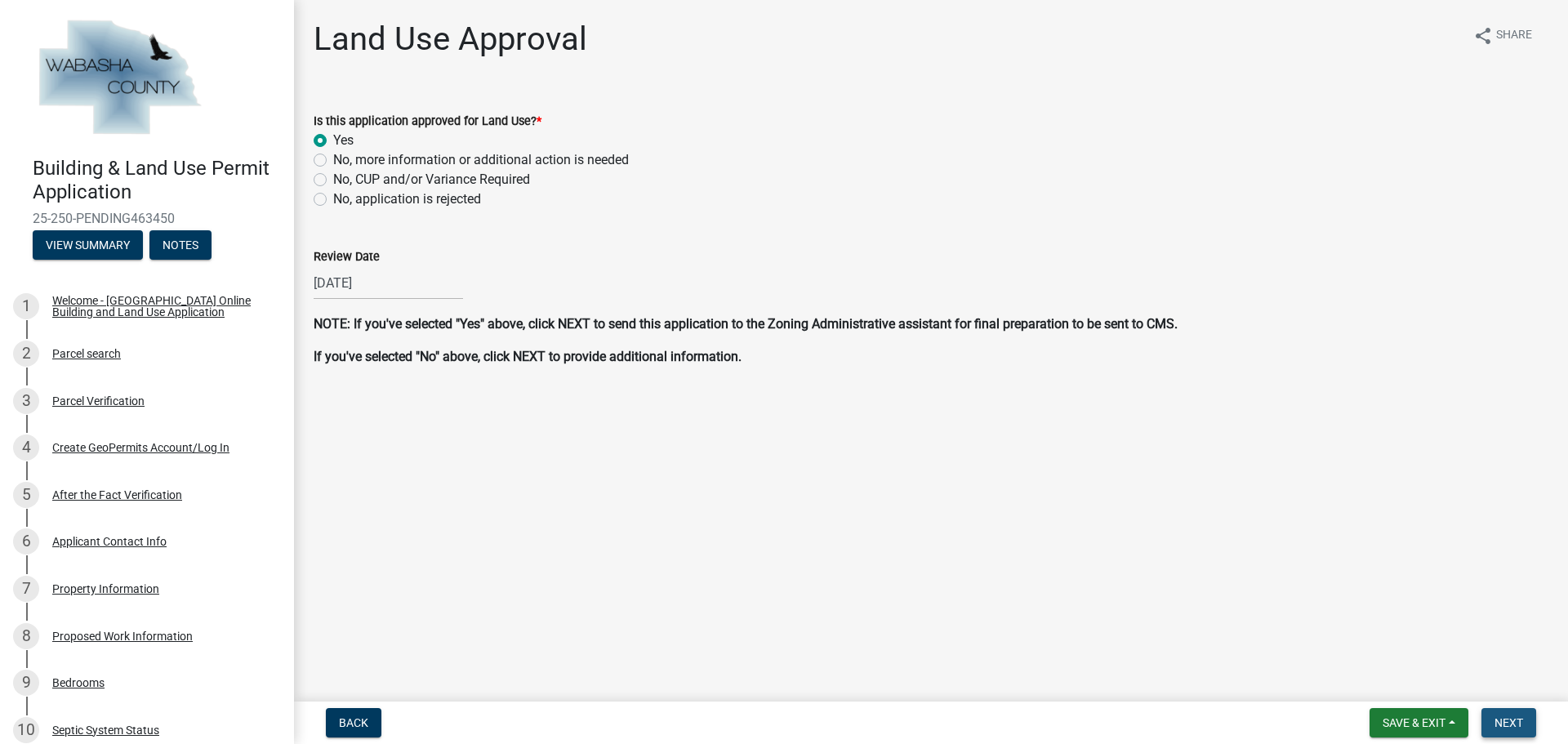
click at [1508, 723] on span "Next" at bounding box center [1508, 722] width 28 height 13
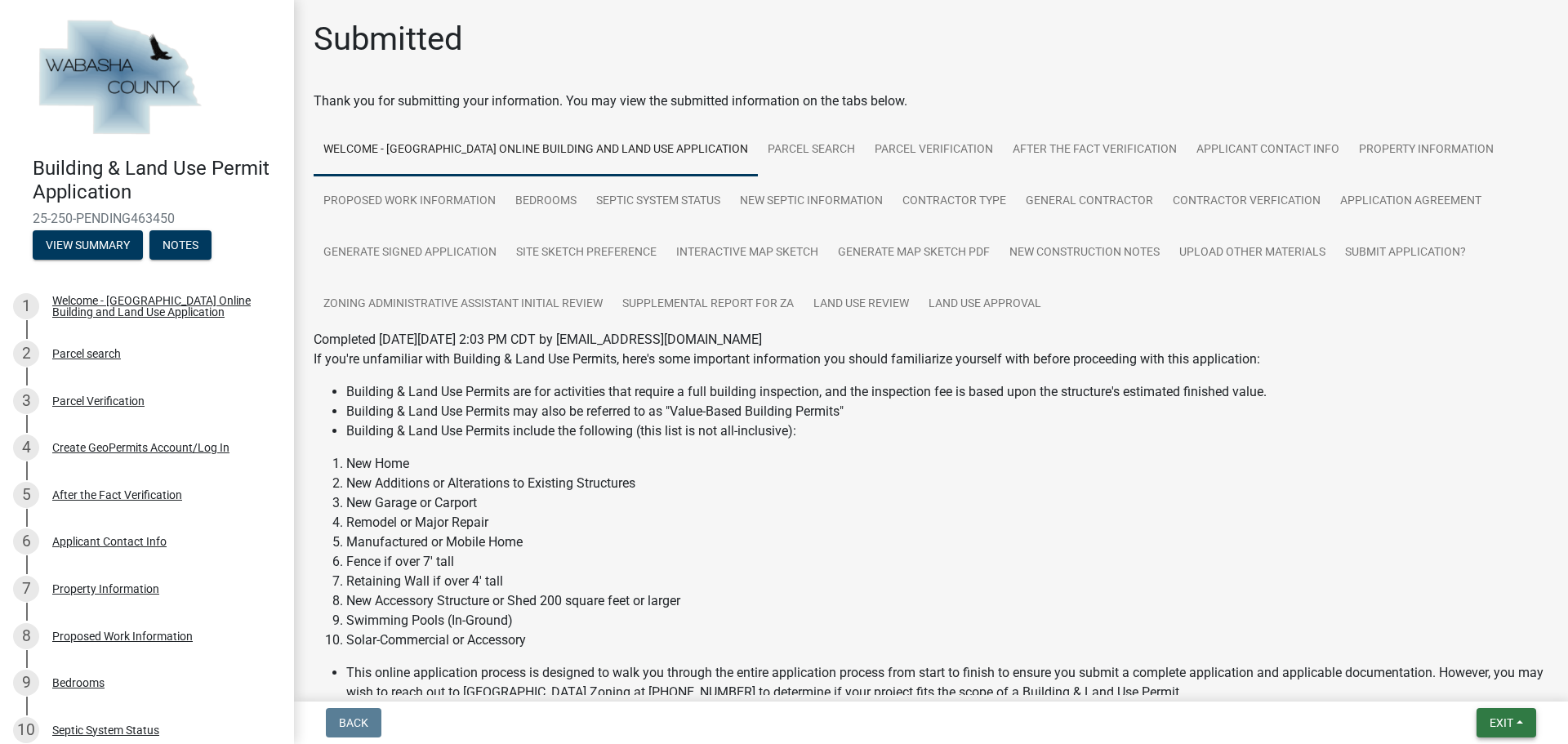
click at [1519, 727] on button "Exit" at bounding box center [1506, 722] width 60 height 29
click at [1486, 680] on button "Save & Exit" at bounding box center [1470, 680] width 130 height 39
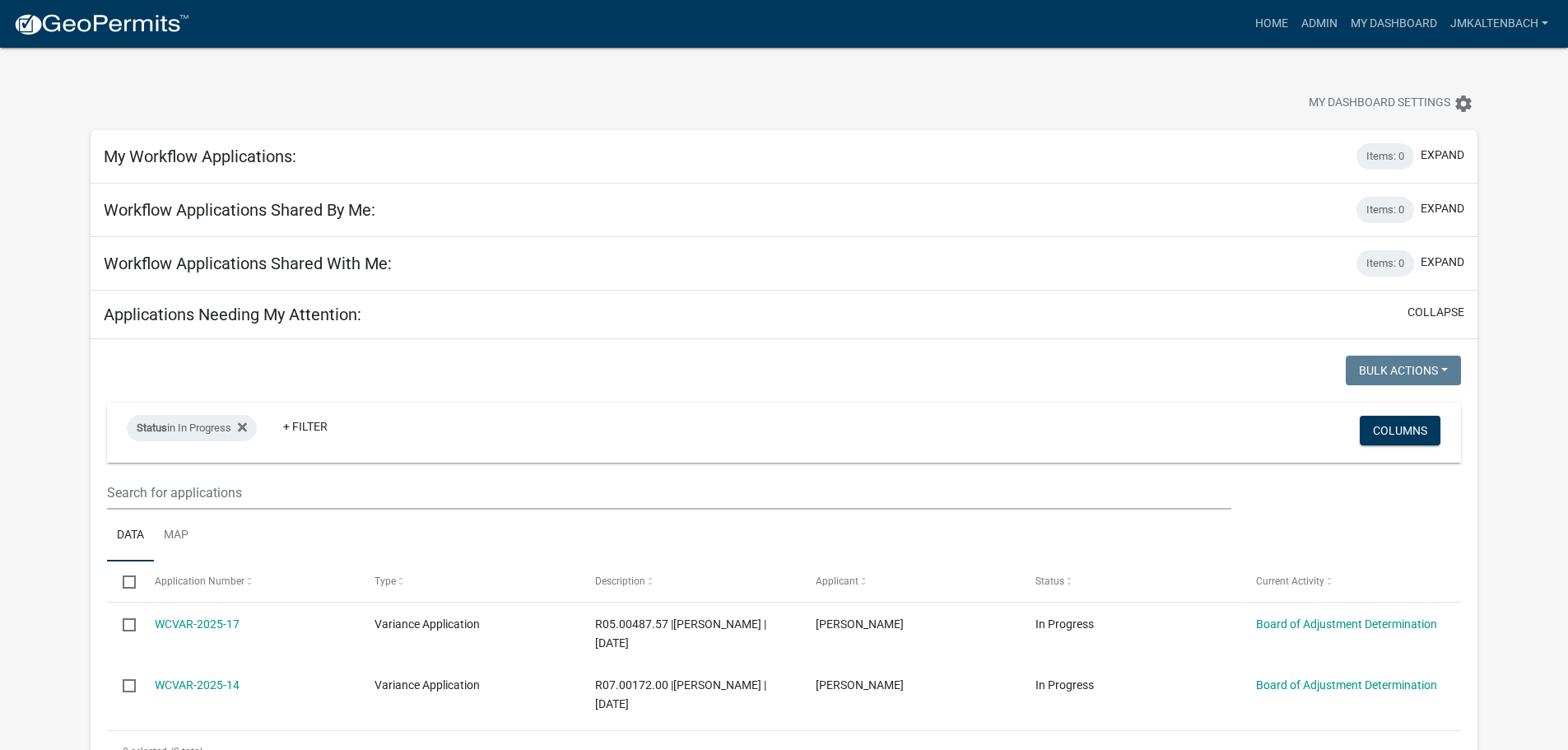
click at [853, 91] on div at bounding box center [489, 105] width 823 height 36
